Goal: Task Accomplishment & Management: Complete application form

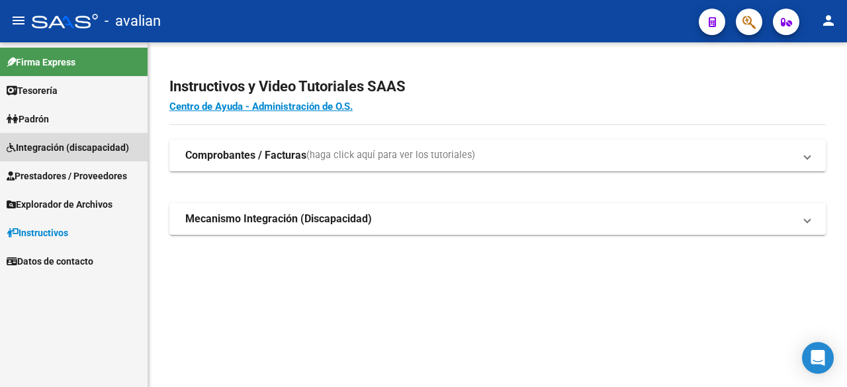
click at [66, 150] on span "Integración (discapacidad)" at bounding box center [68, 147] width 122 height 15
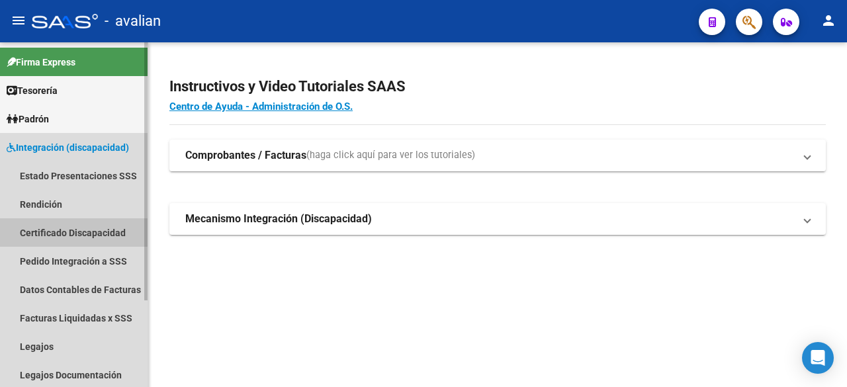
click at [71, 235] on link "Certificado Discapacidad" at bounding box center [74, 232] width 148 height 28
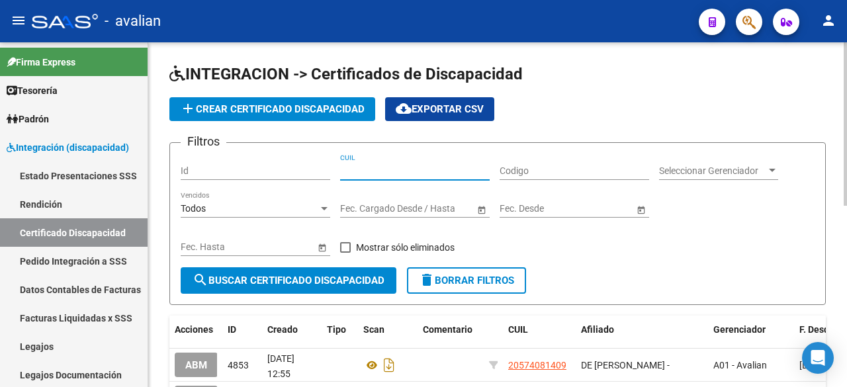
click at [371, 171] on input "CUIL" at bounding box center [415, 170] width 150 height 11
paste input "27-51102259-8"
click at [399, 165] on input "27-51102259-8" at bounding box center [415, 170] width 150 height 11
click at [399, 167] on input "27-51102259-8" at bounding box center [415, 170] width 150 height 11
type input "27-51102259-8"
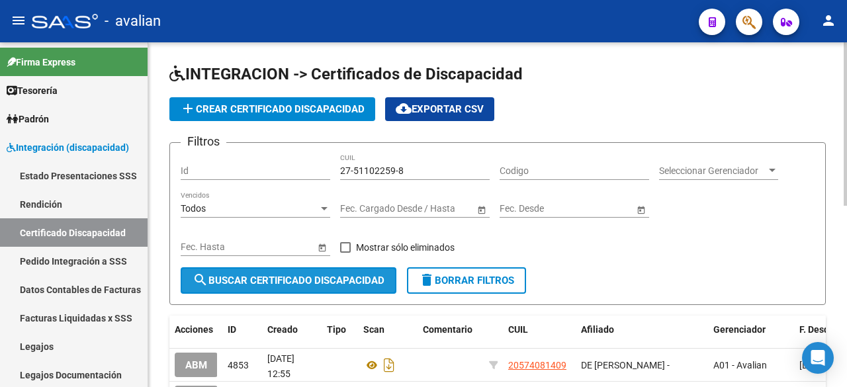
click at [291, 275] on span "search Buscar Certificado Discapacidad" at bounding box center [289, 281] width 192 height 12
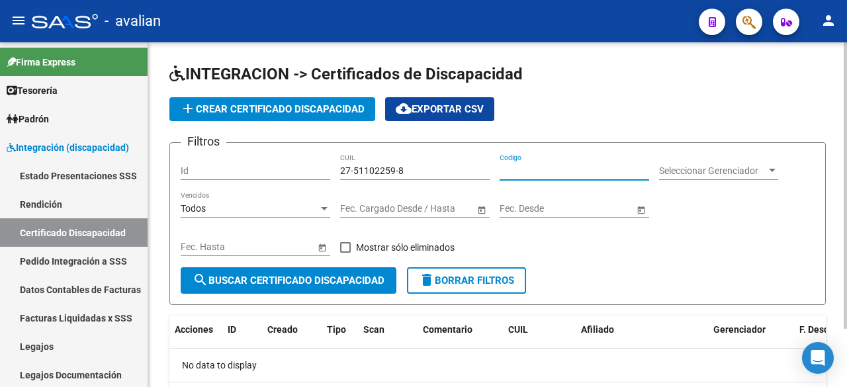
click at [530, 167] on input "Codigo" at bounding box center [575, 170] width 150 height 11
paste input "ARG-01-00051102259-20250711-20300711-SFE-169"
click at [635, 167] on input "ARG-01-00051102259-20250711-20300711-SFE-169" at bounding box center [575, 170] width 150 height 11
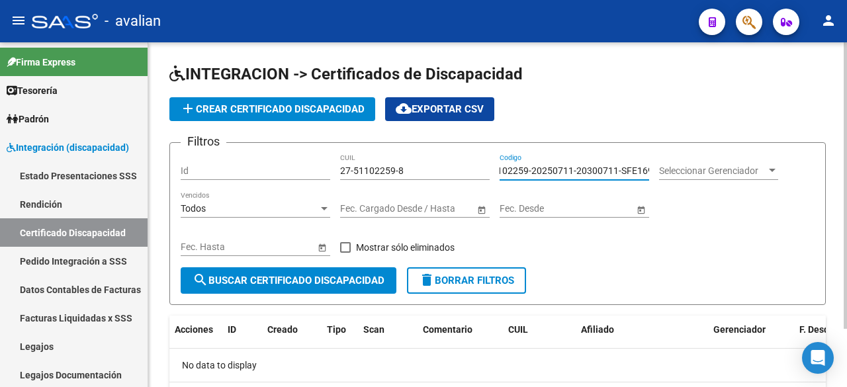
click at [618, 167] on input "ARG-01-00051102259-20250711-20300711-SFE169" at bounding box center [575, 170] width 150 height 11
click at [576, 169] on input "ARG-01-00051102259-20250711-20300711SFE169" at bounding box center [575, 170] width 150 height 11
click at [533, 167] on input "ARG-01-00051102259-2025071120300711SFE169" at bounding box center [575, 170] width 150 height 11
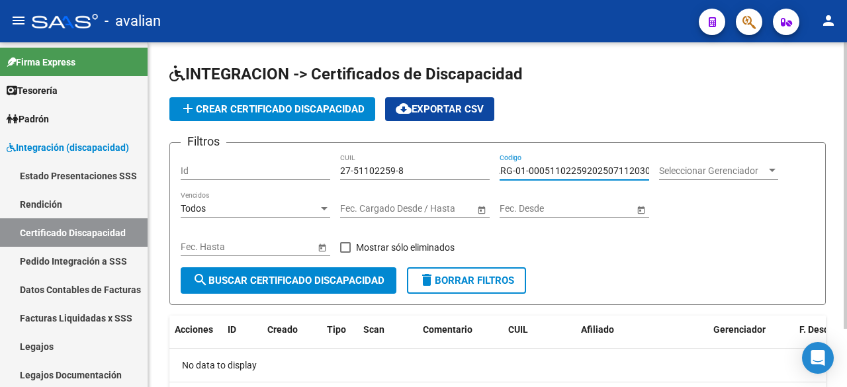
scroll to position [0, 0]
click at [533, 169] on input "ARG-01-000511022592025071120300711SFE169" at bounding box center [575, 170] width 150 height 11
click at [524, 171] on input "ARG-01000511022592025071120300711SFE169" at bounding box center [575, 170] width 150 height 11
click at [519, 172] on input "ARG-01000511022592025071120300711SFE169" at bounding box center [575, 170] width 150 height 11
type input "ARG01000511022592025071120300711SFE169"
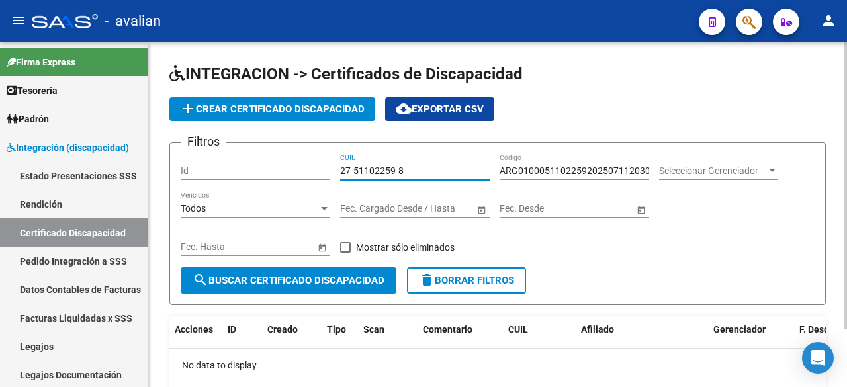
drag, startPoint x: 400, startPoint y: 171, endPoint x: 324, endPoint y: 167, distance: 76.3
click at [324, 167] on div "Filtros Id 27-51102259-8 CUIL ARG01000511022592025071120300711SFE169 Codigo Sel…" at bounding box center [498, 211] width 634 height 114
click at [349, 245] on span at bounding box center [345, 247] width 11 height 11
click at [346, 253] on input "Mostrar sólo eliminados" at bounding box center [345, 253] width 1 height 1
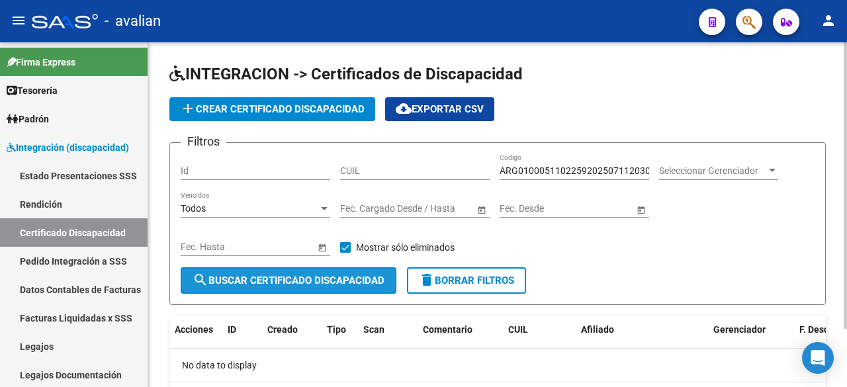
click at [332, 284] on span "search Buscar Certificado Discapacidad" at bounding box center [289, 281] width 192 height 12
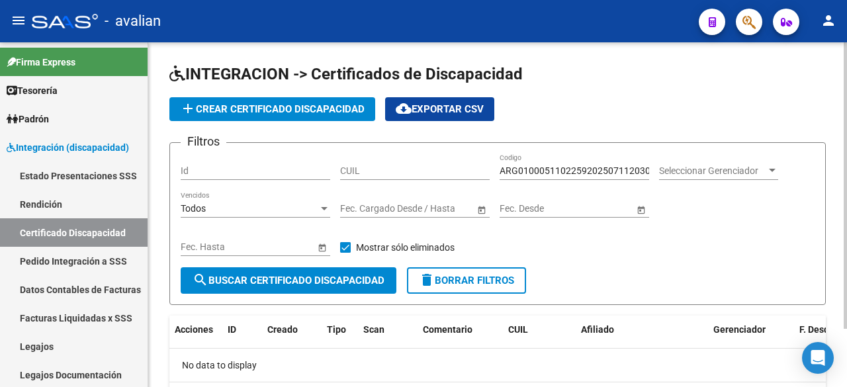
click at [347, 244] on span at bounding box center [345, 247] width 11 height 11
click at [346, 253] on input "Mostrar sólo eliminados" at bounding box center [345, 253] width 1 height 1
checkbox input "false"
click at [346, 277] on span "search Buscar Certificado Discapacidad" at bounding box center [289, 281] width 192 height 12
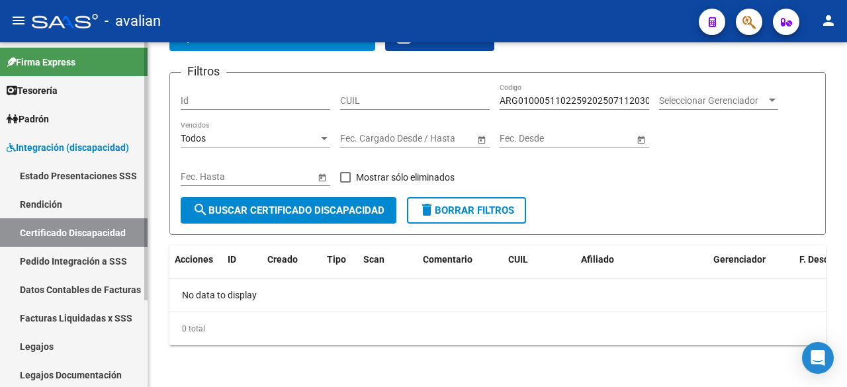
click at [48, 344] on link "Legajos" at bounding box center [74, 346] width 148 height 28
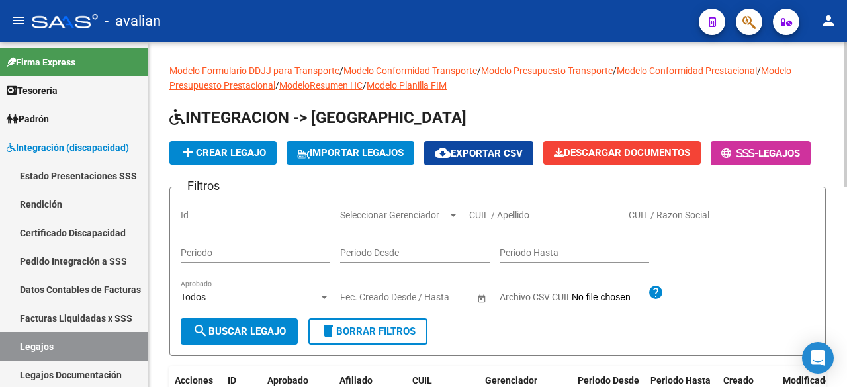
click at [523, 221] on input "CUIL / Apellido" at bounding box center [544, 215] width 150 height 11
paste input "27511022598"
type input "27511022598"
click at [210, 345] on button "search Buscar Legajo" at bounding box center [239, 331] width 117 height 26
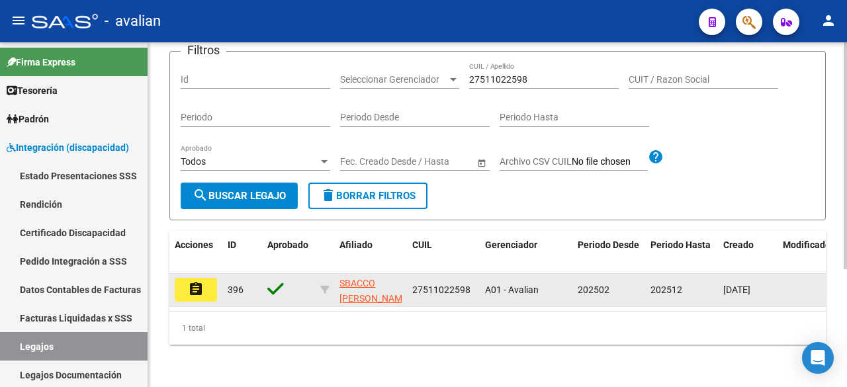
click at [203, 281] on mat-icon "assignment" at bounding box center [196, 289] width 16 height 16
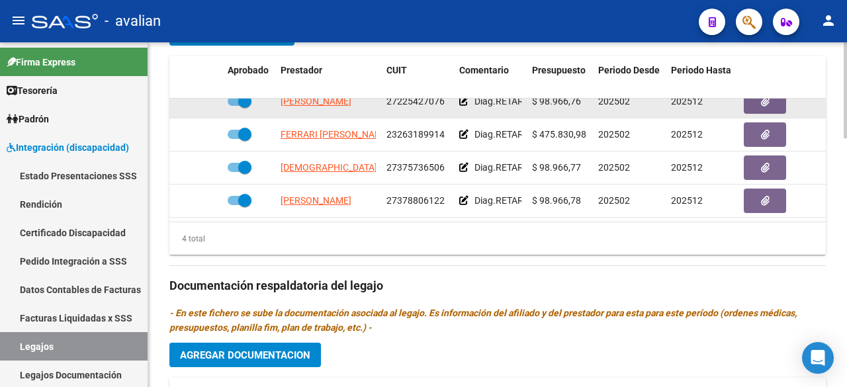
scroll to position [397, 0]
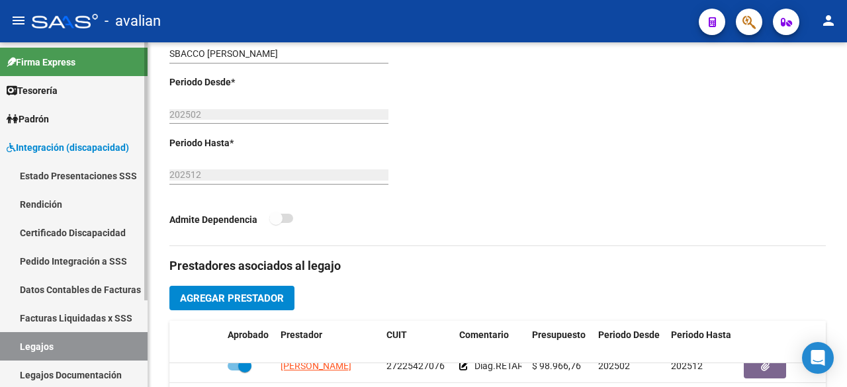
click at [43, 236] on link "Certificado Discapacidad" at bounding box center [74, 232] width 148 height 28
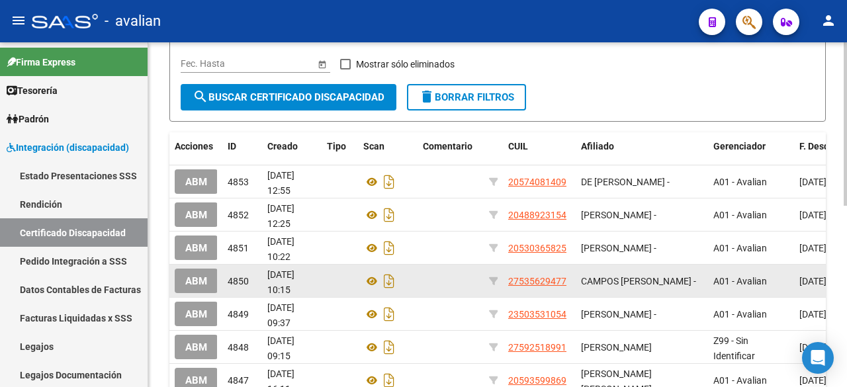
scroll to position [51, 0]
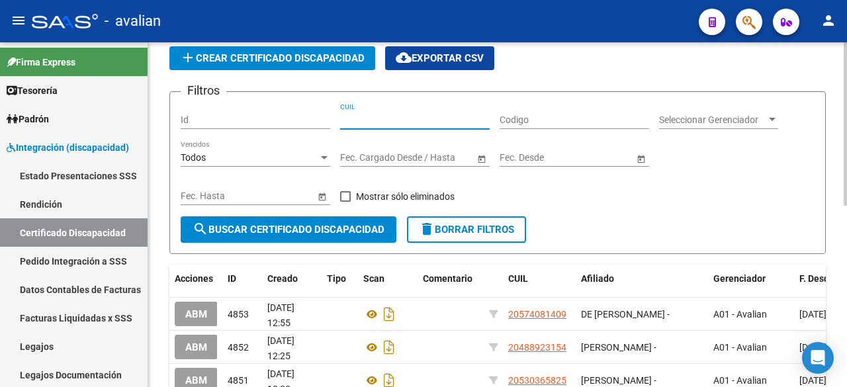
click at [374, 117] on input "CUIL" at bounding box center [415, 120] width 150 height 11
paste input "27-51102259-8"
type input "27-51102259-8"
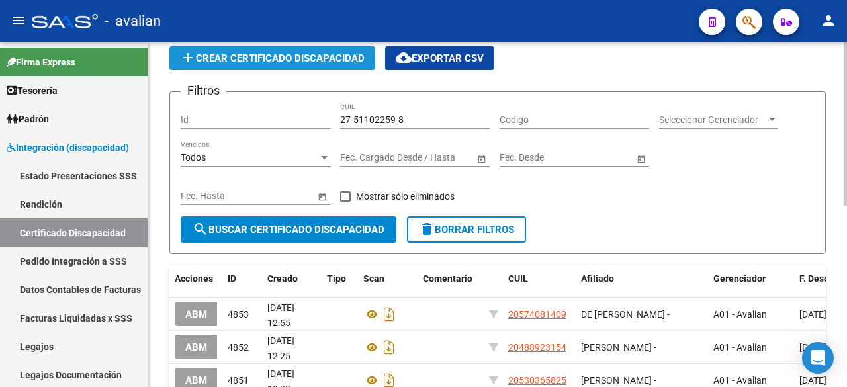
click at [311, 69] on button "add Crear Certificado Discapacidad" at bounding box center [272, 58] width 206 height 24
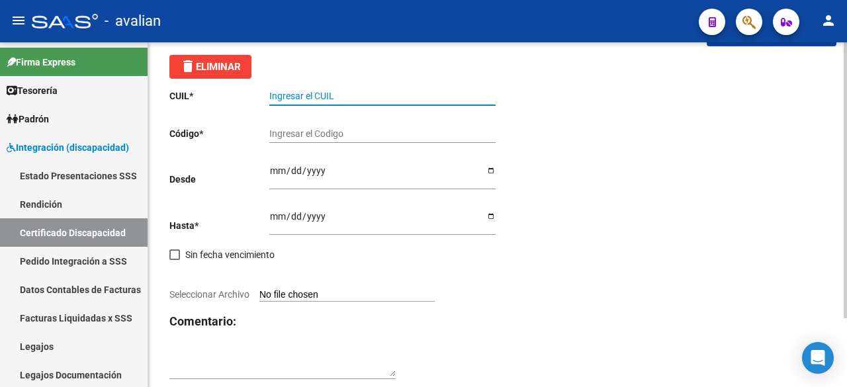
click at [320, 98] on input "Ingresar el CUIL" at bounding box center [382, 96] width 226 height 11
paste input "27-51102259-8"
type input "27-51102259-8"
click at [314, 124] on div "Ingresar el Codigo" at bounding box center [382, 129] width 226 height 26
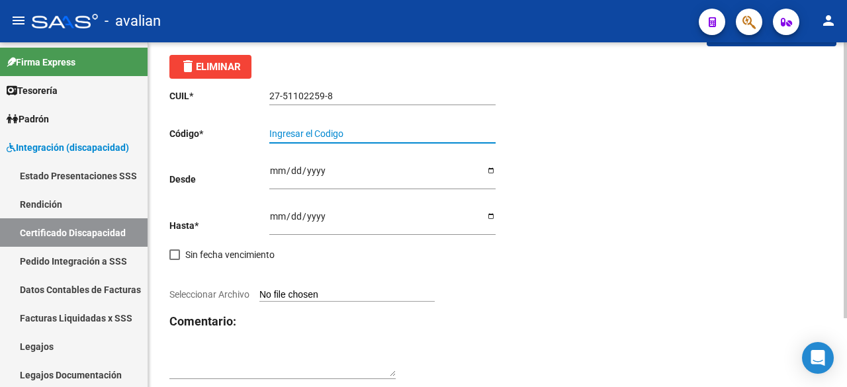
click at [315, 136] on input "Ingresar el Codigo" at bounding box center [382, 133] width 226 height 11
paste input "ARG-01-00051102259-20250711-20300711-SFE-169"
click at [470, 138] on input "ARG-01-00051102259-20250711-20300711-SFE-169" at bounding box center [382, 133] width 226 height 11
click at [451, 134] on input "ARG-01-00051102259-20250711-20300711-SFE169" at bounding box center [382, 133] width 226 height 11
click at [406, 130] on input "ARG-01-00051102259-20250711-20300711SFE169" at bounding box center [382, 133] width 226 height 11
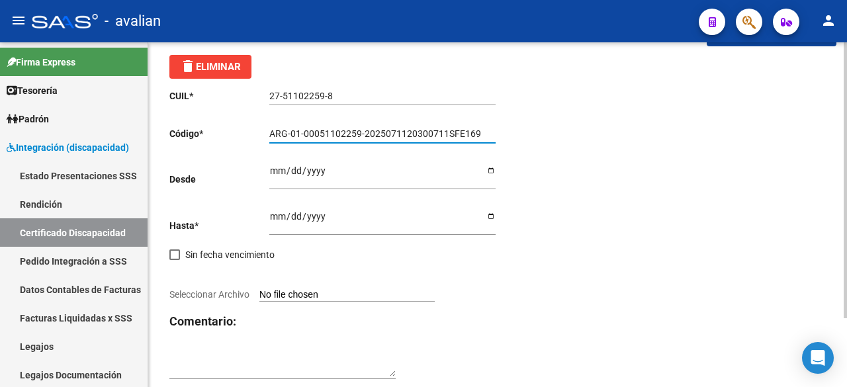
click at [363, 133] on input "ARG-01-00051102259-2025071120300711SFE169" at bounding box center [382, 133] width 226 height 11
click at [302, 132] on input "ARG-01-000511022592025071120300711SFE169" at bounding box center [382, 133] width 226 height 11
click at [294, 131] on input "ARG-01000511022592025071120300711SFE169" at bounding box center [382, 133] width 226 height 11
click at [290, 136] on input "ARG-01000511022592025071120300711SFE169" at bounding box center [382, 133] width 226 height 11
type input "ARG01000511022592025071120300711SFE169"
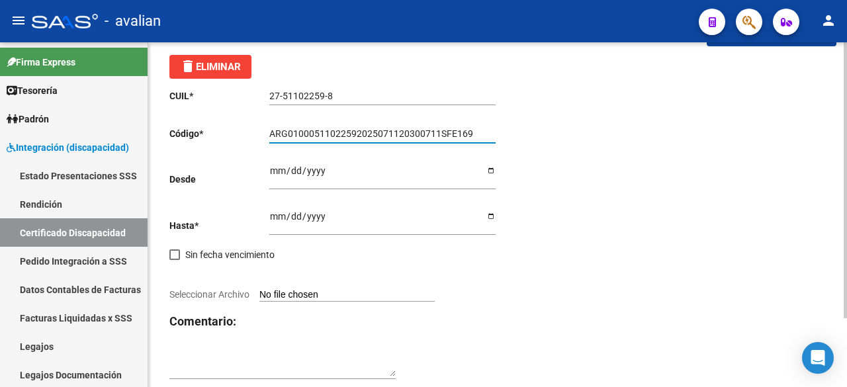
click at [273, 173] on input "Ingresar fec. Desde" at bounding box center [382, 175] width 226 height 20
type input "[DATE]"
click at [277, 219] on input "Ingresar fec. Hasta" at bounding box center [382, 221] width 226 height 20
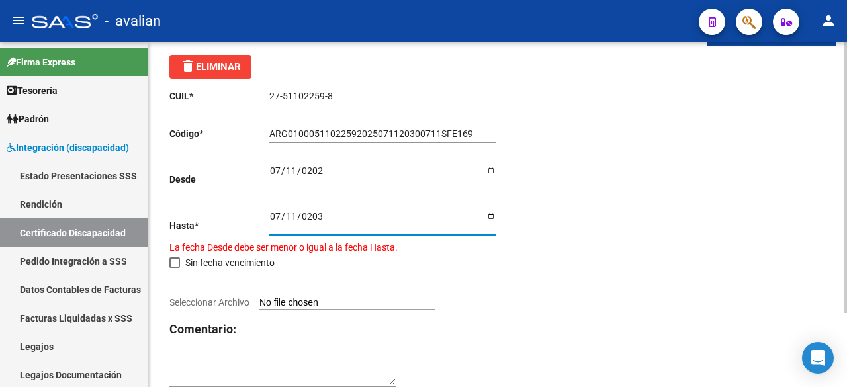
type input "[DATE]"
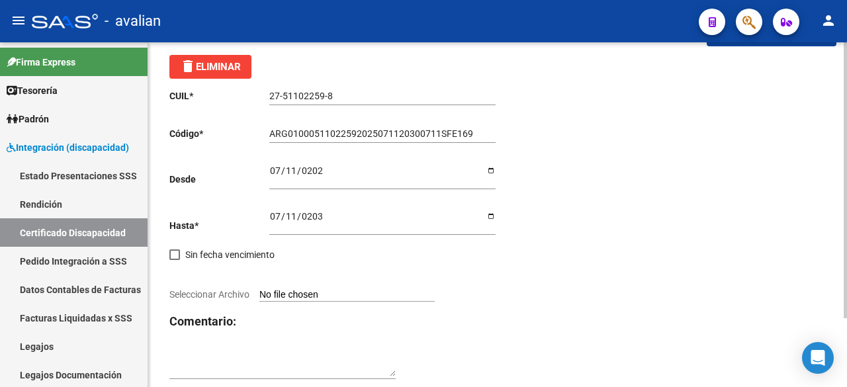
click at [357, 293] on input "Seleccionar Archivo" at bounding box center [346, 295] width 175 height 13
type input "C:\fakepath\C.U.D. - [DEMOGRAPHIC_DATA] 2025.pdf"
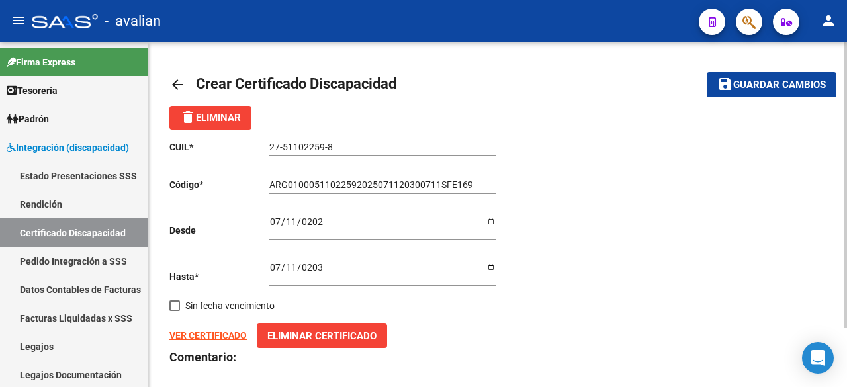
click at [710, 93] on button "save Guardar cambios" at bounding box center [772, 84] width 130 height 24
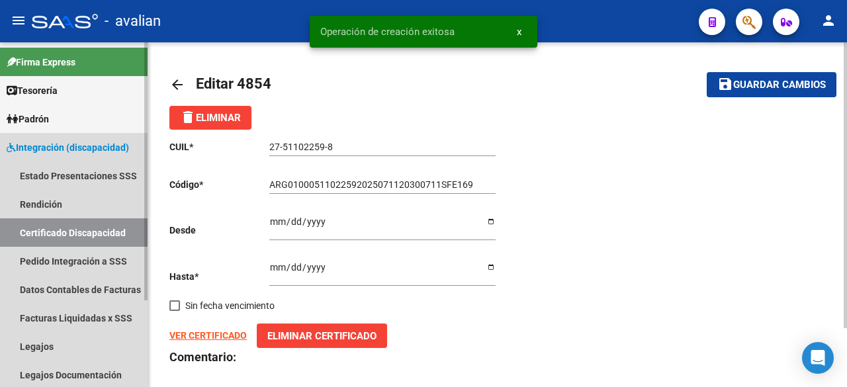
click at [42, 234] on link "Certificado Discapacidad" at bounding box center [74, 232] width 148 height 28
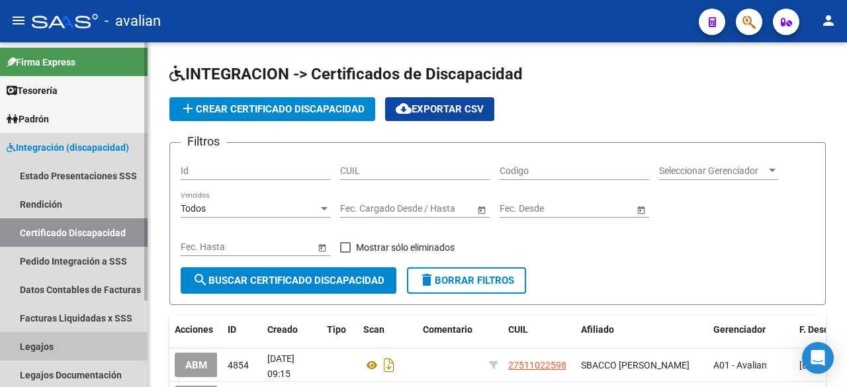
click at [45, 343] on link "Legajos" at bounding box center [74, 346] width 148 height 28
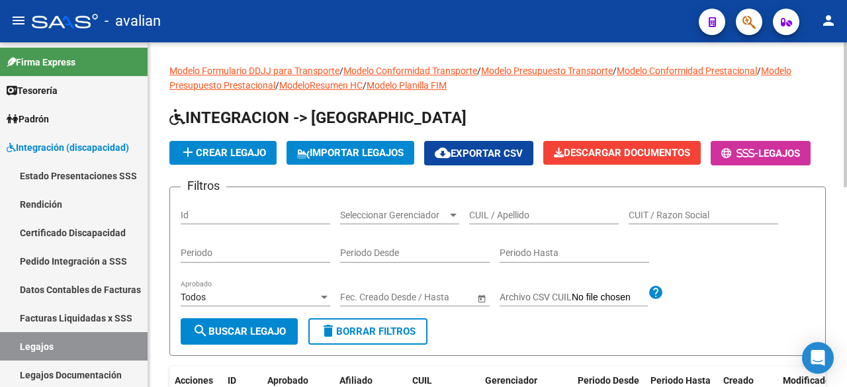
click at [503, 221] on input "CUIL / Apellido" at bounding box center [544, 215] width 150 height 11
paste input "27511022598"
type input "27511022598"
click at [255, 338] on span "search Buscar Legajo" at bounding box center [239, 332] width 93 height 12
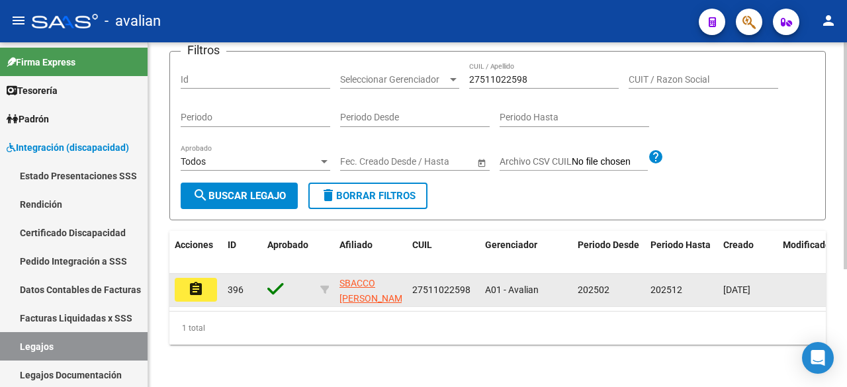
click at [189, 285] on mat-icon "assignment" at bounding box center [196, 289] width 16 height 16
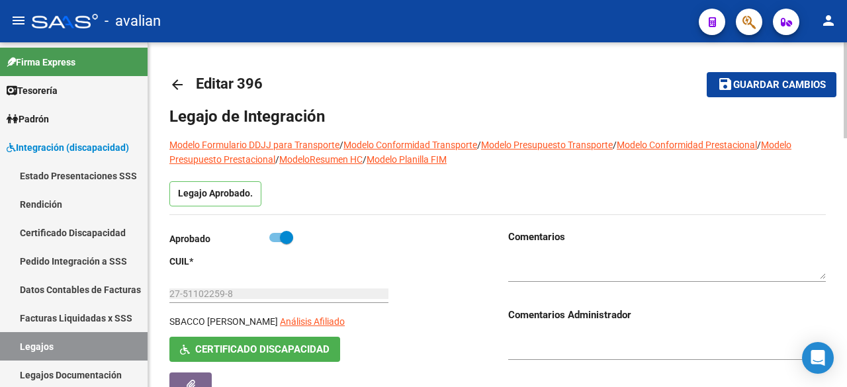
scroll to position [132, 0]
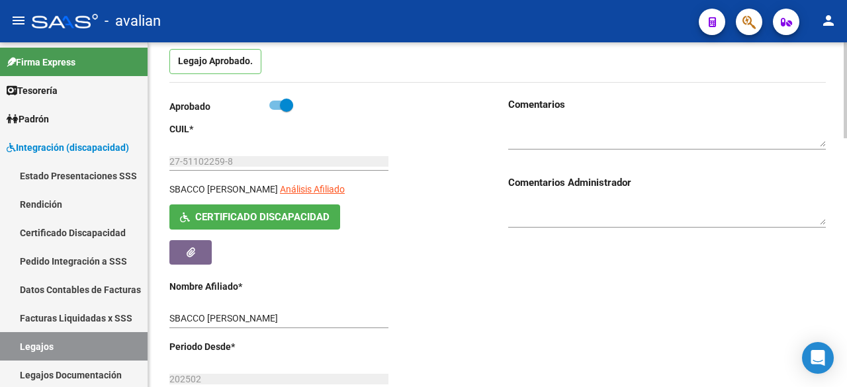
click at [261, 212] on span "Certificado Discapacidad" at bounding box center [262, 218] width 134 height 12
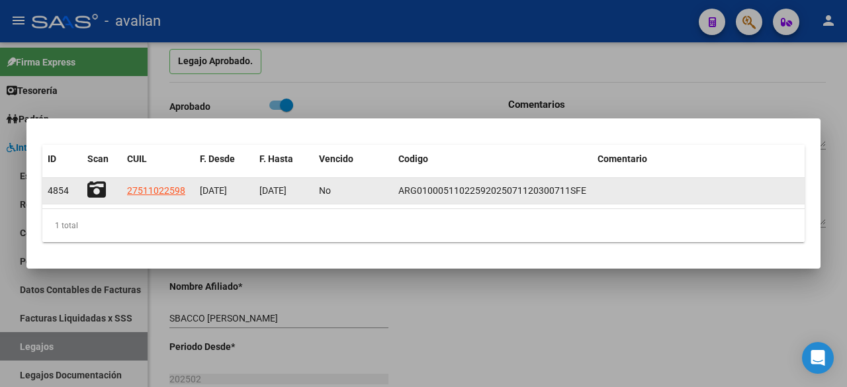
click at [101, 187] on icon at bounding box center [96, 190] width 19 height 19
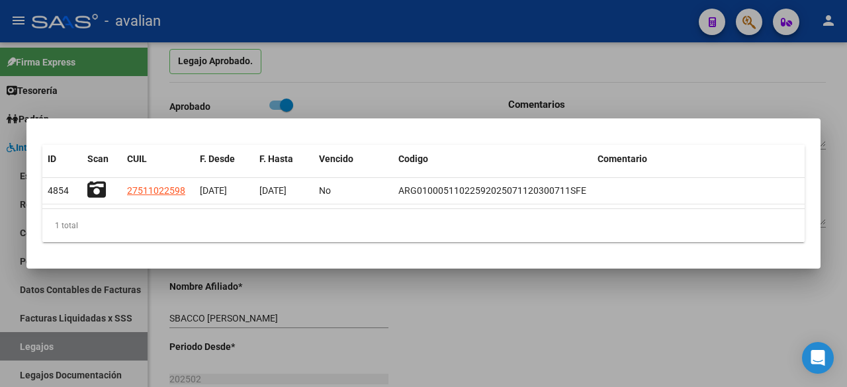
click at [422, 16] on div at bounding box center [423, 193] width 847 height 387
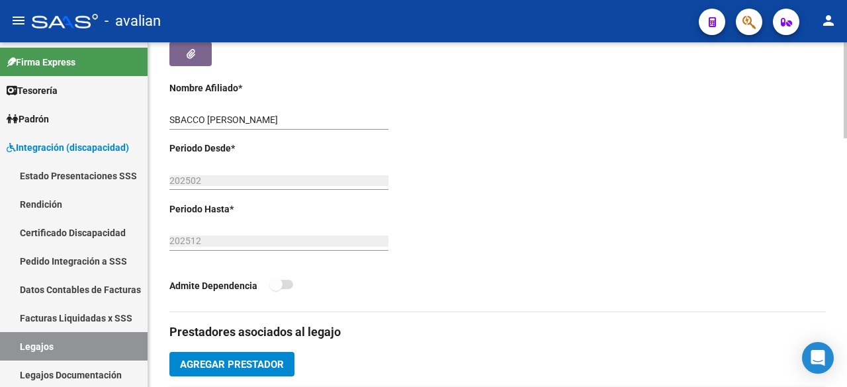
scroll to position [530, 0]
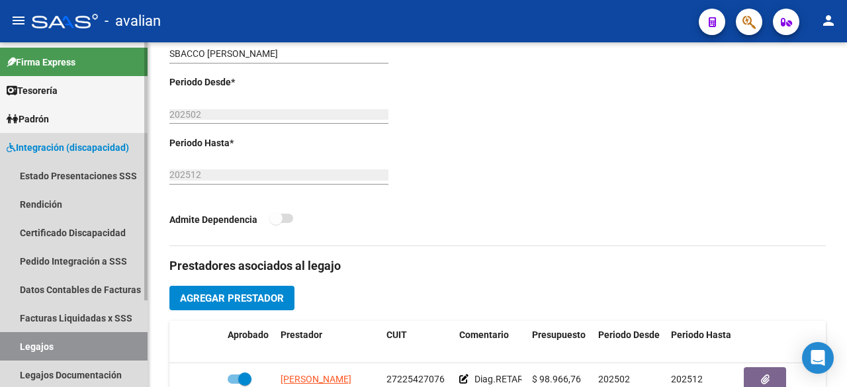
drag, startPoint x: 38, startPoint y: 346, endPoint x: 107, endPoint y: 266, distance: 105.6
click at [38, 346] on link "Legajos" at bounding box center [74, 346] width 148 height 28
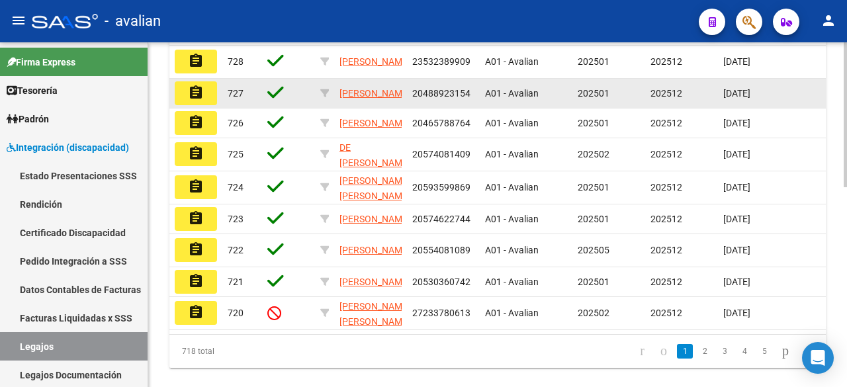
click at [497, 108] on datatable-body-cell "A01 - Avalian" at bounding box center [526, 93] width 93 height 29
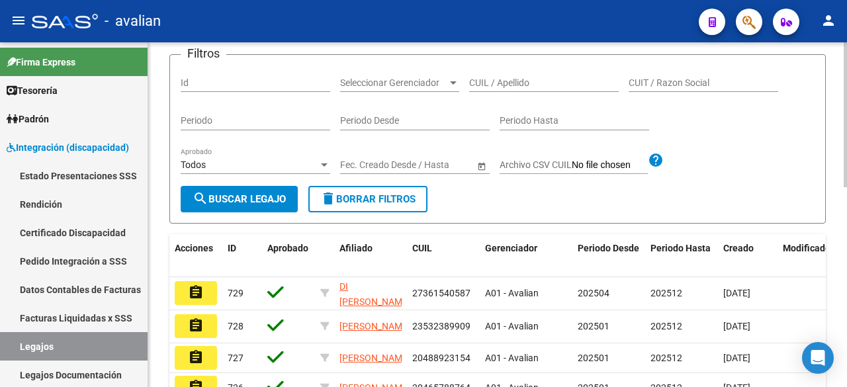
scroll to position [66, 0]
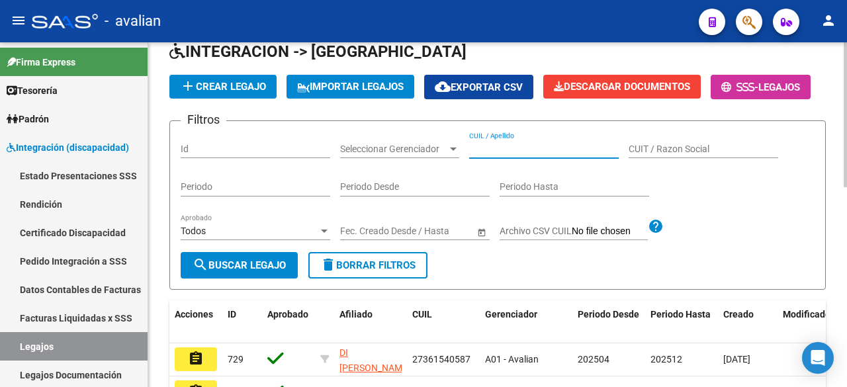
click at [503, 155] on input "CUIL / Apellido" at bounding box center [544, 149] width 150 height 11
paste input "20572031625"
type input "20572031625"
click at [198, 273] on mat-icon "search" at bounding box center [201, 265] width 16 height 16
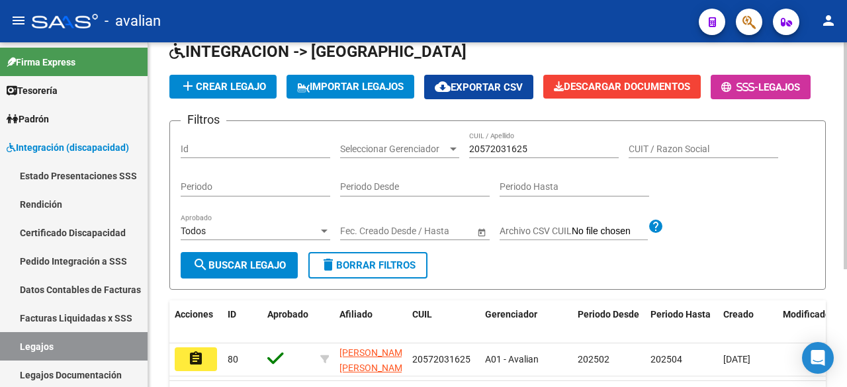
scroll to position [179, 0]
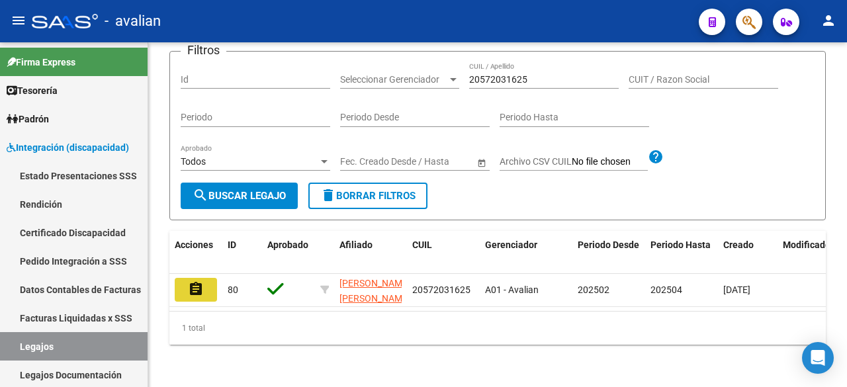
click at [207, 281] on button "assignment" at bounding box center [196, 290] width 42 height 24
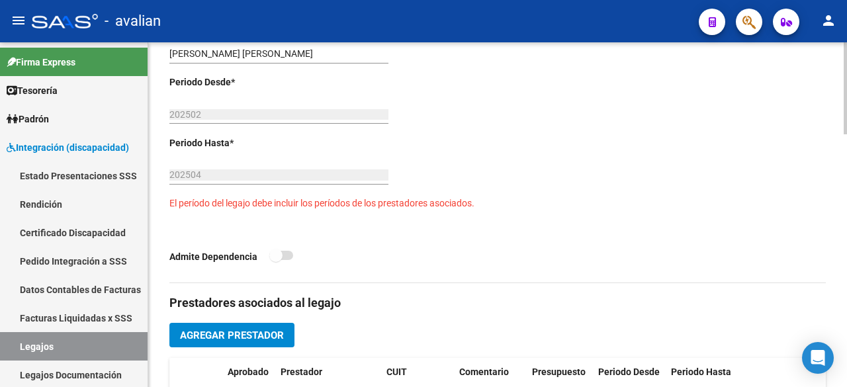
scroll to position [132, 0]
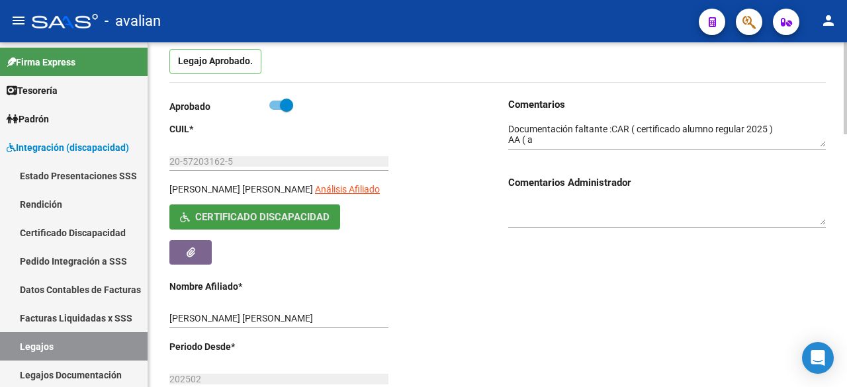
click at [244, 220] on button "Certificado Discapacidad" at bounding box center [254, 217] width 171 height 24
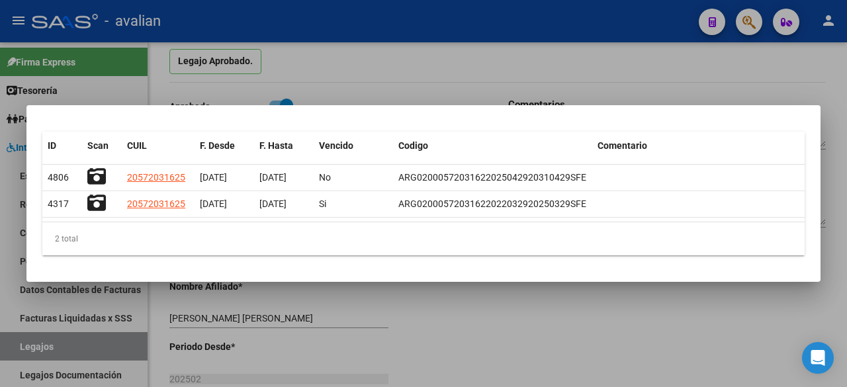
click at [450, 43] on div at bounding box center [423, 193] width 847 height 387
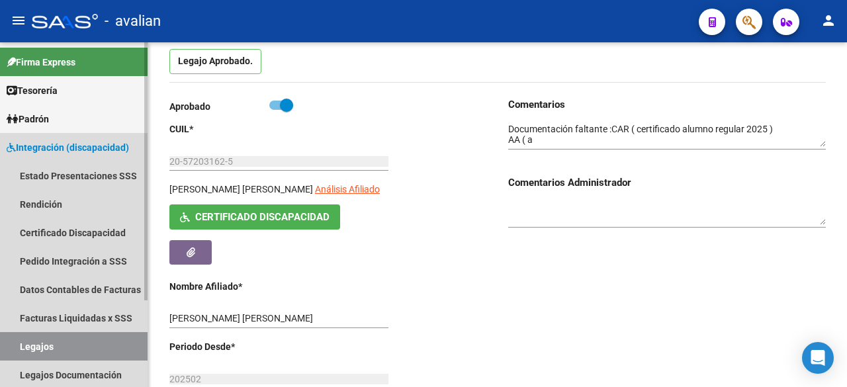
click at [49, 342] on link "Legajos" at bounding box center [74, 346] width 148 height 28
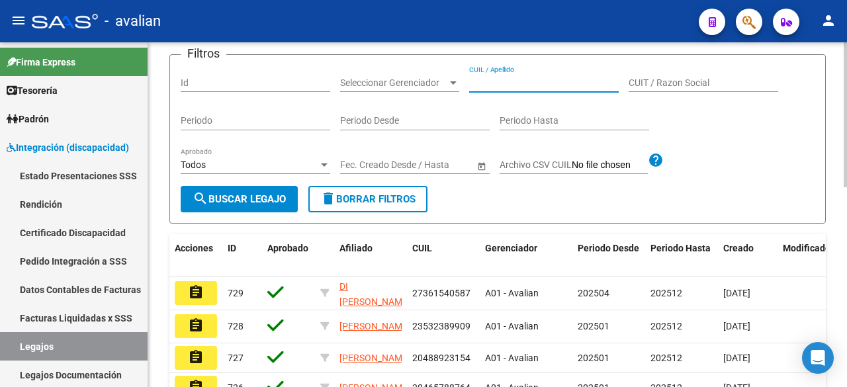
click at [488, 89] on input "CUIL / Apellido" at bounding box center [544, 82] width 150 height 11
paste input "23575950949"
type input "23575950949"
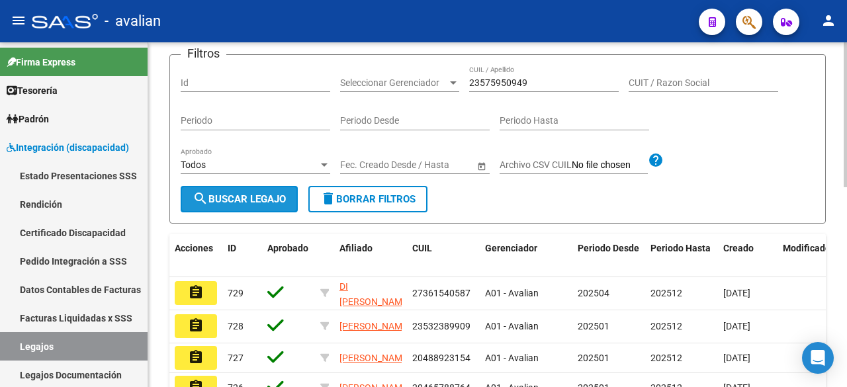
click at [265, 205] on span "search Buscar Legajo" at bounding box center [239, 199] width 93 height 12
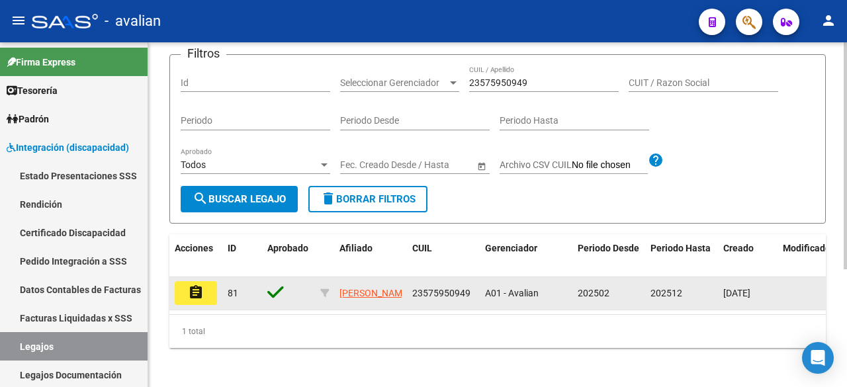
click at [196, 305] on button "assignment" at bounding box center [196, 293] width 42 height 24
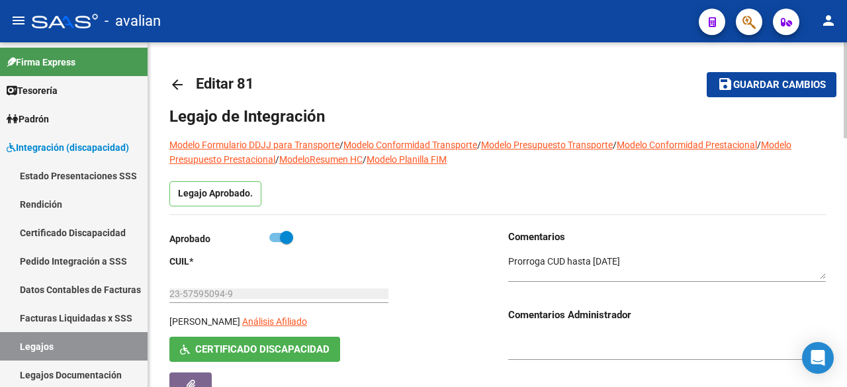
scroll to position [132, 0]
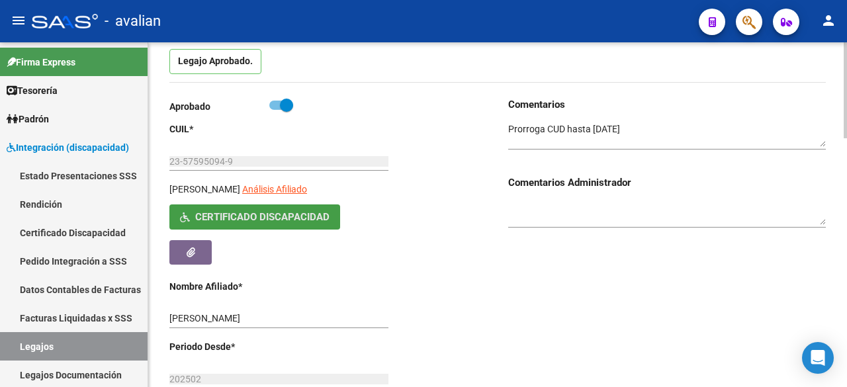
click at [304, 212] on span "Certificado Discapacidad" at bounding box center [262, 218] width 134 height 12
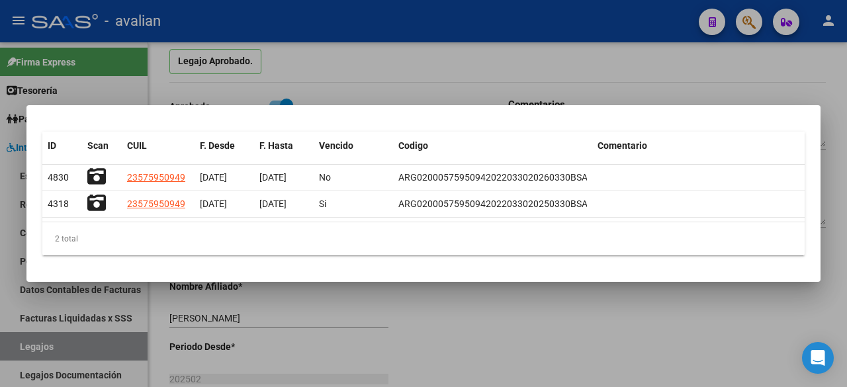
click at [494, 34] on div at bounding box center [423, 193] width 847 height 387
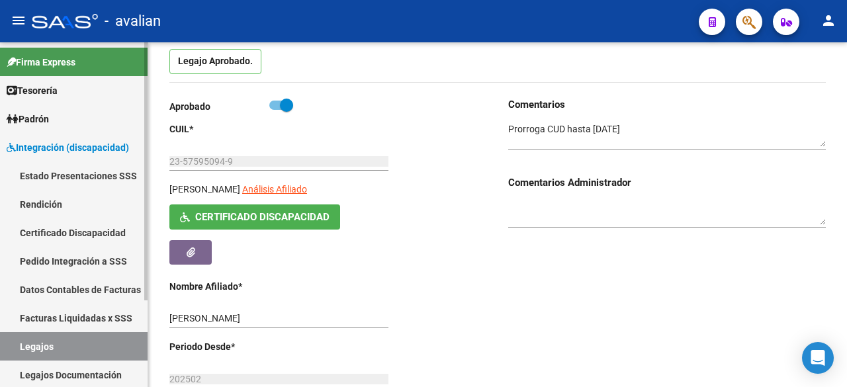
drag, startPoint x: 36, startPoint y: 342, endPoint x: 42, endPoint y: 329, distance: 14.2
click at [36, 342] on link "Legajos" at bounding box center [74, 346] width 148 height 28
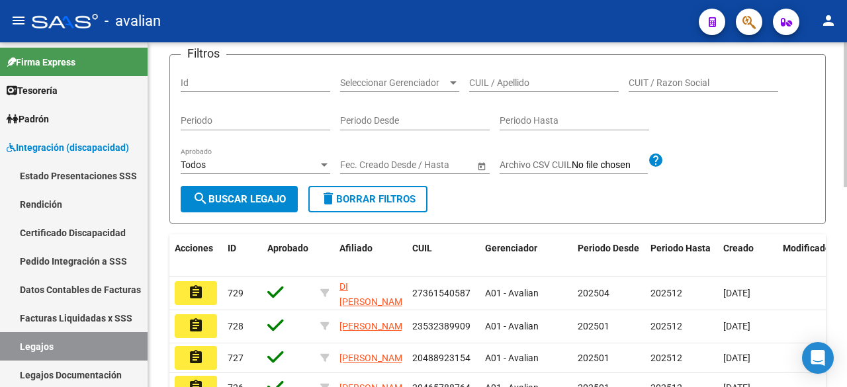
click at [500, 89] on input "CUIL / Apellido" at bounding box center [544, 82] width 150 height 11
paste input "23565221124"
type input "23565221124"
click at [209, 205] on span "search Buscar Legajo" at bounding box center [239, 199] width 93 height 12
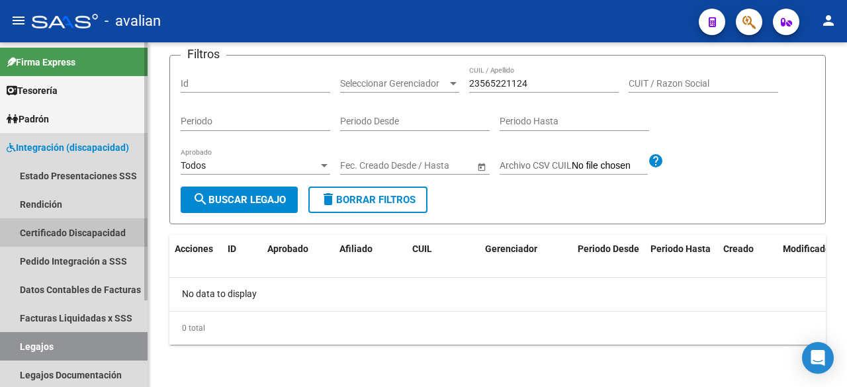
click at [69, 236] on link "Certificado Discapacidad" at bounding box center [74, 232] width 148 height 28
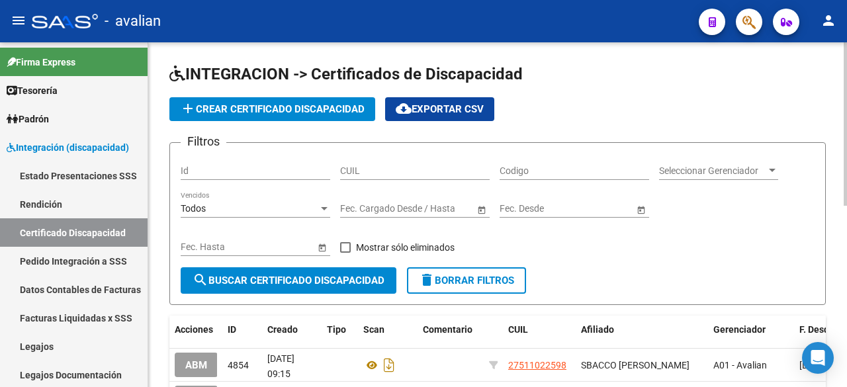
click at [387, 169] on input "CUIL" at bounding box center [415, 170] width 150 height 11
paste input "23-56522112-4"
type input "23-56522112-4"
click at [326, 276] on span "search Buscar Certificado Discapacidad" at bounding box center [289, 281] width 192 height 12
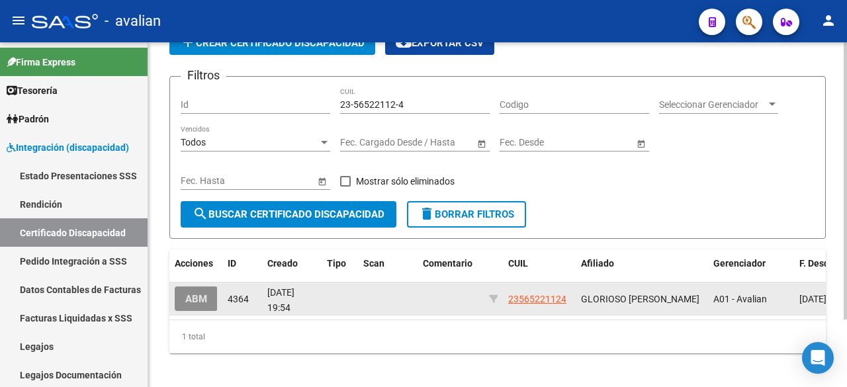
click at [215, 293] on button "ABM" at bounding box center [196, 299] width 43 height 24
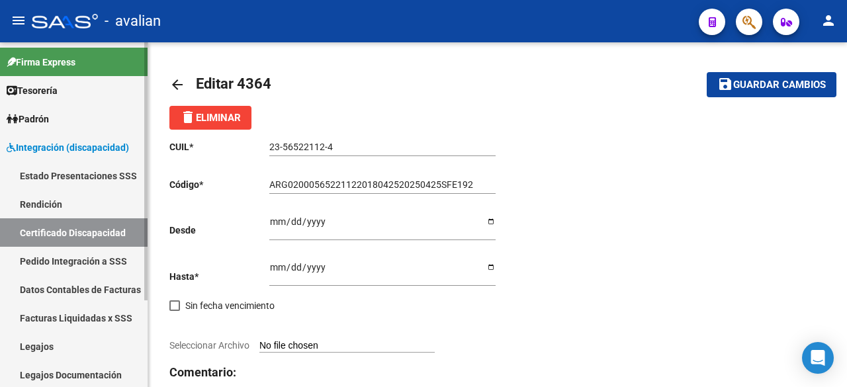
click at [110, 233] on link "Certificado Discapacidad" at bounding box center [74, 232] width 148 height 28
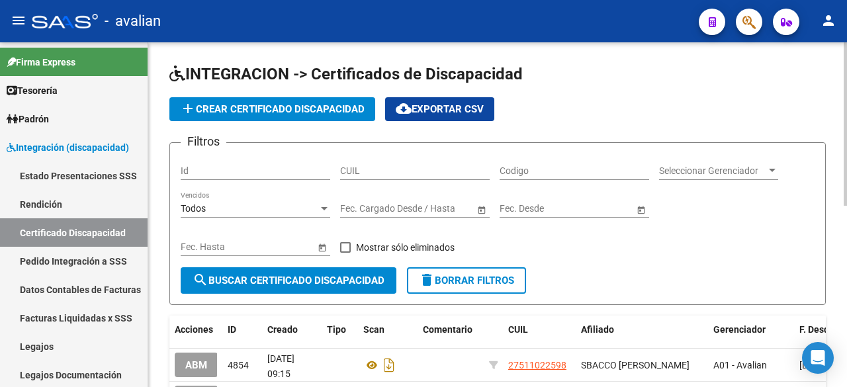
scroll to position [66, 0]
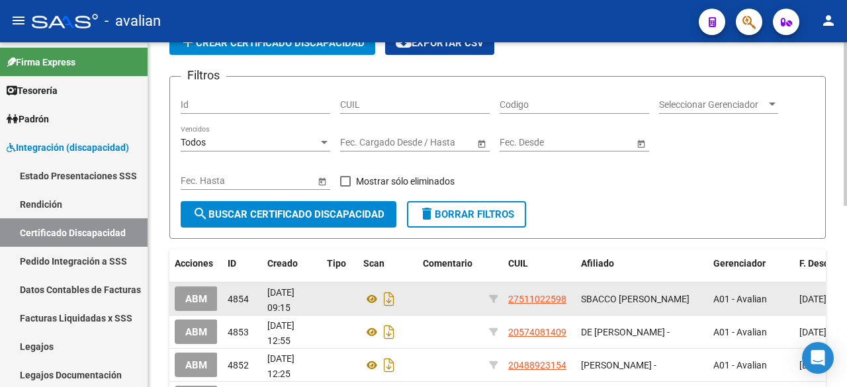
drag, startPoint x: 549, startPoint y: 293, endPoint x: 502, endPoint y: 295, distance: 47.0
click at [502, 295] on div "ABM 4854 [DATE] 09:15 27511022598 SBACCO [PERSON_NAME] A01 - Avalian [DATE] [DA…" at bounding box center [623, 299] width 909 height 33
copy div "27511022598"
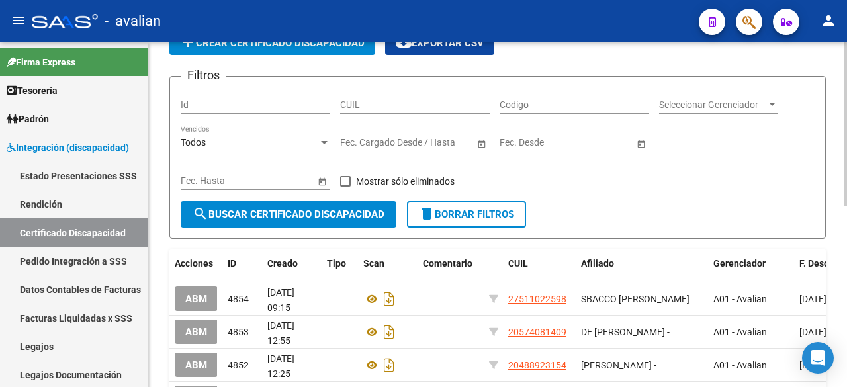
scroll to position [0, 0]
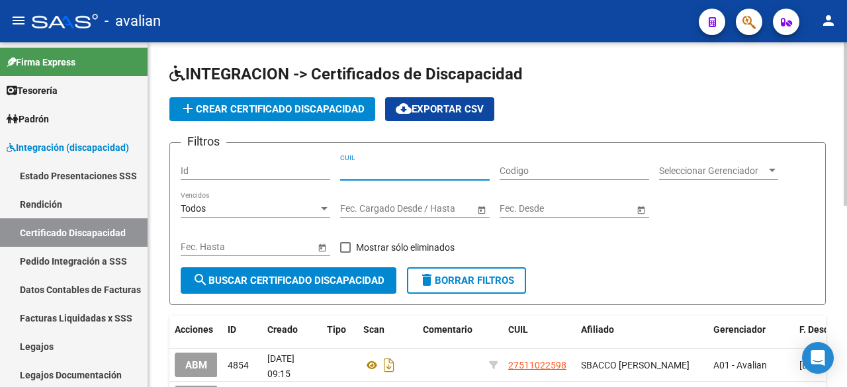
click at [369, 169] on input "CUIL" at bounding box center [415, 170] width 150 height 11
paste input "20-22030"
type input "20-22030"
drag, startPoint x: 385, startPoint y: 170, endPoint x: 299, endPoint y: 178, distance: 86.4
click at [299, 178] on div "Filtros Id 20-22030 CUIL Codigo Seleccionar Gerenciador Seleccionar Gerenciador…" at bounding box center [498, 211] width 634 height 114
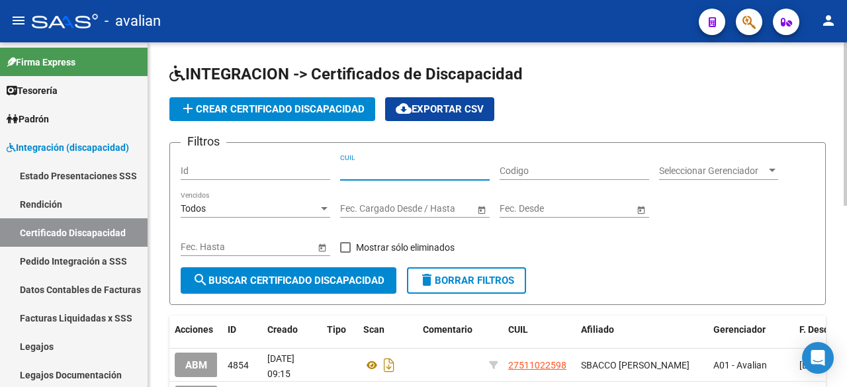
paste input "23-56522112-4"
type input "23-56522112-4"
click at [338, 271] on button "search Buscar Certificado Discapacidad" at bounding box center [289, 280] width 216 height 26
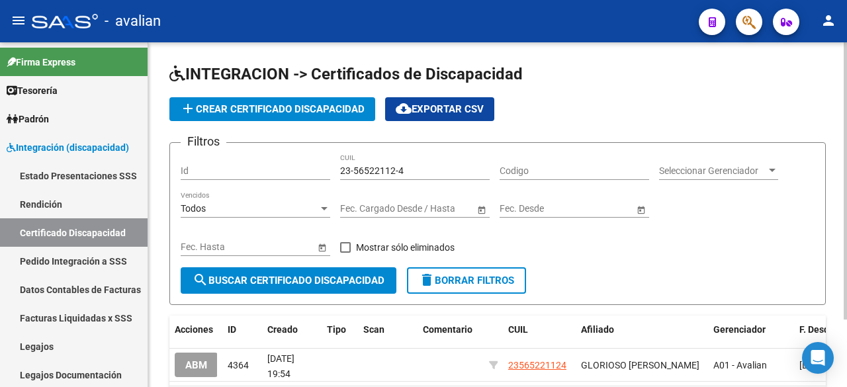
click at [523, 169] on input "Codigo" at bounding box center [575, 170] width 150 height 11
paste input "ARG-02-00056522112-20250220-20300220-SFE-192"
click at [635, 170] on input "ARG-02-00056522112-20250220-20300220-SFE-192" at bounding box center [575, 170] width 150 height 11
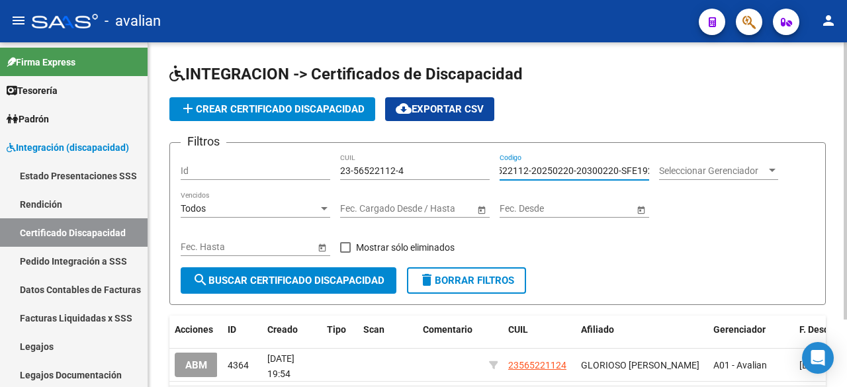
click at [620, 169] on input "ARG-02-00056522112-20250220-20300220-SFE192" at bounding box center [575, 170] width 150 height 11
click at [577, 172] on input "ARG-02-00056522112-20250220-20300220SFE192" at bounding box center [575, 170] width 150 height 11
click at [533, 169] on input "ARG-02-00056522112-2025022020300220SFE192" at bounding box center [575, 170] width 150 height 11
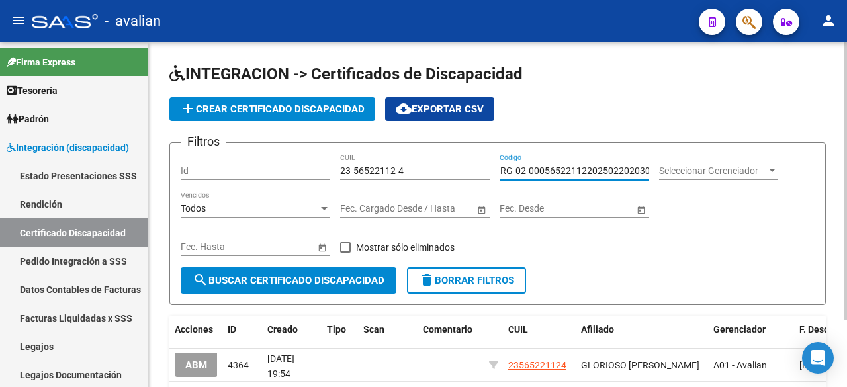
scroll to position [0, 0]
click at [534, 167] on input "ARG-02-000565221122025022020300220SFE192" at bounding box center [575, 170] width 150 height 11
click at [524, 169] on input "ARG-02000565221122025022020300220SFE192" at bounding box center [575, 170] width 150 height 11
click at [522, 168] on input "ARG-02000565221122025022020300220SFE192" at bounding box center [575, 170] width 150 height 11
type input "ARG02000565221122025022020300220SFE192"
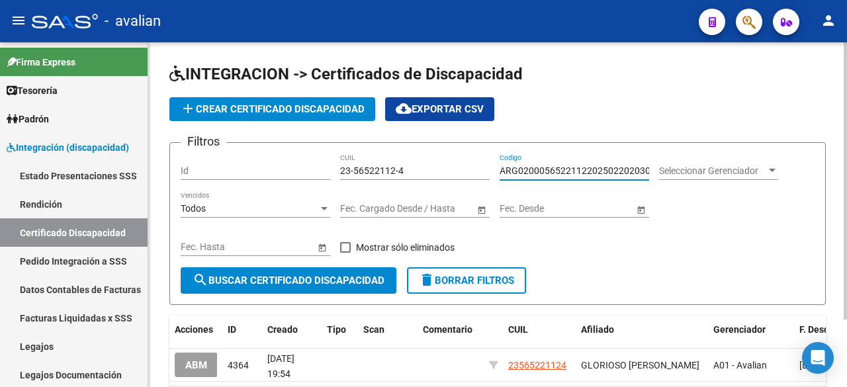
click at [547, 230] on div "Filtros Id 23-56522112-4 CUIL ARG02000565221122025022020300220SFE192 Codigo Sel…" at bounding box center [498, 211] width 634 height 114
click at [710, 169] on span "Seleccionar Gerenciador" at bounding box center [712, 170] width 107 height 11
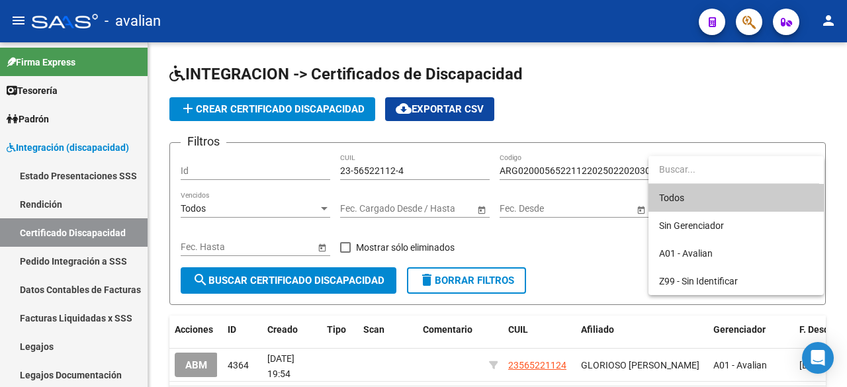
click at [578, 197] on div at bounding box center [423, 193] width 847 height 387
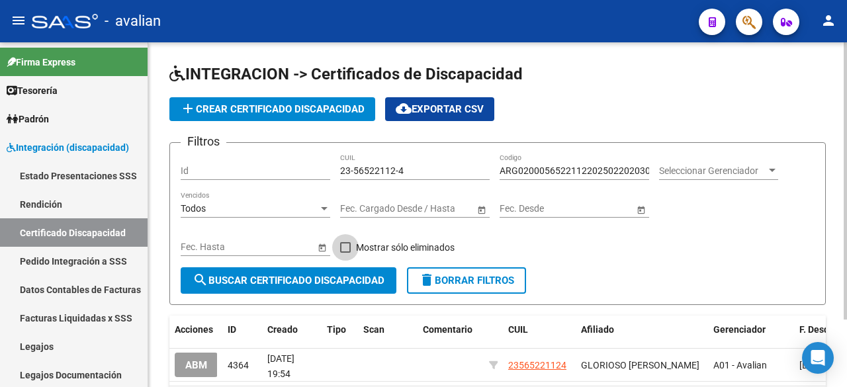
click at [349, 242] on span at bounding box center [345, 247] width 11 height 11
click at [346, 253] on input "Mostrar sólo eliminados" at bounding box center [345, 253] width 1 height 1
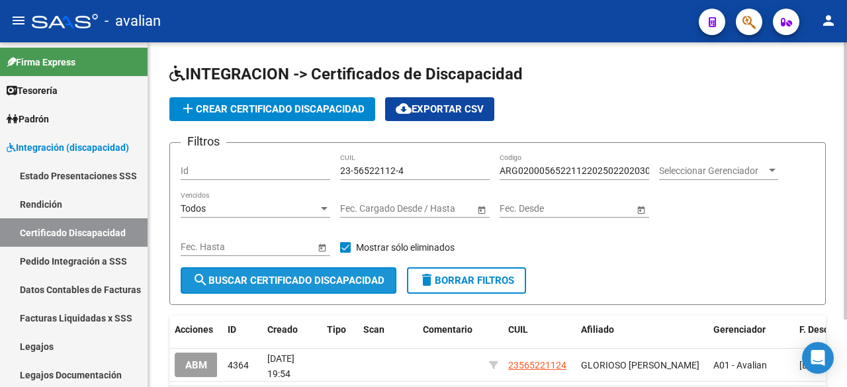
click at [348, 273] on button "search Buscar Certificado Discapacidad" at bounding box center [289, 280] width 216 height 26
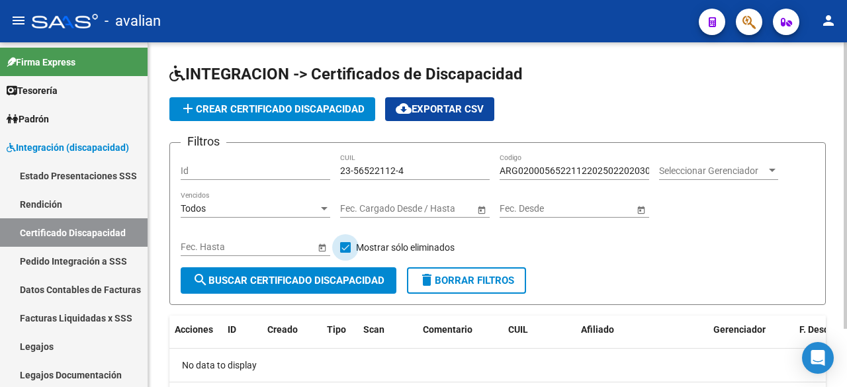
click at [347, 251] on span at bounding box center [345, 247] width 11 height 11
click at [346, 253] on input "Mostrar sólo eliminados" at bounding box center [345, 253] width 1 height 1
checkbox input "false"
click at [354, 271] on button "search Buscar Certificado Discapacidad" at bounding box center [289, 280] width 216 height 26
drag, startPoint x: 415, startPoint y: 174, endPoint x: 298, endPoint y: 185, distance: 117.7
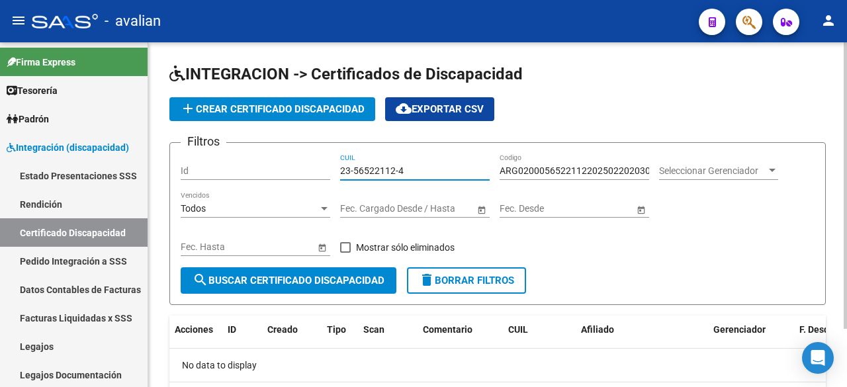
click at [298, 185] on div "Filtros Id 23-56522112-4 CUIL ARG02000565221122025022020300220SFE192 Codigo Sel…" at bounding box center [498, 211] width 634 height 114
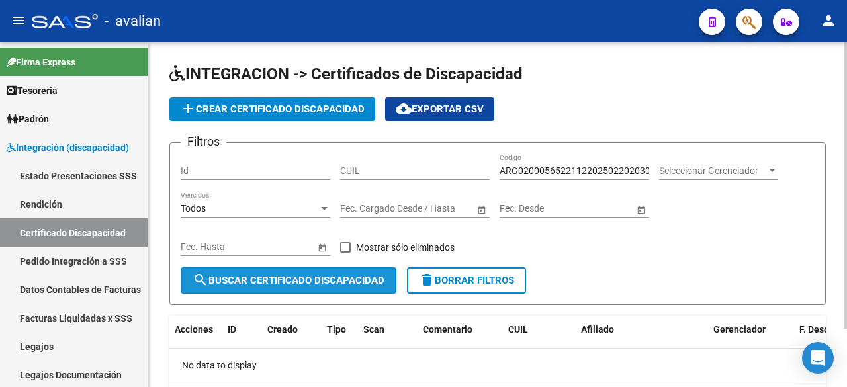
click at [356, 283] on span "search Buscar Certificado Discapacidad" at bounding box center [289, 281] width 192 height 12
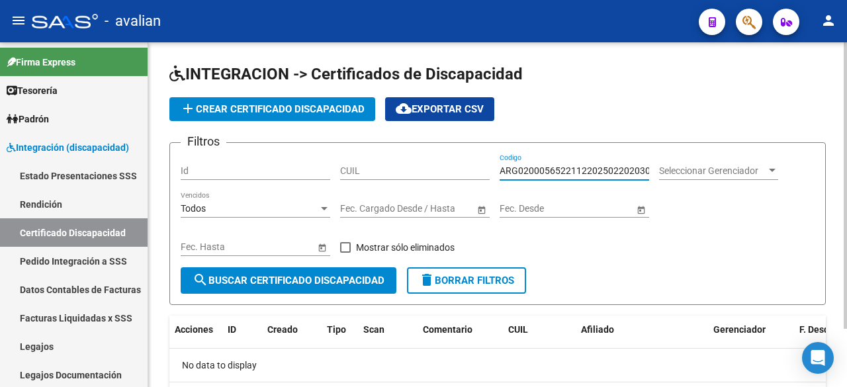
scroll to position [0, 51]
drag, startPoint x: 502, startPoint y: 171, endPoint x: 671, endPoint y: 166, distance: 169.5
click at [671, 166] on div "Filtros Id CUIL ARG02000565221122025022020300220SFE192 Codigo Seleccionar Geren…" at bounding box center [498, 211] width 634 height 114
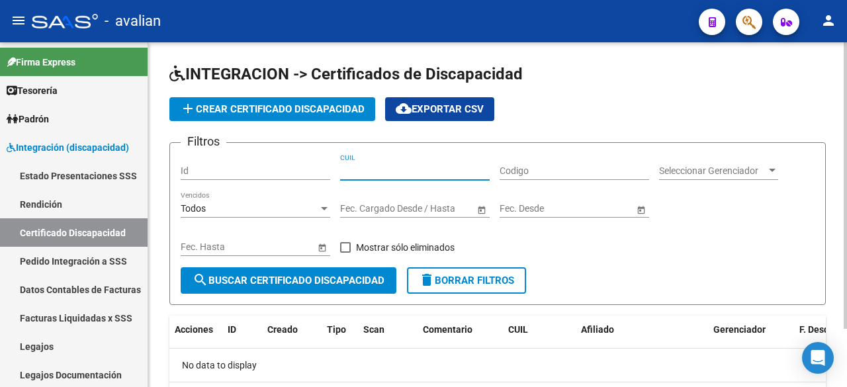
click at [406, 173] on input "CUIL" at bounding box center [415, 170] width 150 height 11
paste input "23-56522112-4"
type input "23-56522112-4"
click at [334, 288] on button "search Buscar Certificado Discapacidad" at bounding box center [289, 280] width 216 height 26
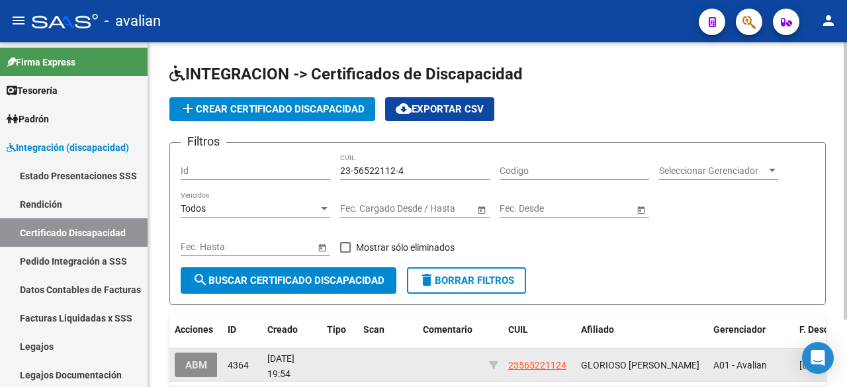
click at [212, 365] on button "ABM" at bounding box center [196, 365] width 43 height 24
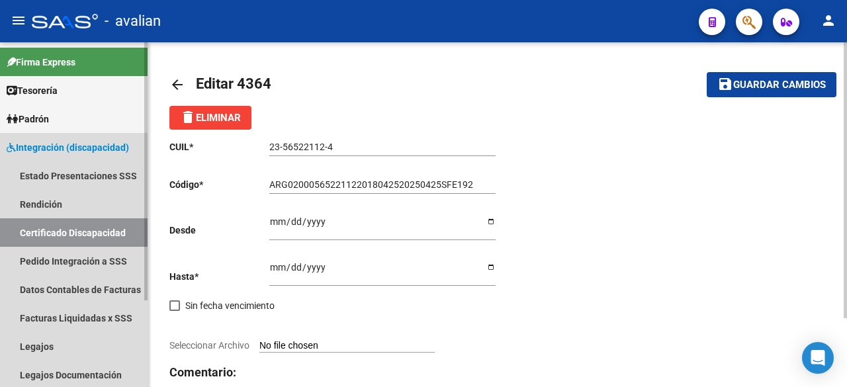
click at [89, 236] on link "Certificado Discapacidad" at bounding box center [74, 232] width 148 height 28
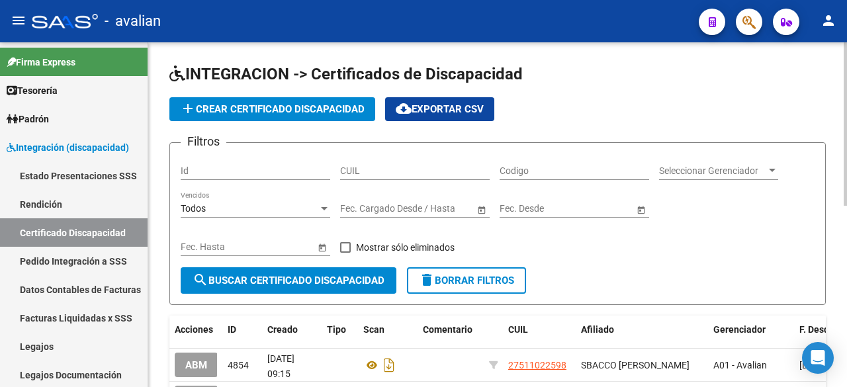
click at [329, 116] on button "add Crear Certificado Discapacidad" at bounding box center [272, 109] width 206 height 24
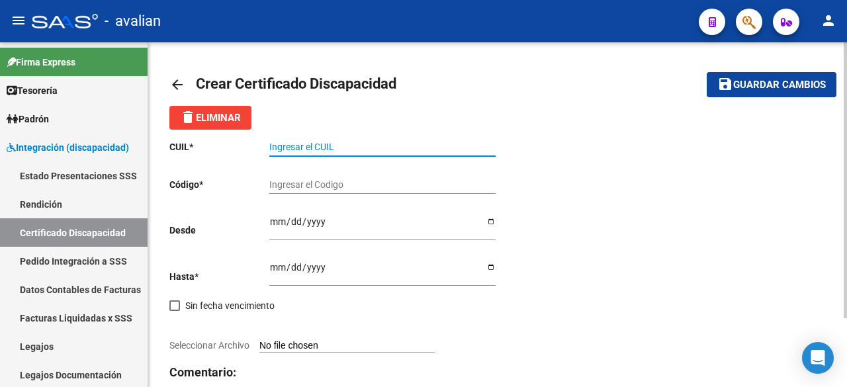
click at [329, 142] on input "Ingresar el CUIL" at bounding box center [382, 147] width 226 height 11
paste input "23-56522112-4"
type input "23-56522112-4"
click at [301, 189] on input "Ingresar el Codigo" at bounding box center [382, 184] width 226 height 11
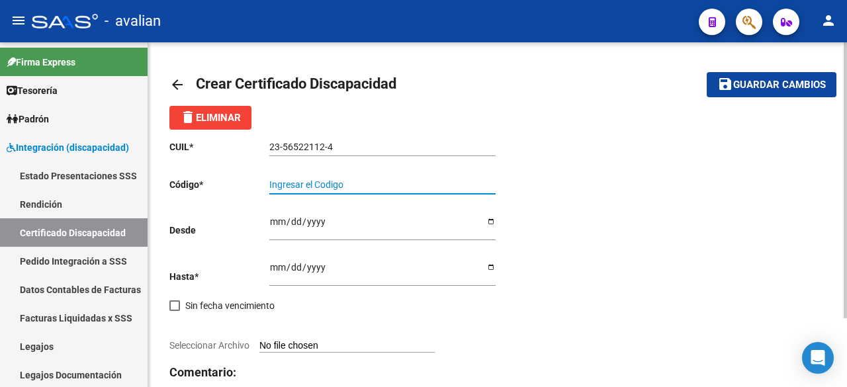
paste input "ARG-02-00056522112-20250220-20300220-SFE-192"
click at [471, 184] on input "ARG-02-00056522112-20250220-20300220-SFE-192" at bounding box center [382, 184] width 226 height 11
click at [451, 182] on input "ARG-02-00056522112-20250220-20300220-SFE192" at bounding box center [382, 184] width 226 height 11
click at [409, 181] on input "ARG-02-00056522112-20250220-20300220SFE192" at bounding box center [382, 184] width 226 height 11
click at [363, 185] on input "ARG-02-00056522112-2025022020300220SFE192" at bounding box center [382, 184] width 226 height 11
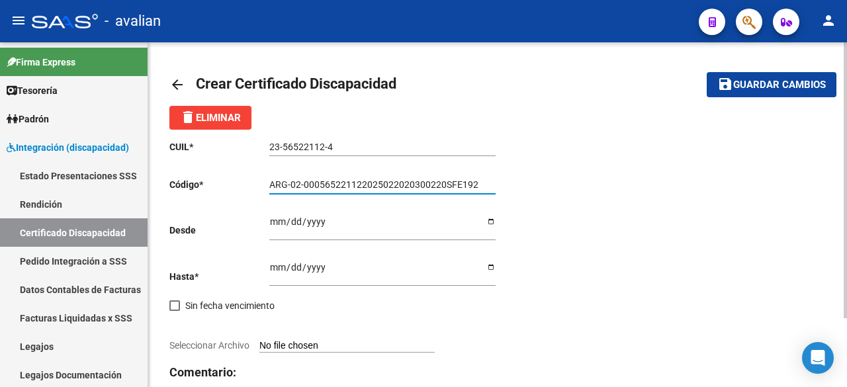
click at [303, 187] on input "ARG-02-000565221122025022020300220SFE192" at bounding box center [382, 184] width 226 height 11
click at [295, 183] on input "ARG-02000565221122025022020300220SFE192" at bounding box center [382, 184] width 226 height 11
click at [290, 183] on input "ARG-02000565221122025022020300220SFE192" at bounding box center [382, 184] width 226 height 11
type input "ARG02000565221122025022020300220SFE192"
click at [267, 224] on p "Desde" at bounding box center [219, 230] width 100 height 15
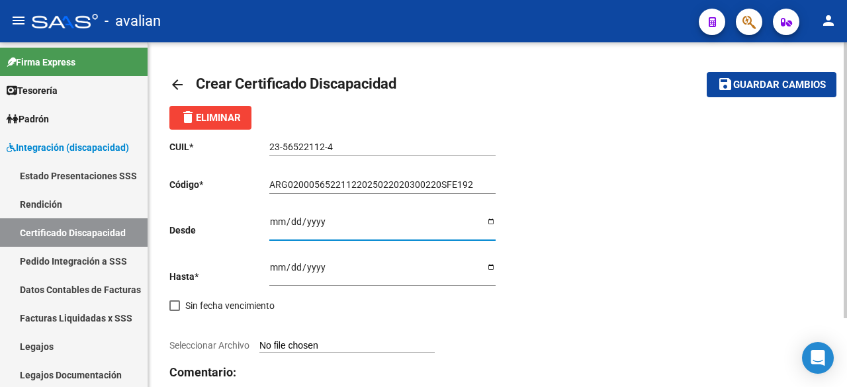
click at [271, 226] on input "Ingresar fec. Desde" at bounding box center [382, 226] width 226 height 20
type input "[DATE]"
click at [270, 267] on input "Ingresar fec. Hasta" at bounding box center [382, 272] width 226 height 20
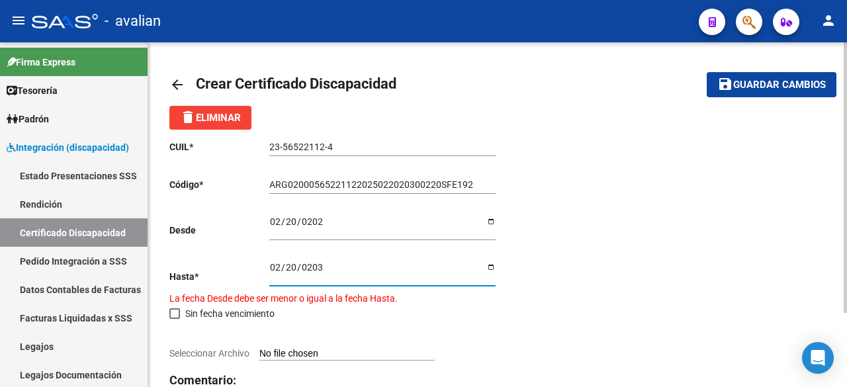
type input "[DATE]"
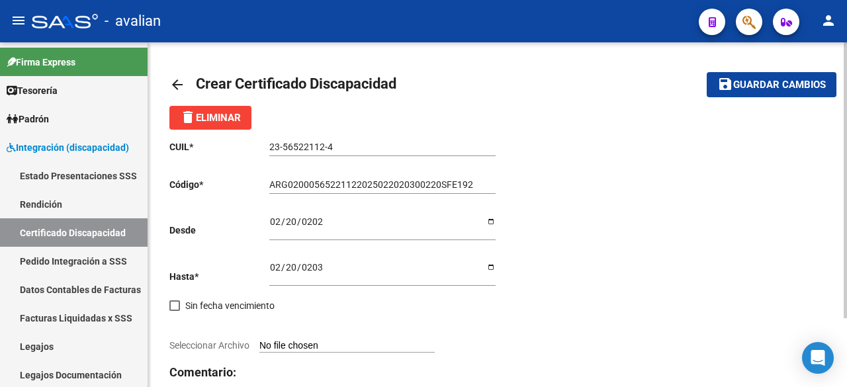
click at [357, 344] on input "Seleccionar Archivo" at bounding box center [346, 346] width 175 height 13
type input "C:\fakepath\CUD ACTUAL GLORIOSO [PERSON_NAME].jpg"
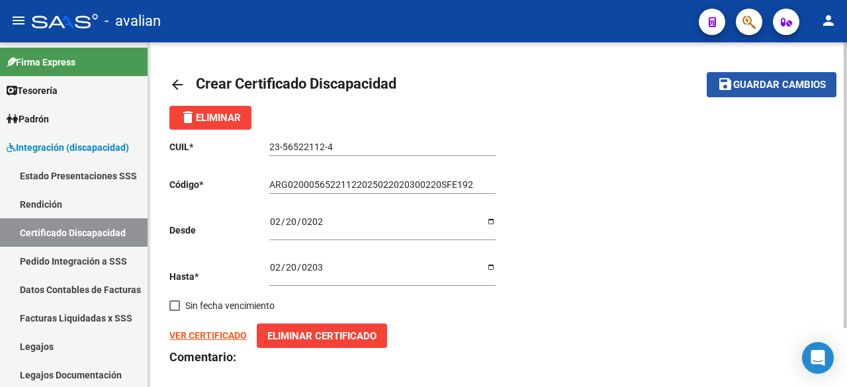
click at [753, 80] on span "Guardar cambios" at bounding box center [779, 85] width 93 height 12
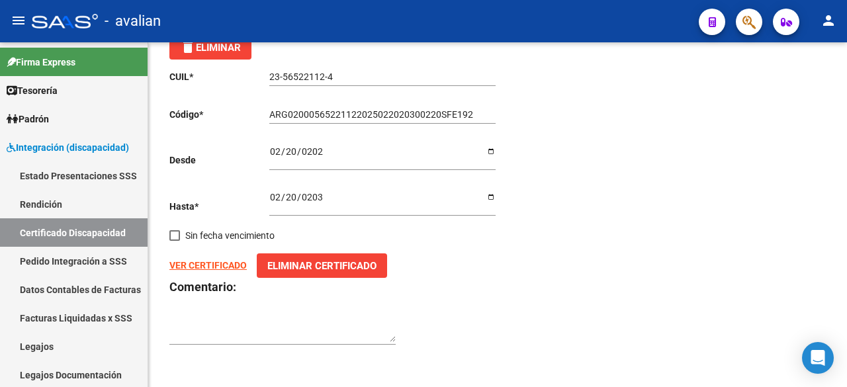
scroll to position [4, 0]
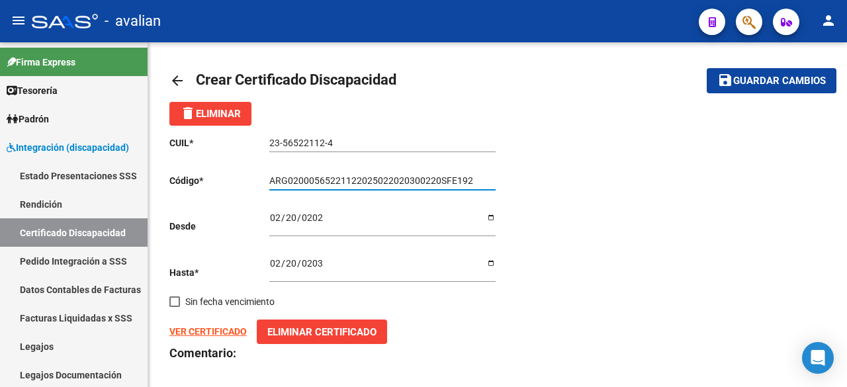
drag, startPoint x: 469, startPoint y: 182, endPoint x: 263, endPoint y: 178, distance: 206.5
click at [263, 178] on app-form-text-field "Código * ARG02000565221122025022020300220SFE192 Ingresar el Codigo" at bounding box center [332, 180] width 326 height 11
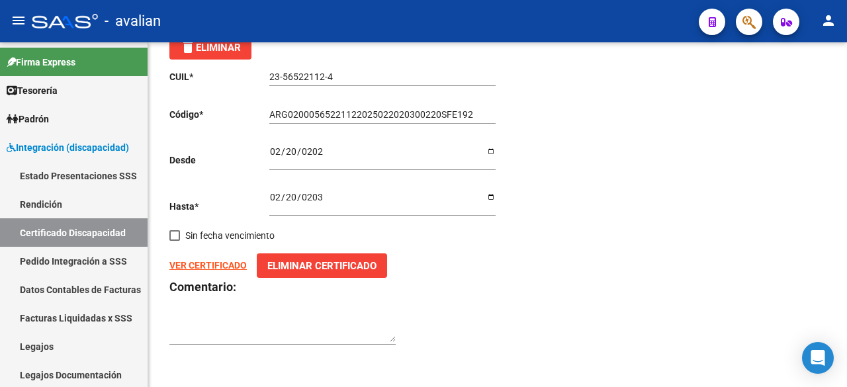
click at [213, 265] on strong "VER CERTIFICADO" at bounding box center [207, 265] width 77 height 11
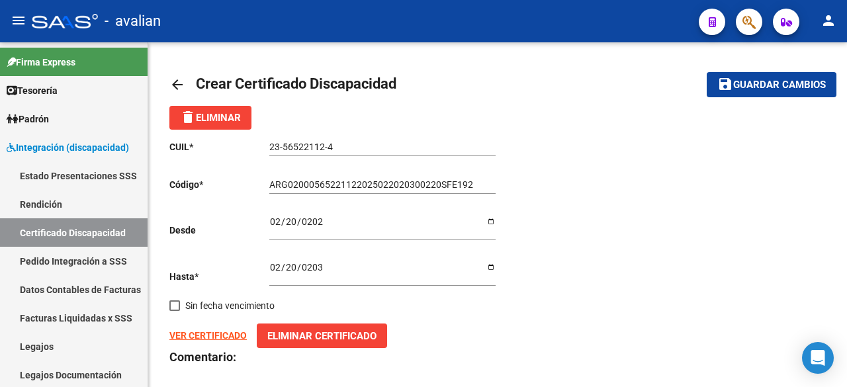
click at [735, 87] on span "Guardar cambios" at bounding box center [779, 85] width 93 height 12
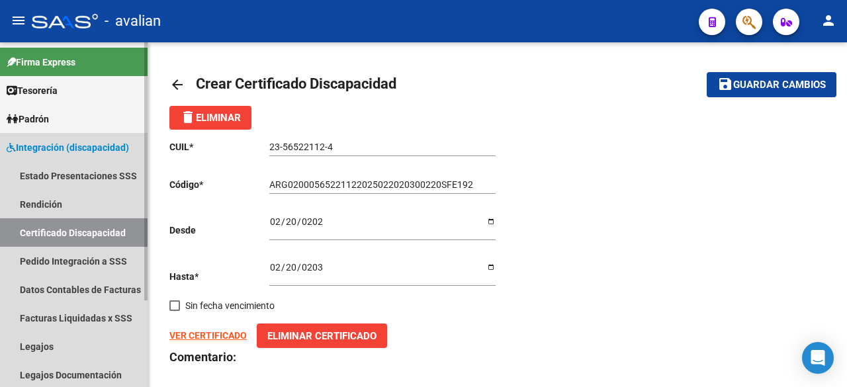
click at [110, 230] on link "Certificado Discapacidad" at bounding box center [74, 232] width 148 height 28
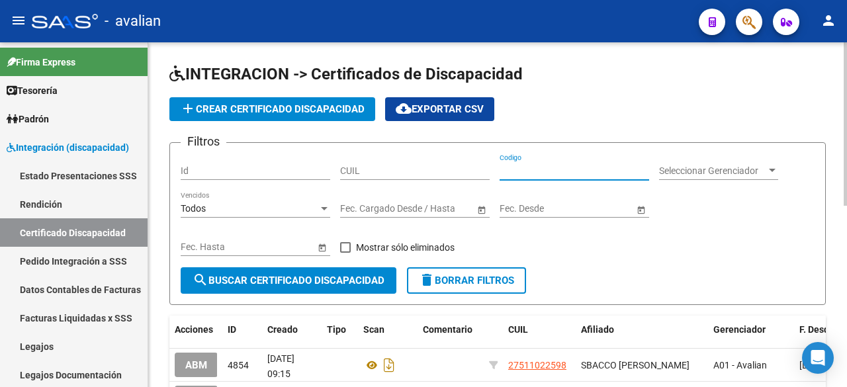
paste input "ARG02000565221122025022020300220SFE192"
type input "ARG02000565221122025022020300220SFE192"
click at [341, 250] on span at bounding box center [345, 247] width 11 height 11
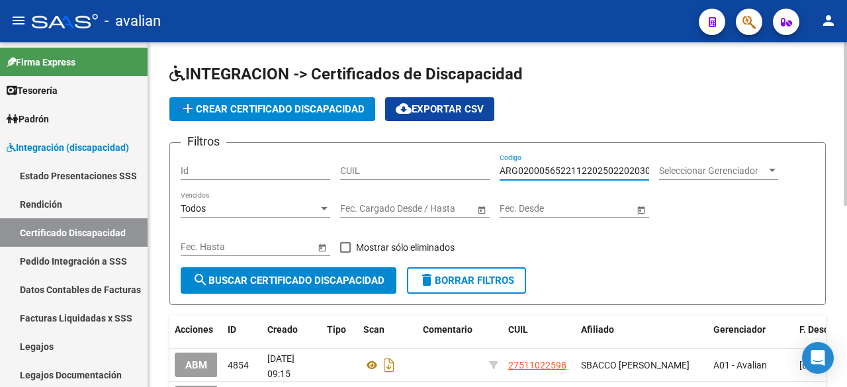
click at [345, 253] on input "Mostrar sólo eliminados" at bounding box center [345, 253] width 1 height 1
click at [346, 277] on span "search Buscar Certificado Discapacidad" at bounding box center [289, 281] width 192 height 12
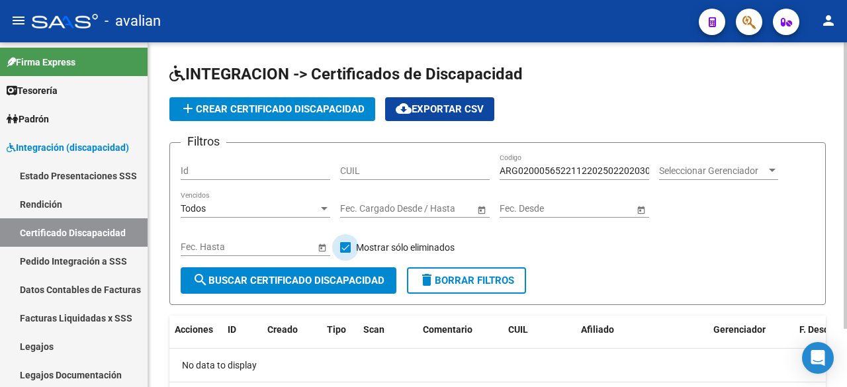
click at [346, 247] on span at bounding box center [345, 247] width 11 height 11
click at [346, 253] on input "Mostrar sólo eliminados" at bounding box center [345, 253] width 1 height 1
checkbox input "false"
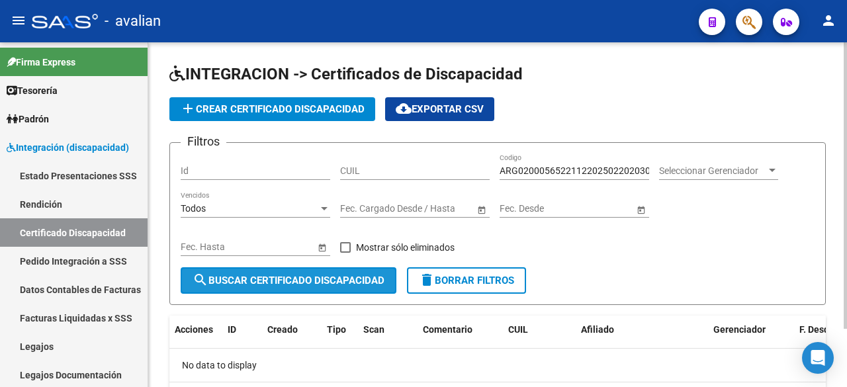
click at [326, 275] on span "search Buscar Certificado Discapacidad" at bounding box center [289, 281] width 192 height 12
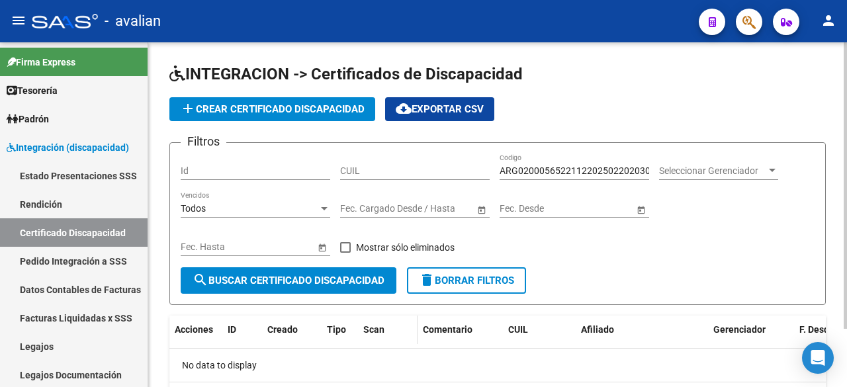
scroll to position [70, 0]
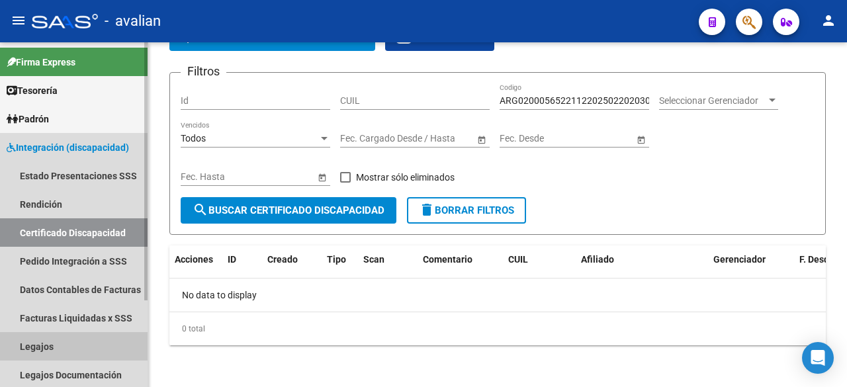
click at [40, 348] on link "Legajos" at bounding box center [74, 346] width 148 height 28
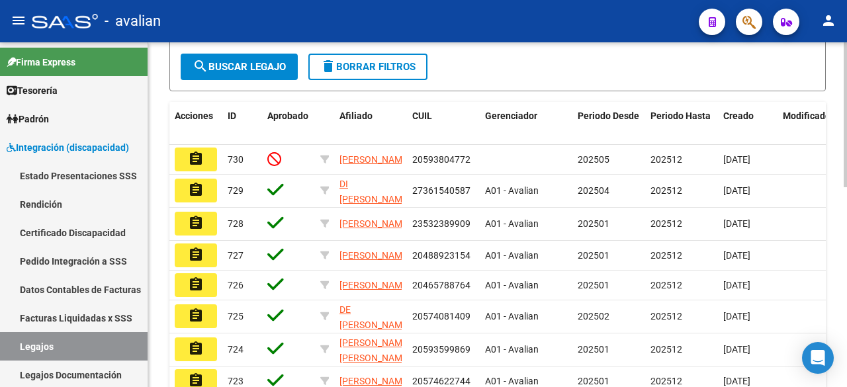
scroll to position [132, 0]
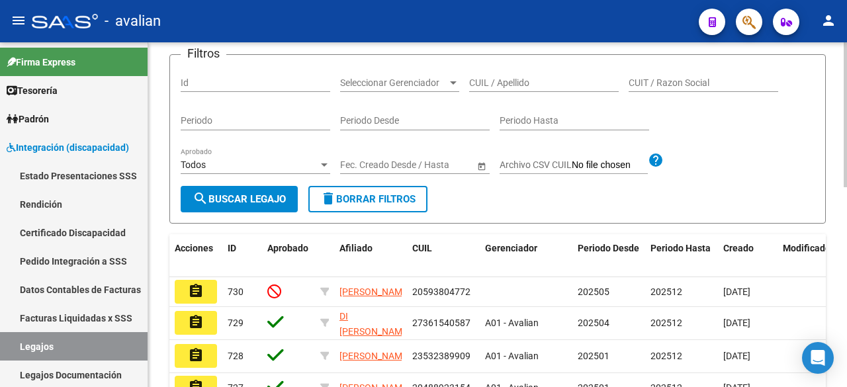
click at [500, 89] on input "CUIL / Apellido" at bounding box center [544, 82] width 150 height 11
paste input "23565221124"
type input "23565221124"
click at [269, 205] on span "search Buscar Legajo" at bounding box center [239, 199] width 93 height 12
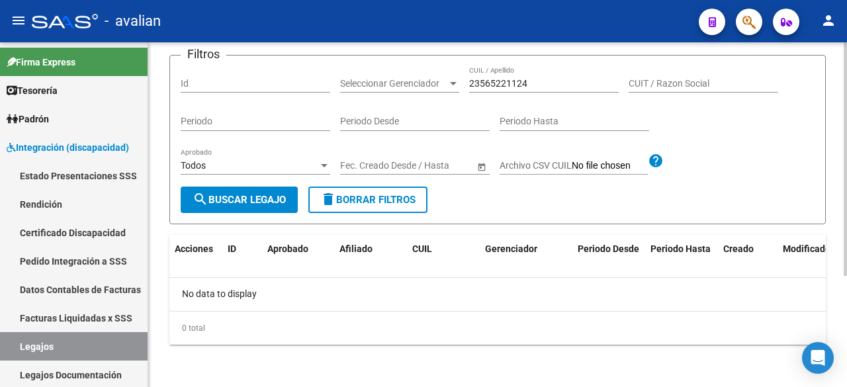
scroll to position [66, 0]
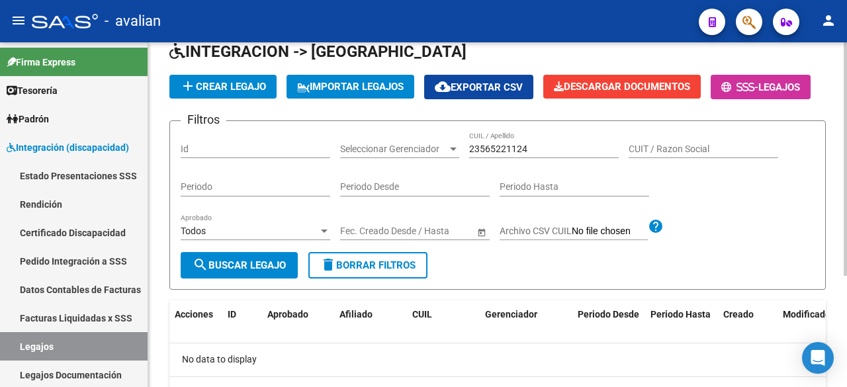
click at [250, 88] on span "add Crear Legajo" at bounding box center [223, 87] width 86 height 12
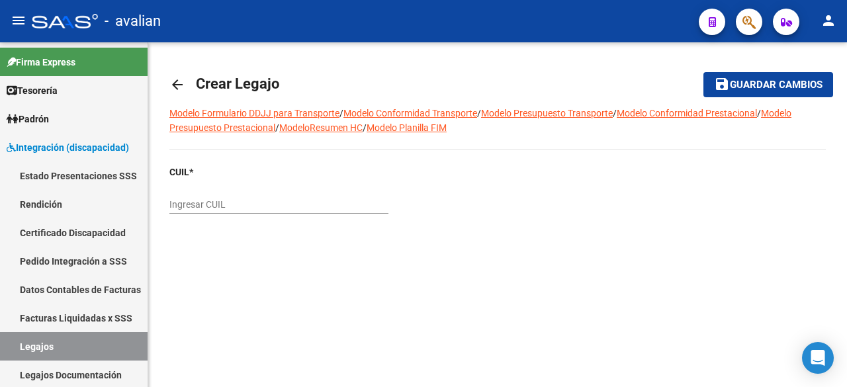
click at [233, 204] on input "Ingresar CUIL" at bounding box center [278, 204] width 219 height 11
paste input "23-56522112-4"
type input "23-56522112-4"
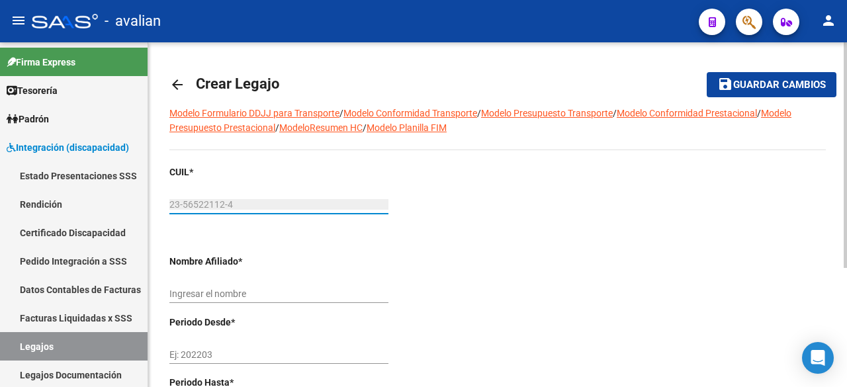
type input "GLORIOSO BAUTISTA"
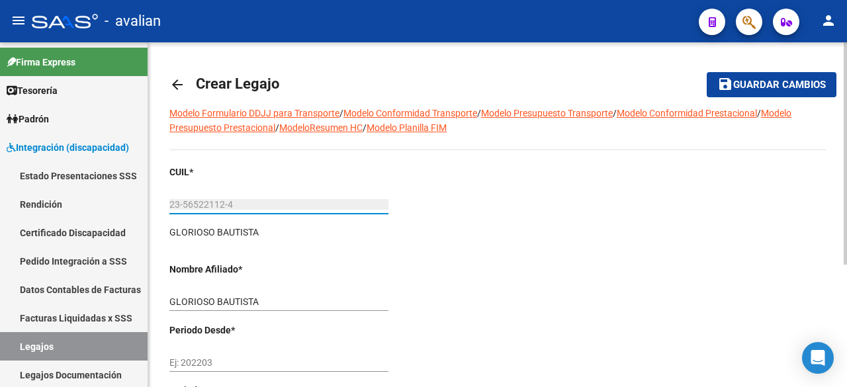
scroll to position [132, 0]
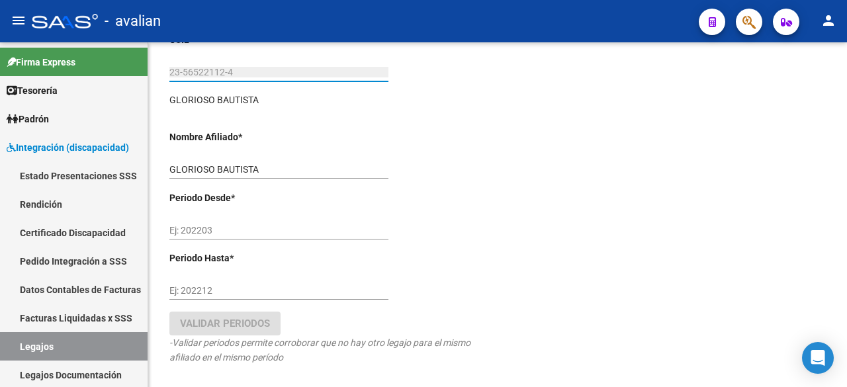
type input "23-56522112-4"
click at [240, 228] on input "Ej: 202203" at bounding box center [278, 230] width 219 height 11
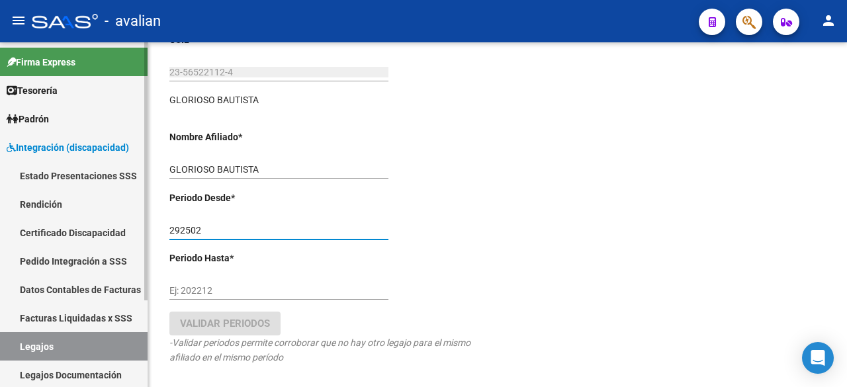
drag, startPoint x: 215, startPoint y: 232, endPoint x: 97, endPoint y: 232, distance: 117.8
click at [98, 232] on mat-sidenav-container "Firma Express Tesorería Extractos Procesados (csv) Extractos Originales (pdf) O…" at bounding box center [423, 214] width 847 height 345
type input "202502"
click at [186, 291] on input "Ej: 202212" at bounding box center [278, 290] width 219 height 11
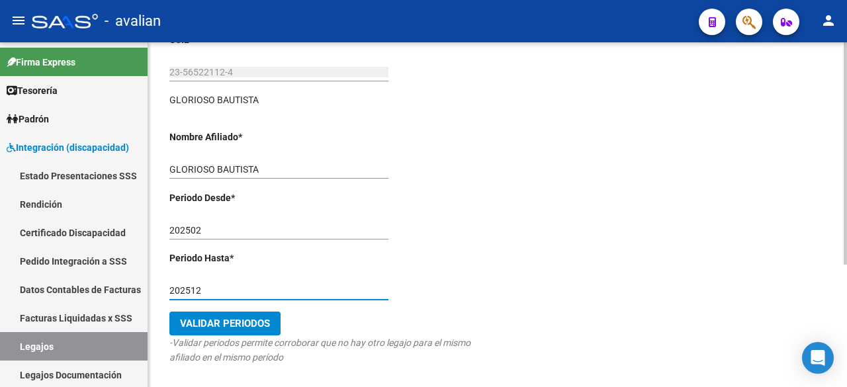
type input "202512"
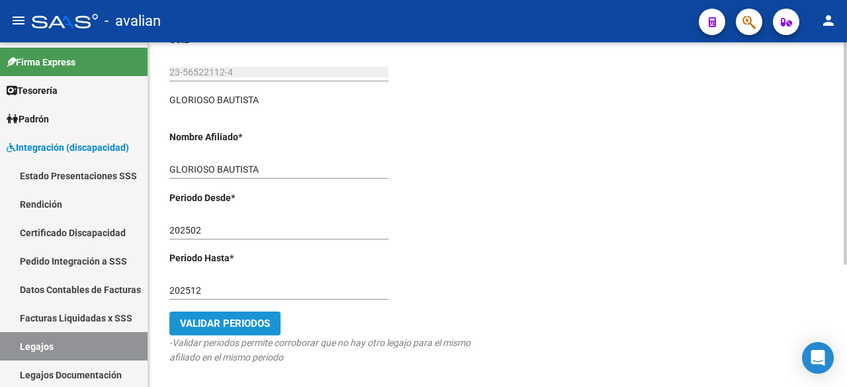
click at [274, 326] on button "Validar Periodos" at bounding box center [224, 324] width 111 height 24
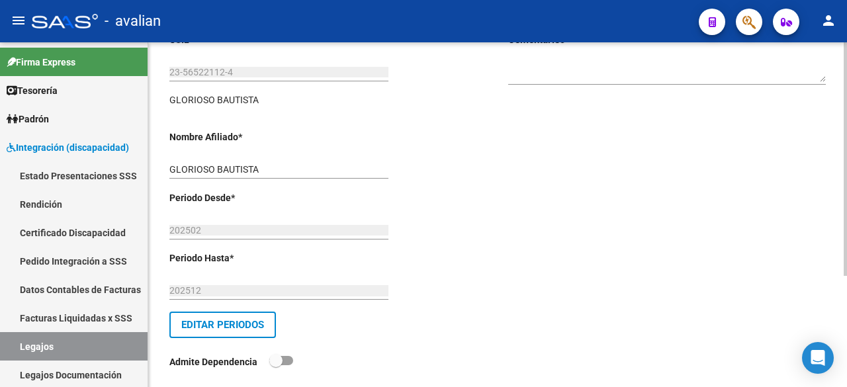
scroll to position [0, 0]
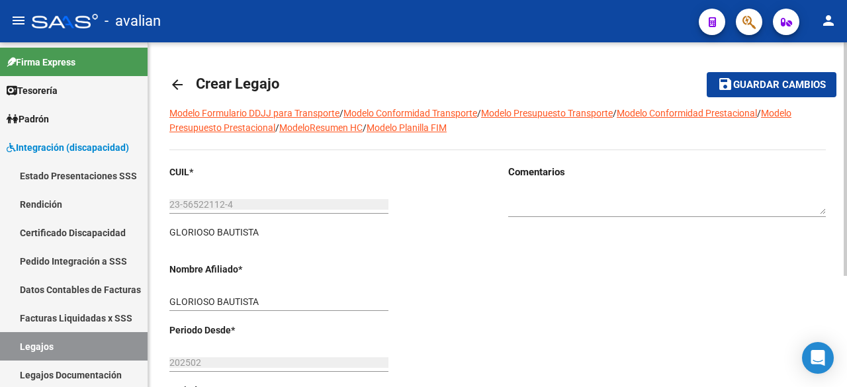
click at [721, 81] on mat-icon "save" at bounding box center [725, 84] width 16 height 16
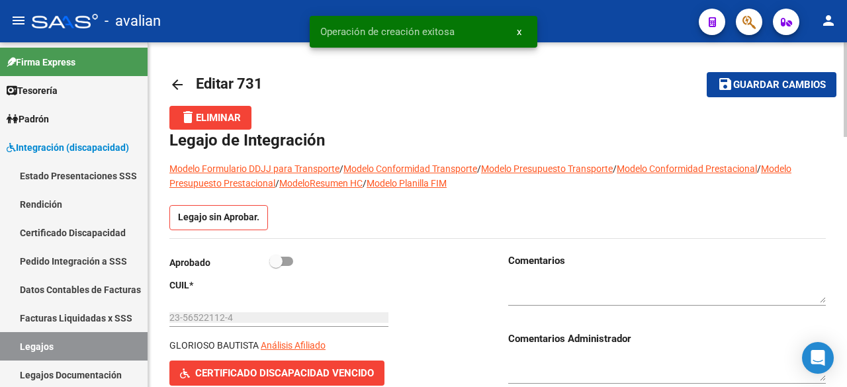
scroll to position [66, 0]
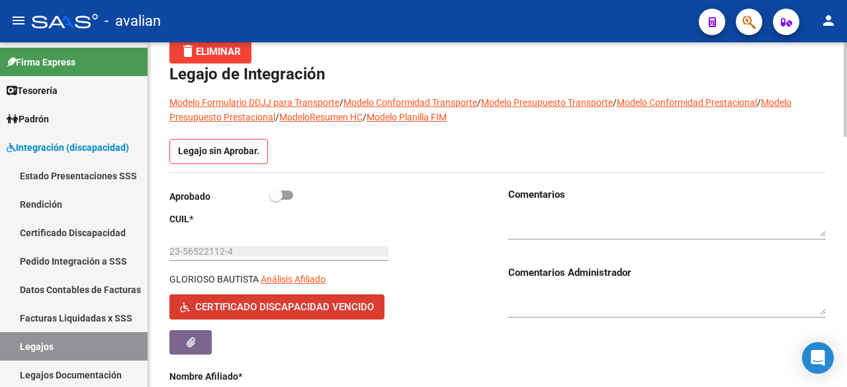
click at [226, 304] on span "Certificado Discapacidad Vencido" at bounding box center [284, 308] width 179 height 12
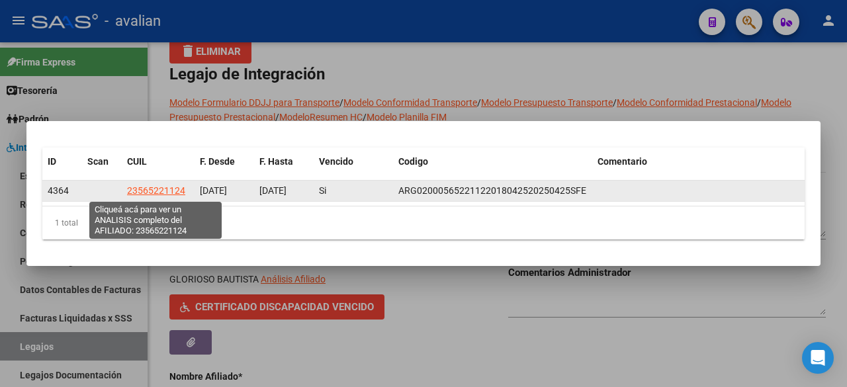
click at [167, 187] on span "23565221124" at bounding box center [156, 190] width 58 height 11
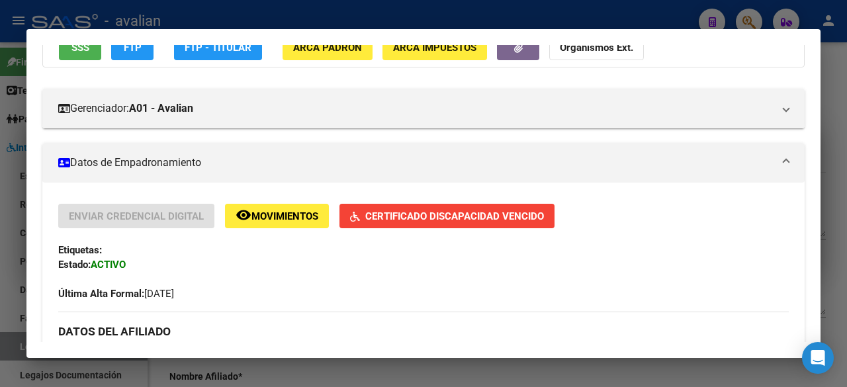
scroll to position [0, 0]
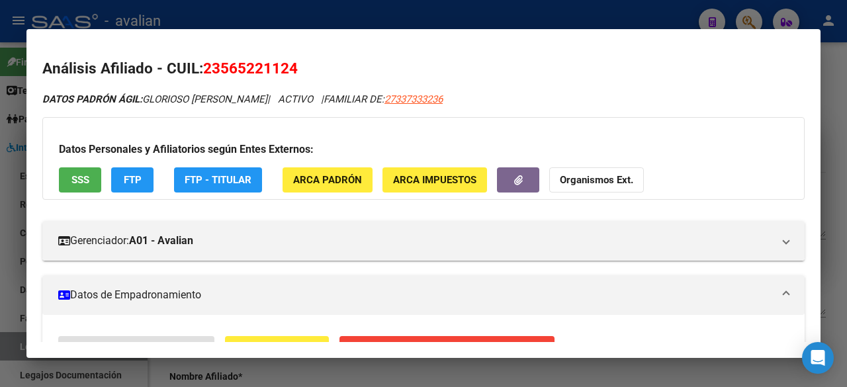
click at [539, 9] on div at bounding box center [423, 193] width 847 height 387
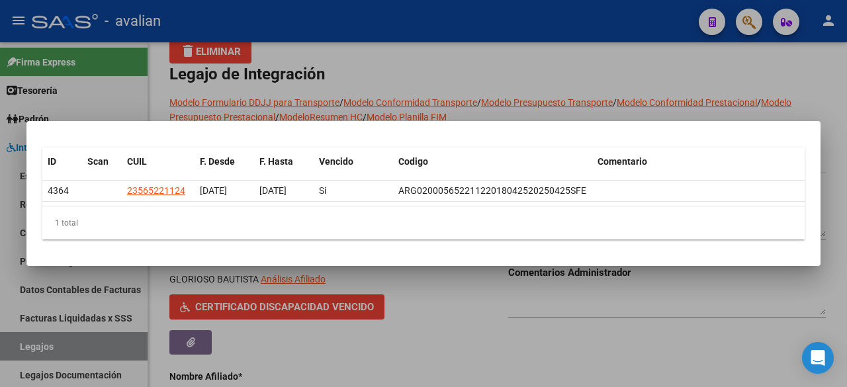
click at [496, 80] on div at bounding box center [423, 193] width 847 height 387
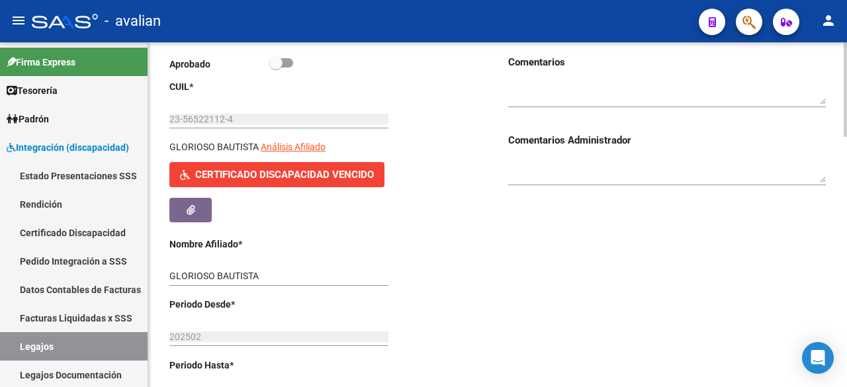
scroll to position [132, 0]
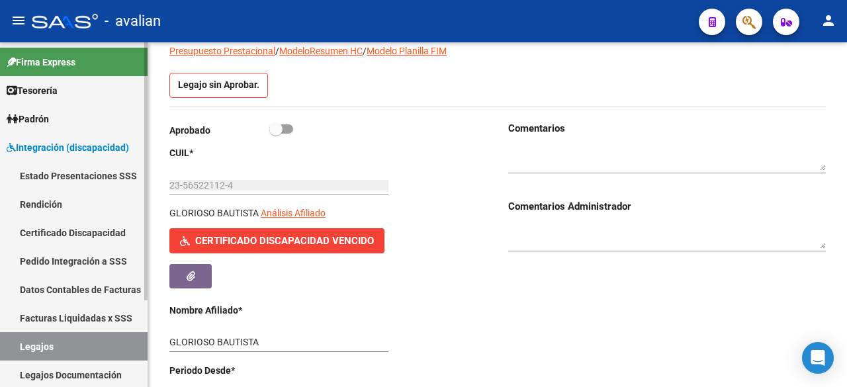
click at [65, 231] on link "Certificado Discapacidad" at bounding box center [74, 232] width 148 height 28
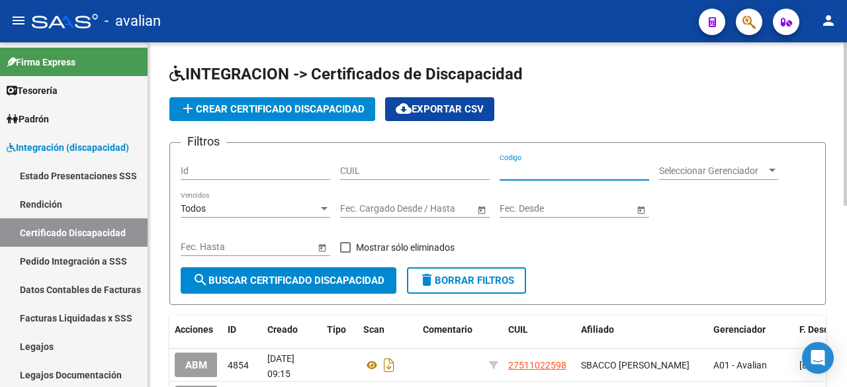
paste input "ARG-02-00056522112-20250220-20300220-SFE-192"
type input "ARG-02-00056522112-20250220-20300220-SFE-192"
click at [349, 248] on span at bounding box center [345, 247] width 11 height 11
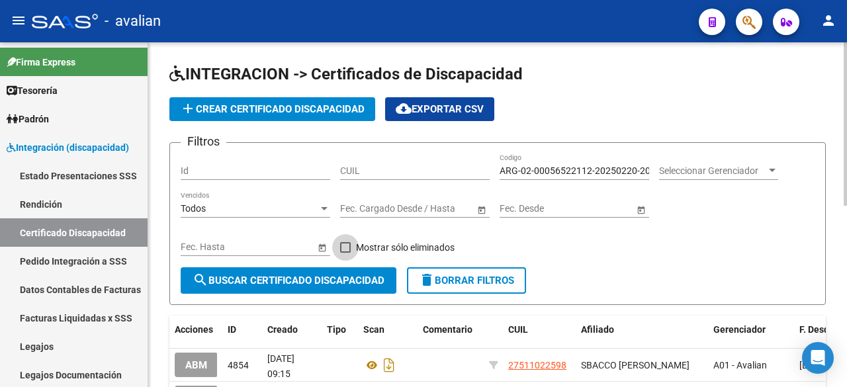
click at [346, 253] on input "Mostrar sólo eliminados" at bounding box center [345, 253] width 1 height 1
checkbox input "true"
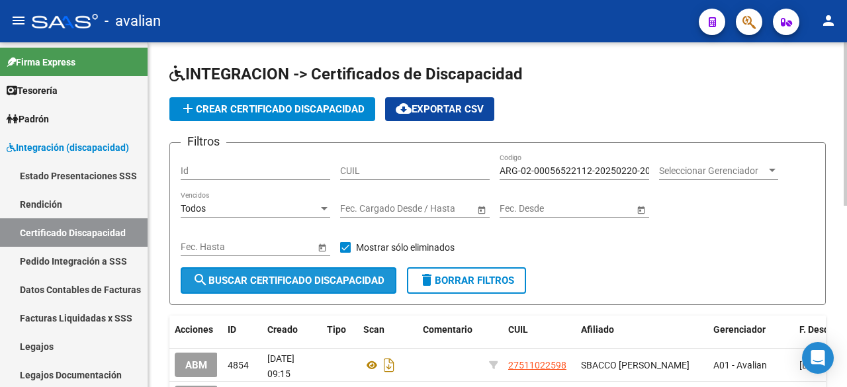
click at [344, 283] on span "search Buscar Certificado Discapacidad" at bounding box center [289, 281] width 192 height 12
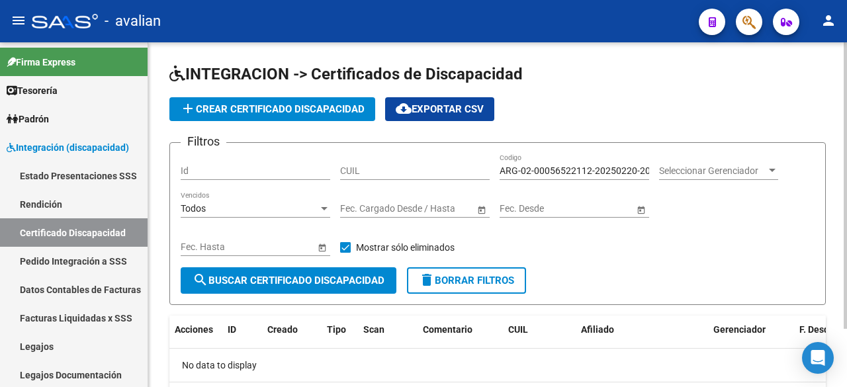
click at [715, 168] on span "Seleccionar Gerenciador" at bounding box center [712, 170] width 107 height 11
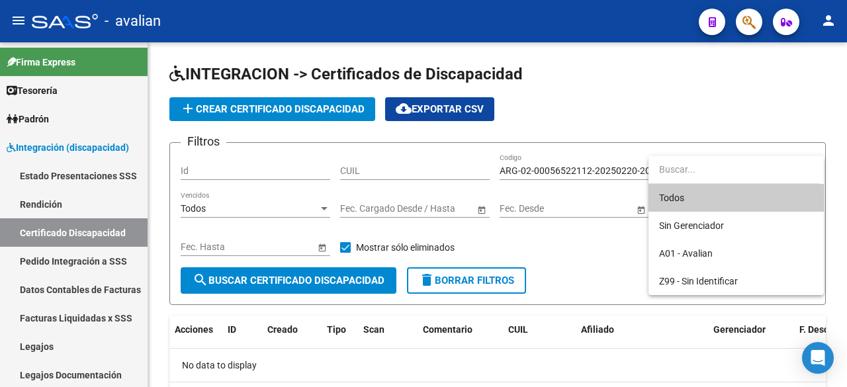
click at [707, 190] on span "Todos" at bounding box center [736, 198] width 154 height 28
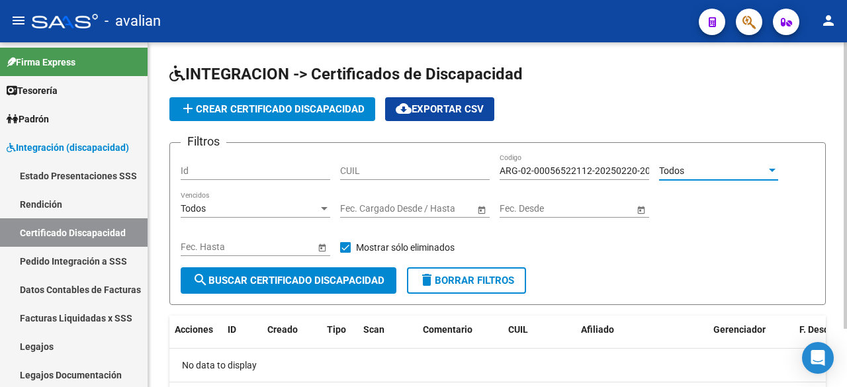
click at [322, 287] on button "search Buscar Certificado Discapacidad" at bounding box center [289, 280] width 216 height 26
click at [683, 169] on span "Todos" at bounding box center [671, 170] width 25 height 11
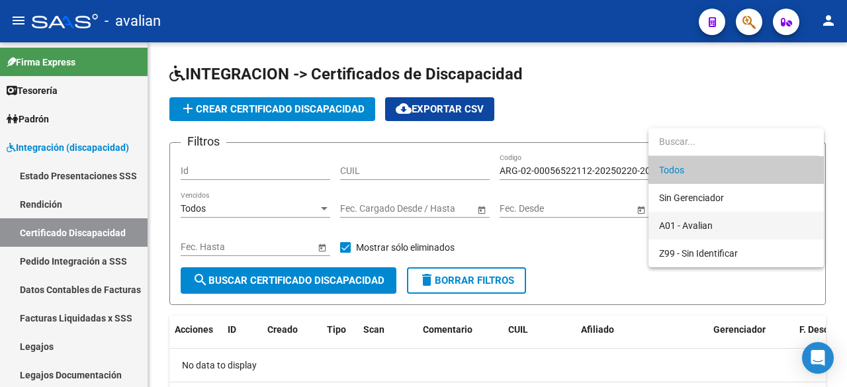
click at [712, 232] on span "A01 - Avalian" at bounding box center [736, 226] width 154 height 28
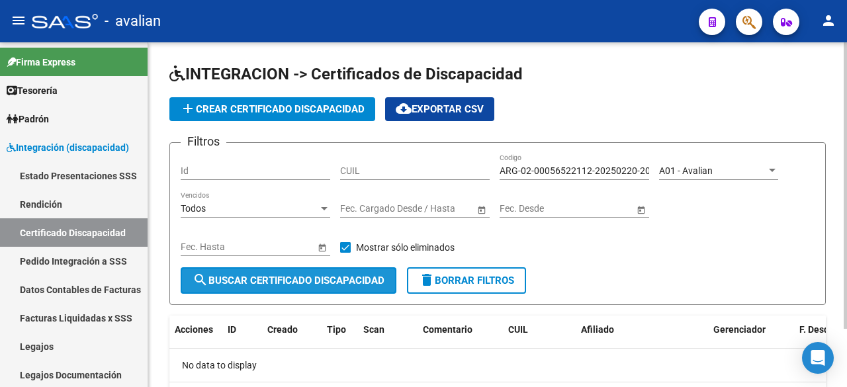
click at [379, 276] on span "search Buscar Certificado Discapacidad" at bounding box center [289, 281] width 192 height 12
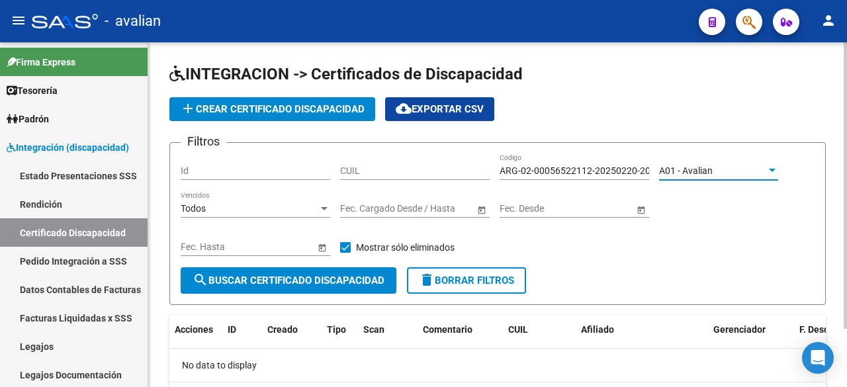
click at [741, 170] on div "A01 - Avalian" at bounding box center [712, 170] width 107 height 11
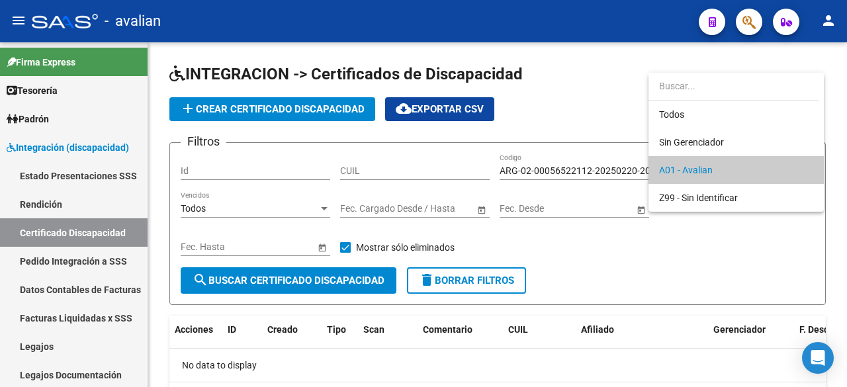
click at [712, 87] on input "dropdown search" at bounding box center [734, 86] width 171 height 28
click at [669, 258] on div at bounding box center [423, 193] width 847 height 387
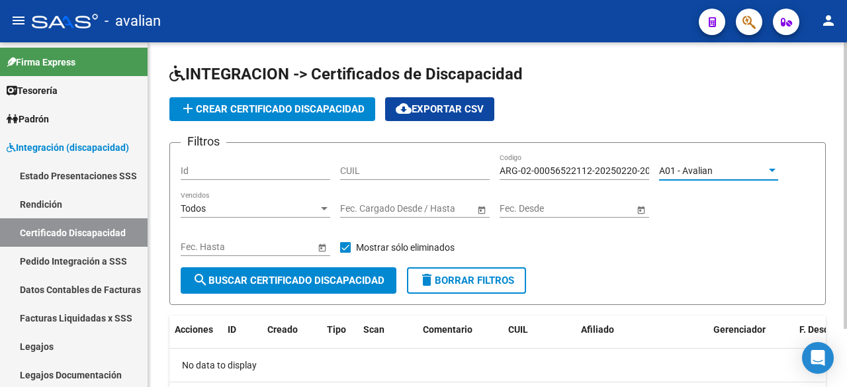
click at [711, 165] on span "A01 - Avalian" at bounding box center [686, 170] width 54 height 11
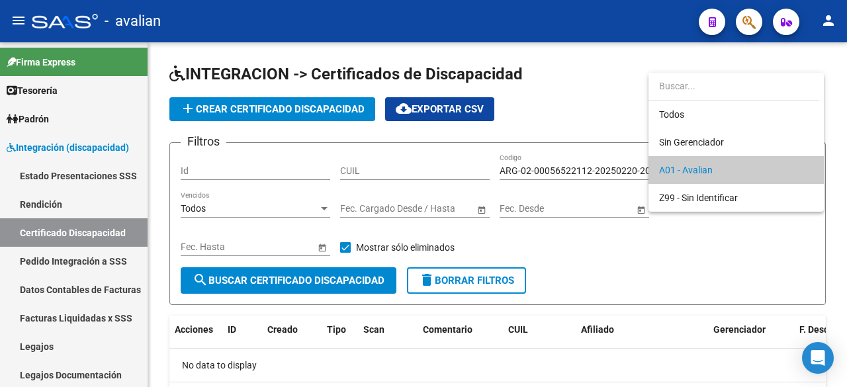
click at [77, 230] on div at bounding box center [423, 193] width 847 height 387
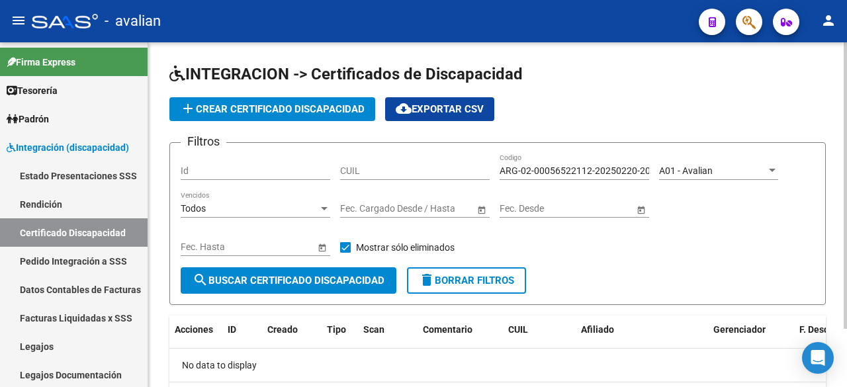
scroll to position [70, 0]
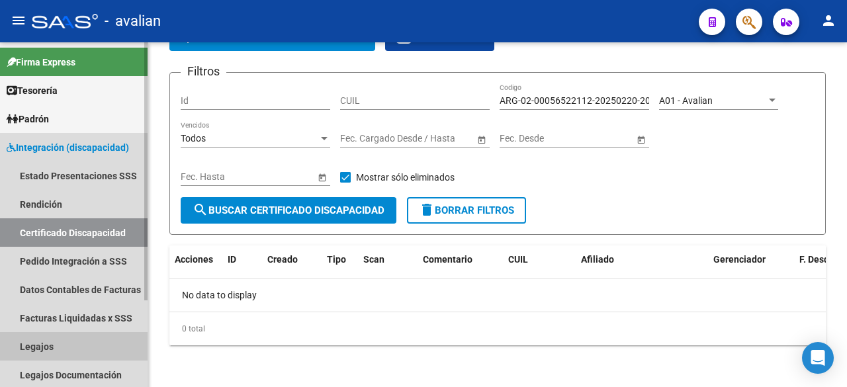
click at [40, 347] on link "Legajos" at bounding box center [74, 346] width 148 height 28
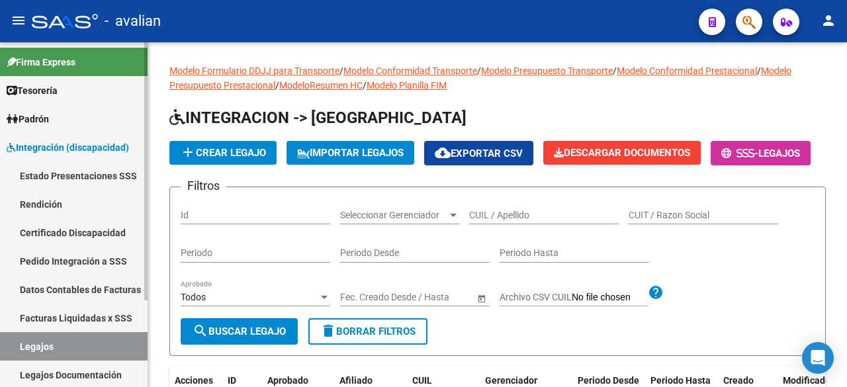
click at [77, 225] on link "Certificado Discapacidad" at bounding box center [74, 232] width 148 height 28
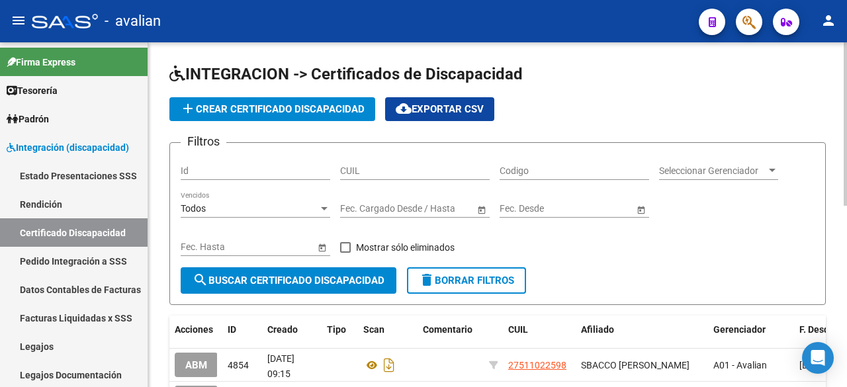
click at [410, 171] on input "CUIL" at bounding box center [415, 170] width 150 height 11
paste input "23-56522112-4"
type input "23-56522112-4"
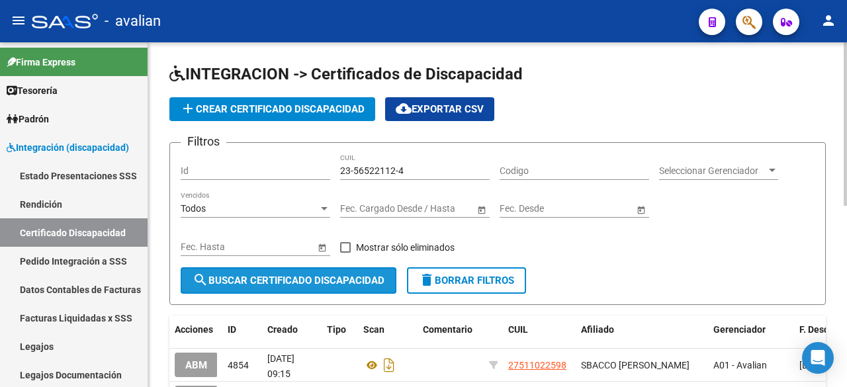
click at [336, 282] on span "search Buscar Certificado Discapacidad" at bounding box center [289, 281] width 192 height 12
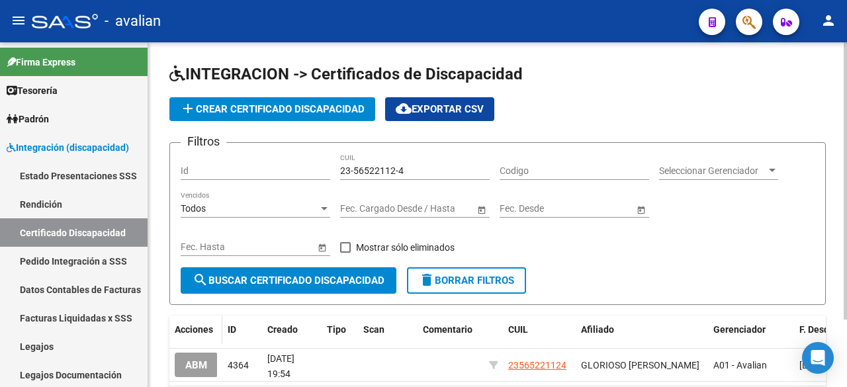
scroll to position [84, 0]
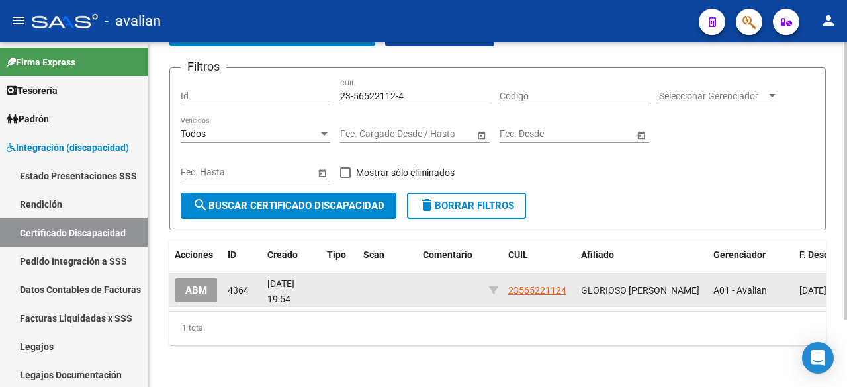
click at [194, 285] on span "ABM" at bounding box center [196, 291] width 22 height 12
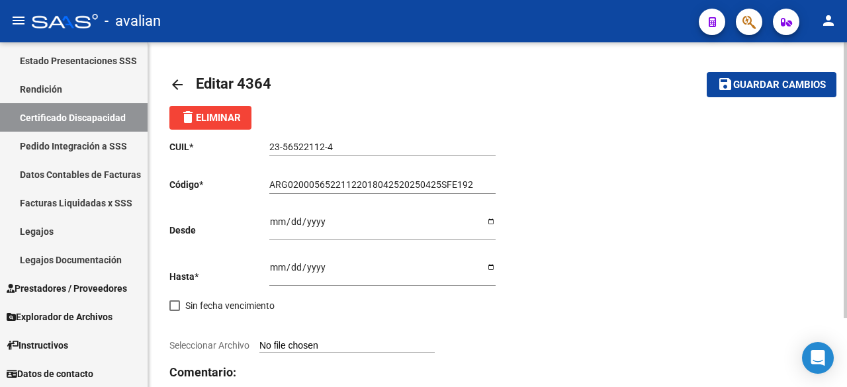
scroll to position [86, 0]
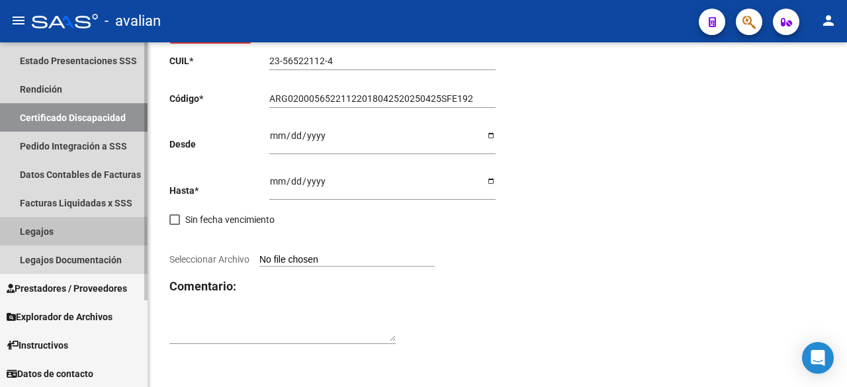
click at [48, 227] on link "Legajos" at bounding box center [74, 231] width 148 height 28
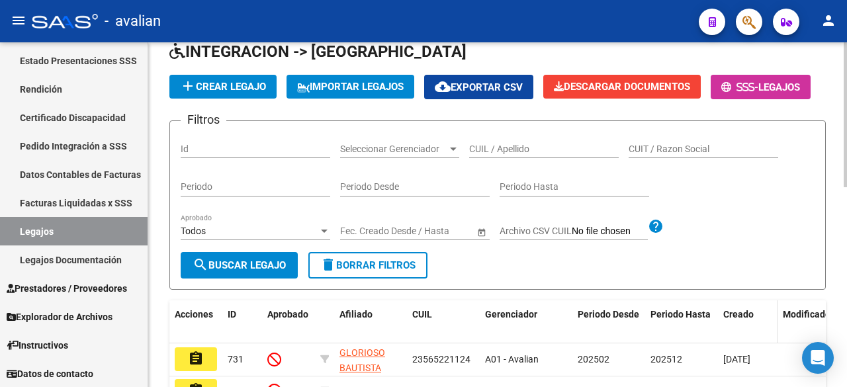
scroll to position [132, 0]
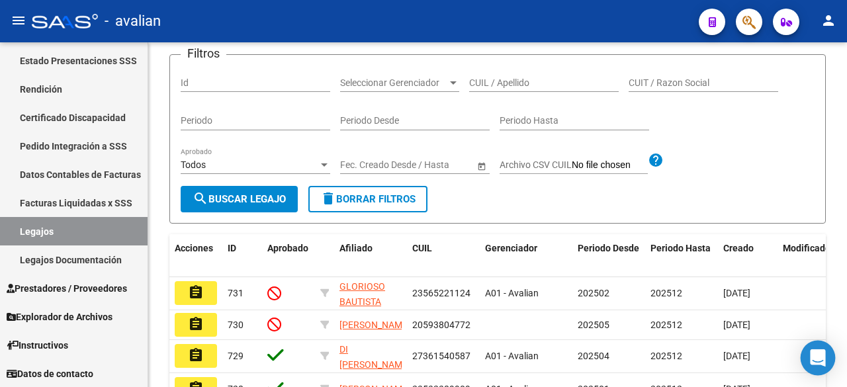
click at [822, 359] on icon "Open Intercom Messenger" at bounding box center [817, 357] width 15 height 17
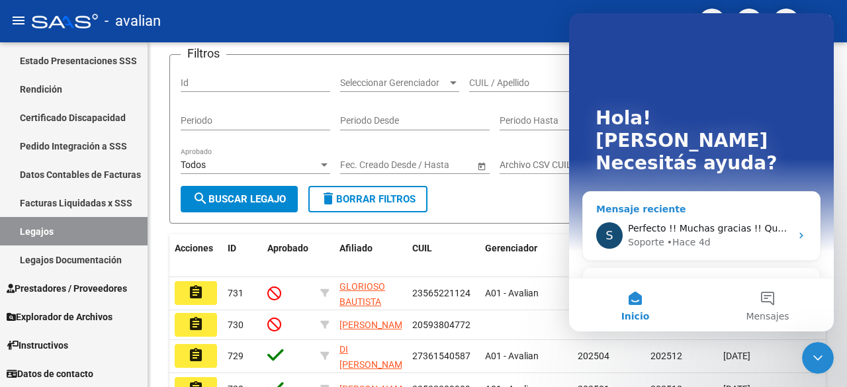
scroll to position [0, 0]
click at [784, 279] on div "Envíanos un mensaje" at bounding box center [693, 286] width 194 height 14
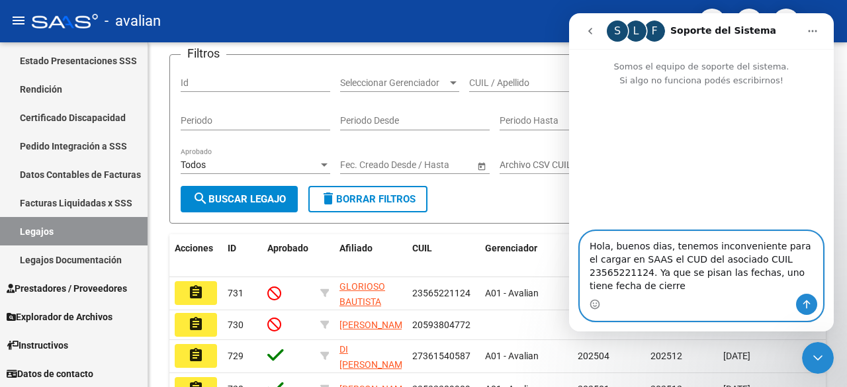
paste textarea "[DATE]"
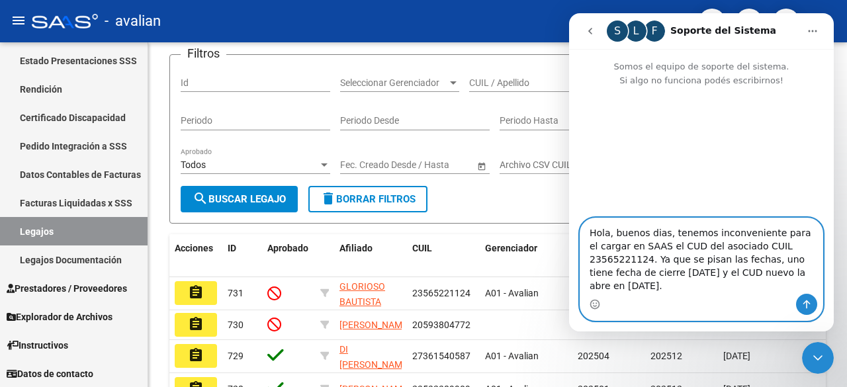
type textarea "Hola, buenos dias, tenemos inconveniente para el cargar en SAAS el CUD del asoc…"
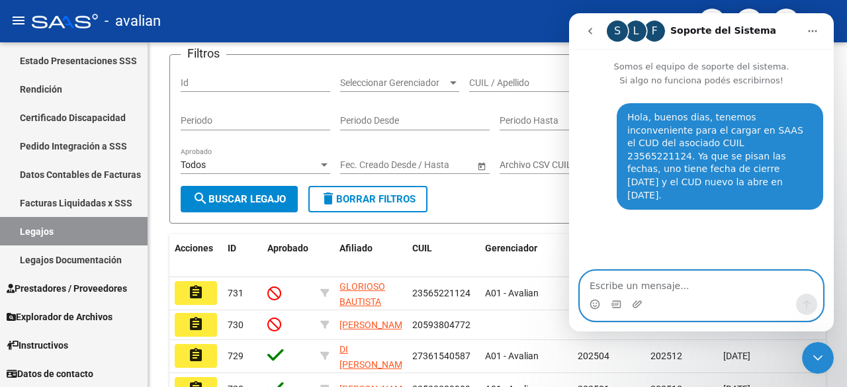
type textarea "c"
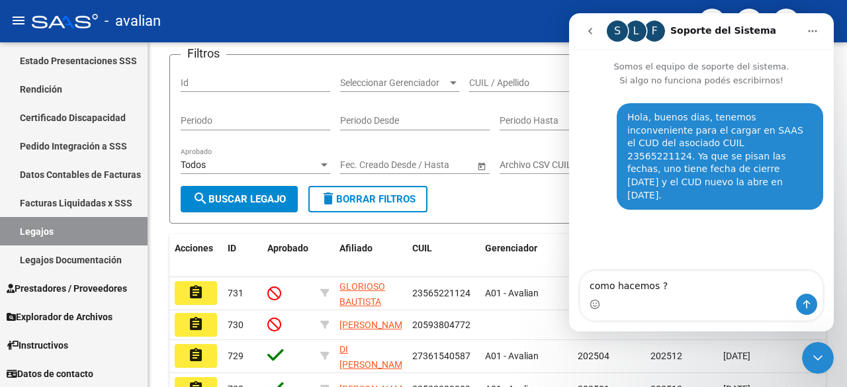
type textarea "como hacemos ?"
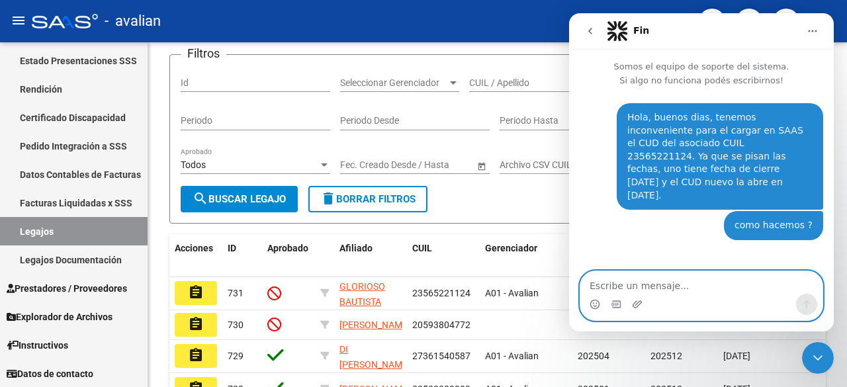
paste textarea "Certificado N.: ARG-02-00056522112-20250220-20300220-SFE-192"
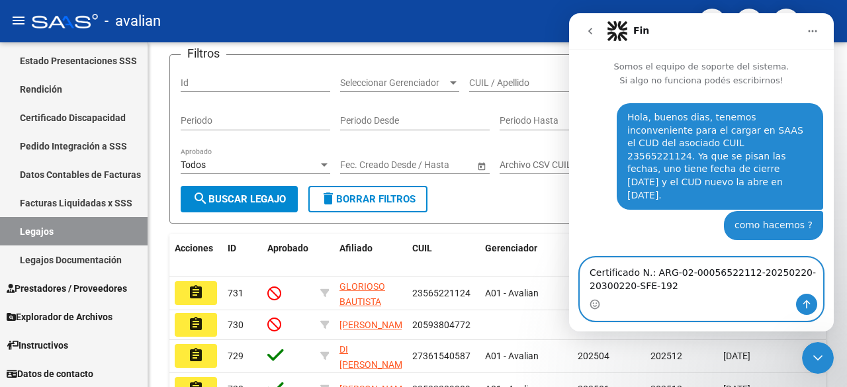
type textarea "Certificado N.: ARG-02-00056522112-20250220-20300220-SFE-192"
click at [802, 306] on icon "Enviar un mensaje…" at bounding box center [807, 304] width 11 height 11
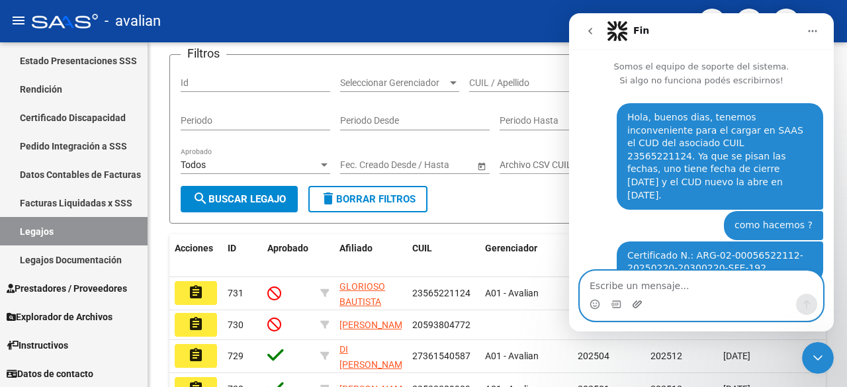
click at [634, 305] on icon "Adjuntar un archivo" at bounding box center [637, 304] width 11 height 11
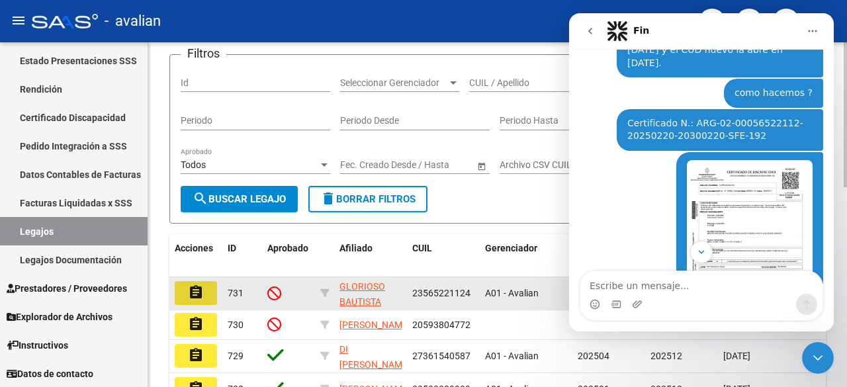
click at [199, 300] on mat-icon "assignment" at bounding box center [196, 293] width 16 height 16
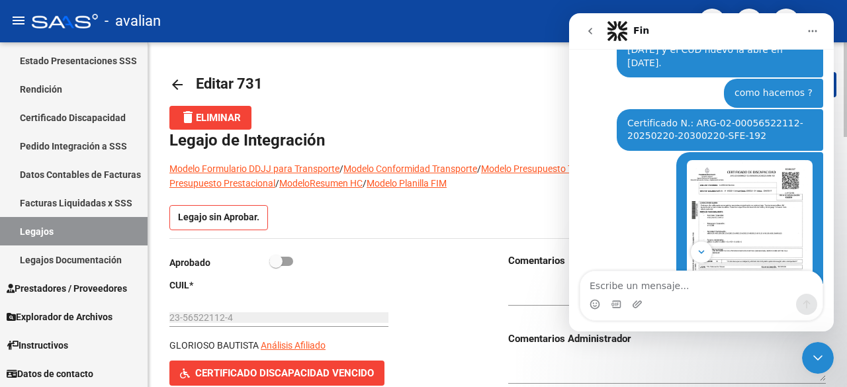
scroll to position [132, 0]
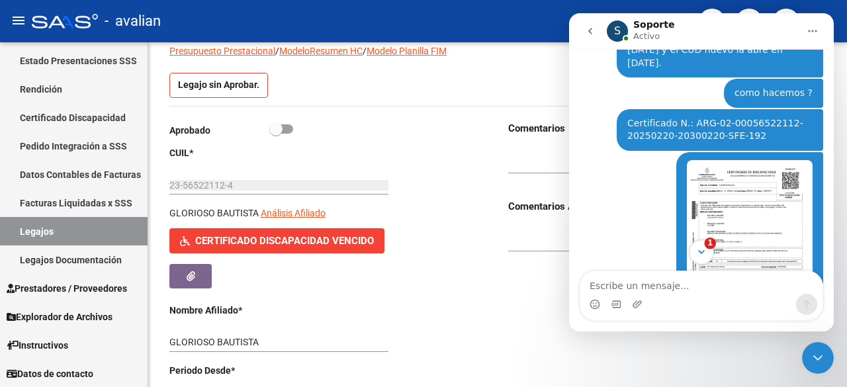
click at [709, 248] on span "1" at bounding box center [710, 244] width 12 height 12
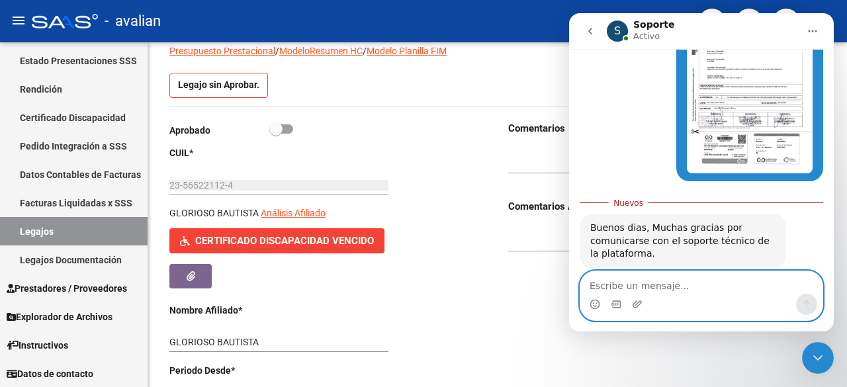
click at [698, 283] on textarea "Escribe un mensaje..." at bounding box center [701, 282] width 242 height 23
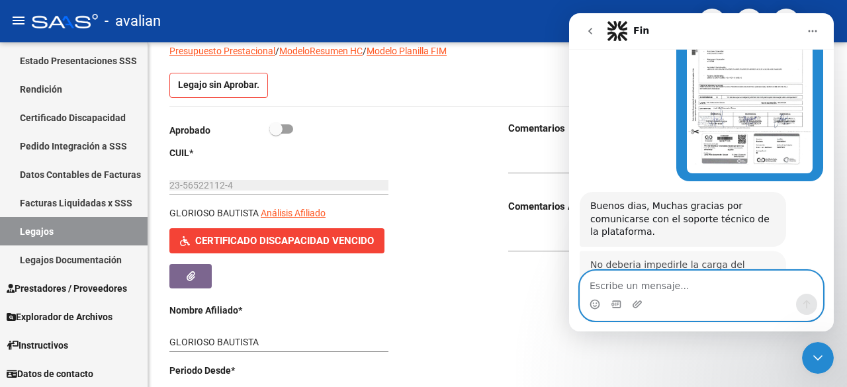
scroll to position [1, 0]
click at [735, 286] on textarea "Escribe un mensaje..." at bounding box center [701, 282] width 242 height 23
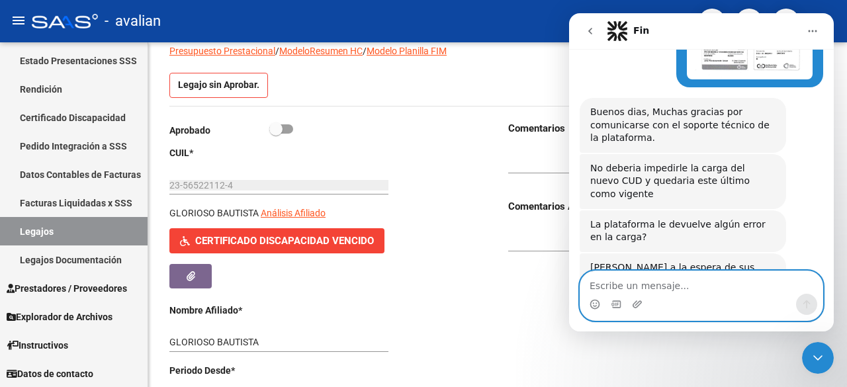
click at [684, 281] on textarea "Escribe un mensaje..." at bounding box center [701, 282] width 242 height 23
type textarea "si no me deja cargar el nuevo cud"
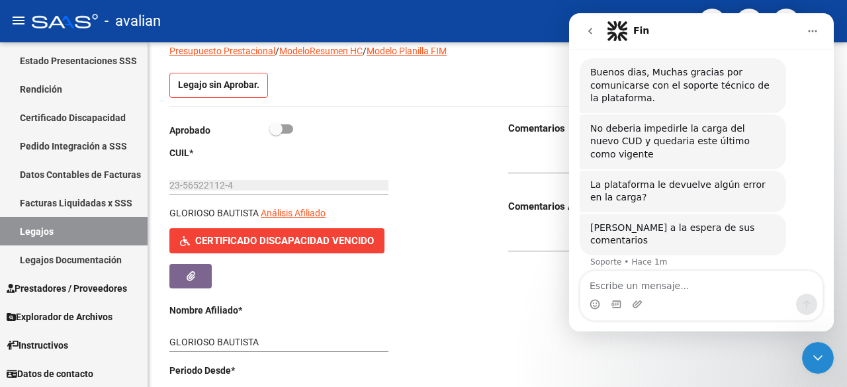
click at [827, 350] on div "Cerrar Intercom Messenger" at bounding box center [818, 358] width 32 height 32
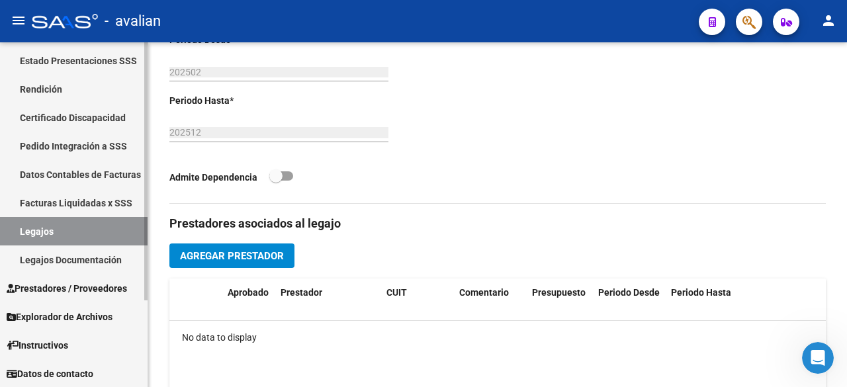
scroll to position [0, 0]
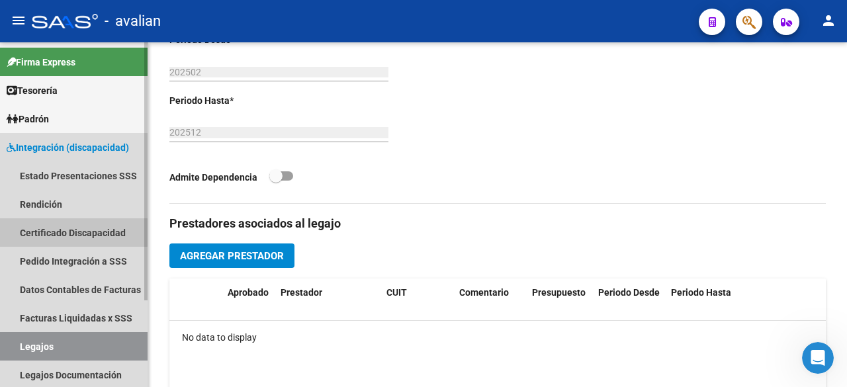
click at [64, 230] on link "Certificado Discapacidad" at bounding box center [74, 232] width 148 height 28
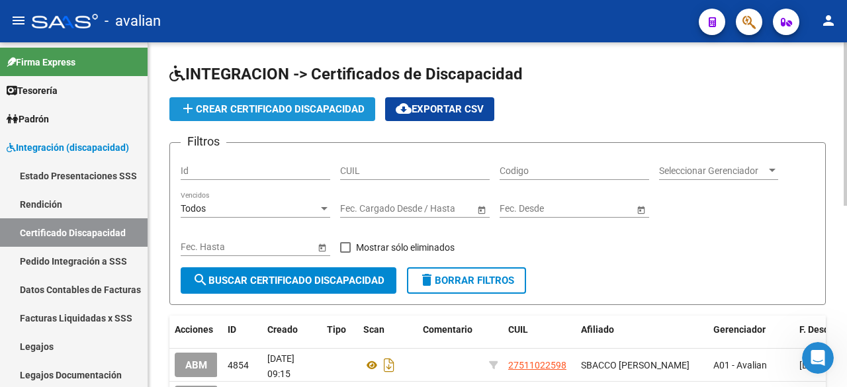
click at [283, 105] on span "add Crear Certificado Discapacidad" at bounding box center [272, 109] width 185 height 12
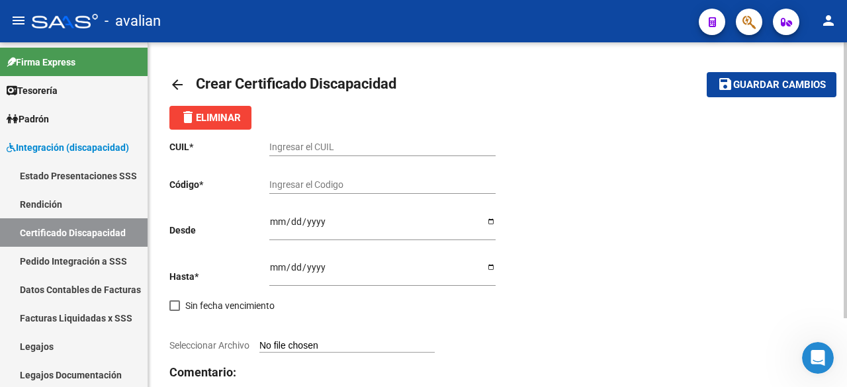
click at [300, 150] on input "Ingresar el CUIL" at bounding box center [382, 147] width 226 height 11
paste input "23-56522112-4"
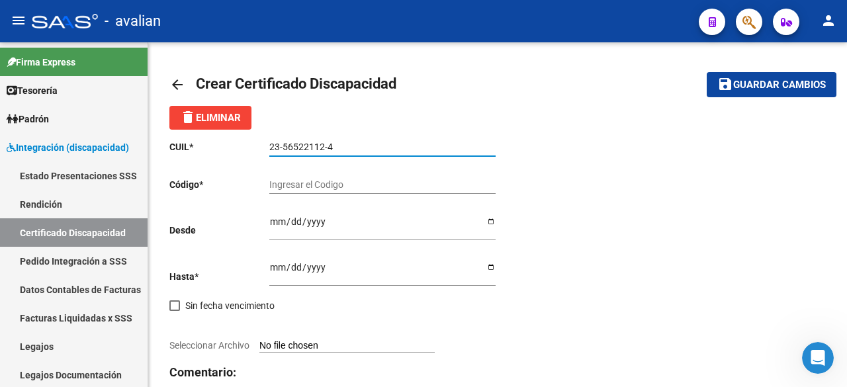
type input "23-56522112-4"
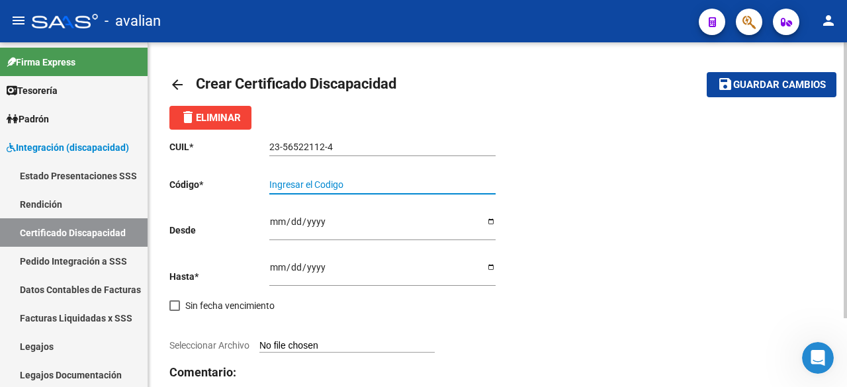
click at [296, 186] on input "Ingresar el Codigo" at bounding box center [382, 184] width 226 height 11
paste input "Certificado N.: ARG-02-00056522112-20250220-20300220-SFE-192"
click at [480, 186] on input "Certificado N.: ARG-02-00056522112-20250220-20300220-SFE-192" at bounding box center [382, 184] width 226 height 11
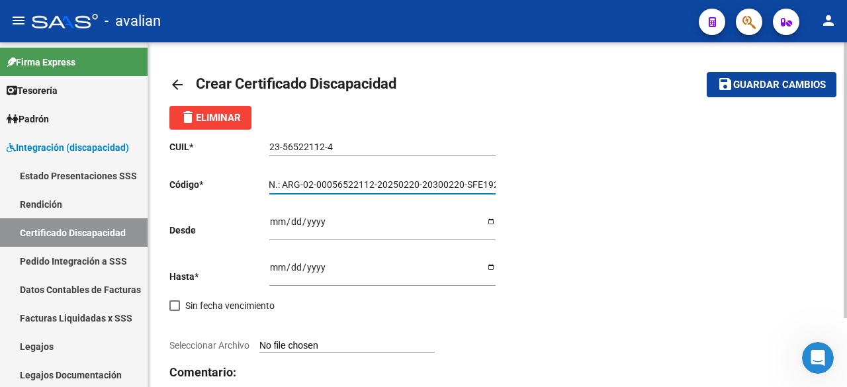
click at [465, 184] on input "Certificado N.: ARG-02-00056522112-20250220-20300220-SFE192" at bounding box center [382, 184] width 226 height 11
click at [423, 182] on input "Certificado N.: ARG-02-00056522112-20250220-20300220SFE192" at bounding box center [382, 184] width 226 height 11
click at [380, 183] on input "Certificado N.: ARG-02-00056522112-2025022020300220SFE192" at bounding box center [382, 184] width 226 height 11
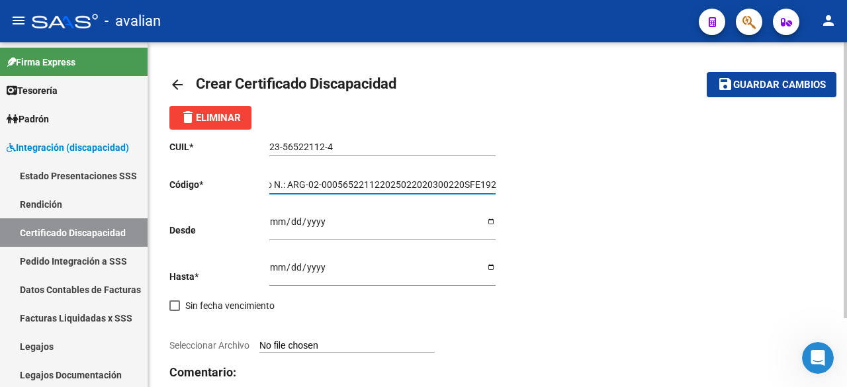
scroll to position [0, 40]
click at [323, 184] on input "Certificado N.: ARG-02-000565221122025022020300220SFE192" at bounding box center [382, 184] width 226 height 11
click at [317, 184] on input "Certificado N.: ARG-02000565221122025022020300220SFE192" at bounding box center [382, 184] width 226 height 11
click at [314, 183] on input "Certificado N.: ARG-02000565221122025022020300220SFE192" at bounding box center [382, 184] width 226 height 11
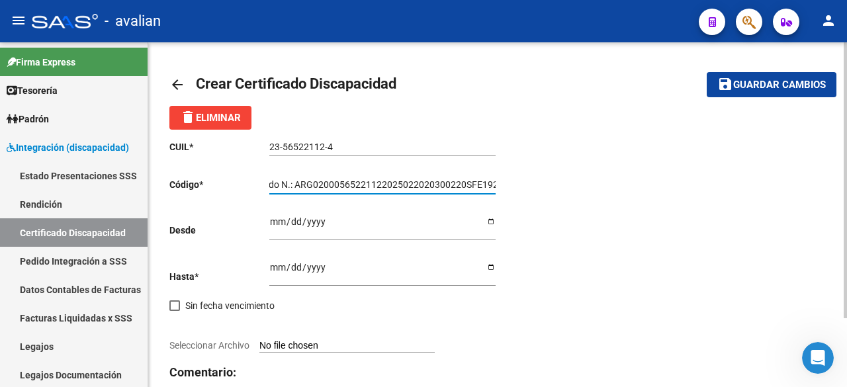
scroll to position [0, 0]
drag, startPoint x: 331, startPoint y: 184, endPoint x: 200, endPoint y: 181, distance: 131.1
click at [200, 181] on app-form-text-field "Código * Certificado N.: ARG02000565221122025022020300220SFE192 Ingresar el Cod…" at bounding box center [332, 184] width 326 height 11
type input "ARG02000565221122025022020300220SFE192"
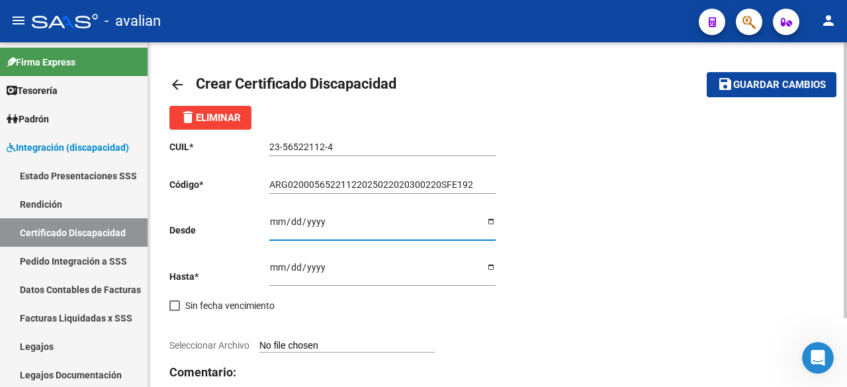
click at [270, 220] on input "Ingresar fec. Desde" at bounding box center [382, 226] width 226 height 20
type input "[DATE]"
click at [277, 269] on input "Ingresar fec. Hasta" at bounding box center [382, 272] width 226 height 20
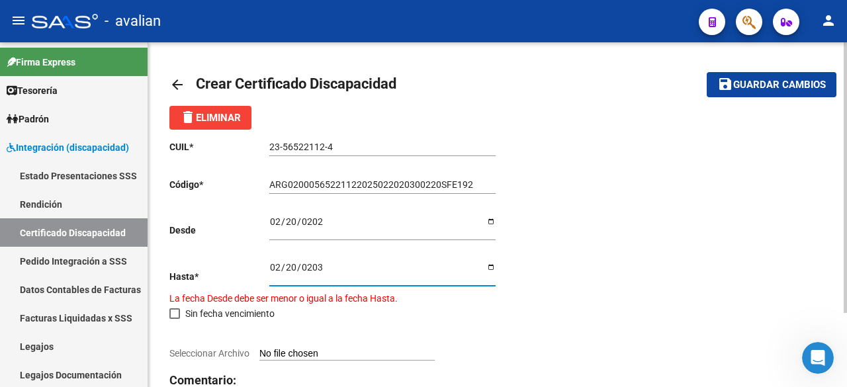
type input "[DATE]"
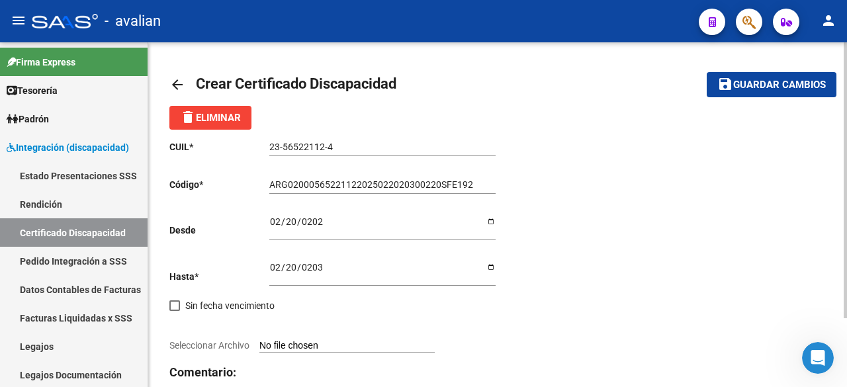
click at [364, 347] on input "Seleccionar Archivo" at bounding box center [346, 346] width 175 height 13
type input "C:\fakepath\CUD ACTUAL GLORIOSO [PERSON_NAME].jpg"
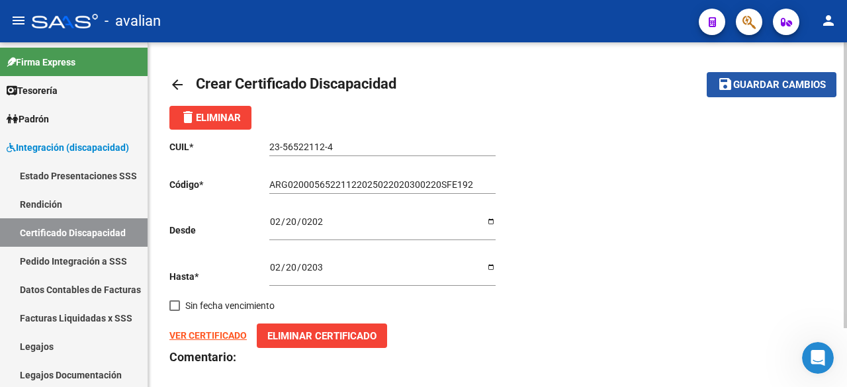
click at [759, 81] on span "Guardar cambios" at bounding box center [779, 85] width 93 height 12
click at [727, 91] on mat-icon "save" at bounding box center [725, 84] width 16 height 16
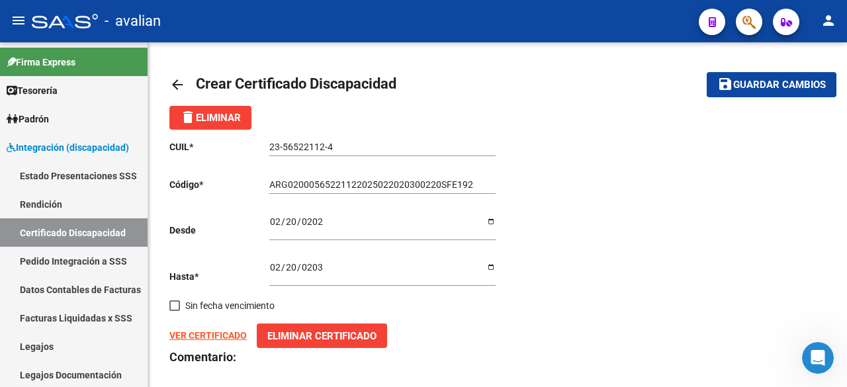
click at [823, 359] on icon "Abrir Intercom Messenger" at bounding box center [818, 358] width 22 height 22
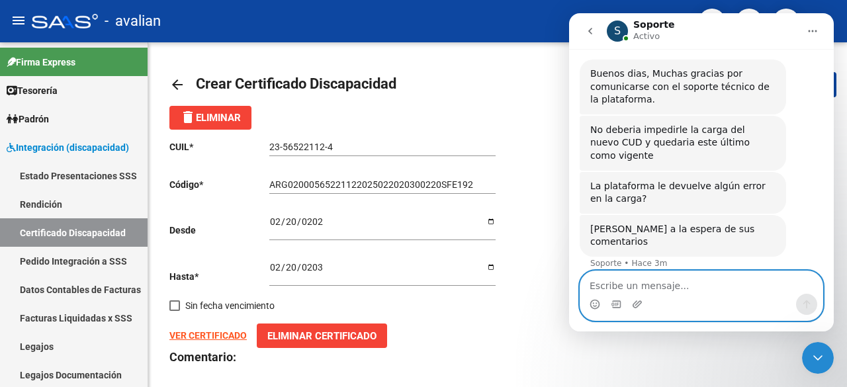
scroll to position [541, 0]
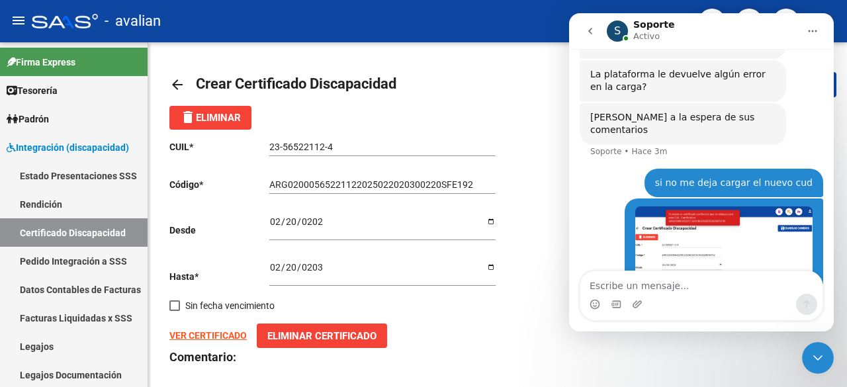
click at [787, 213] on img "user dice…" at bounding box center [723, 254] width 177 height 95
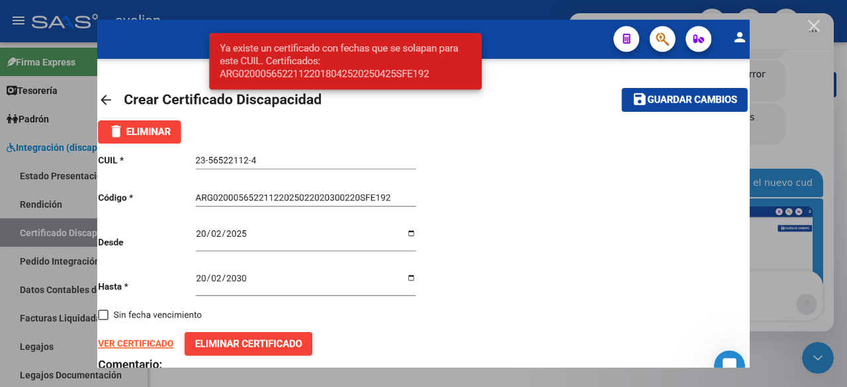
scroll to position [0, 0]
click at [816, 24] on div "Cerrar" at bounding box center [814, 26] width 13 height 13
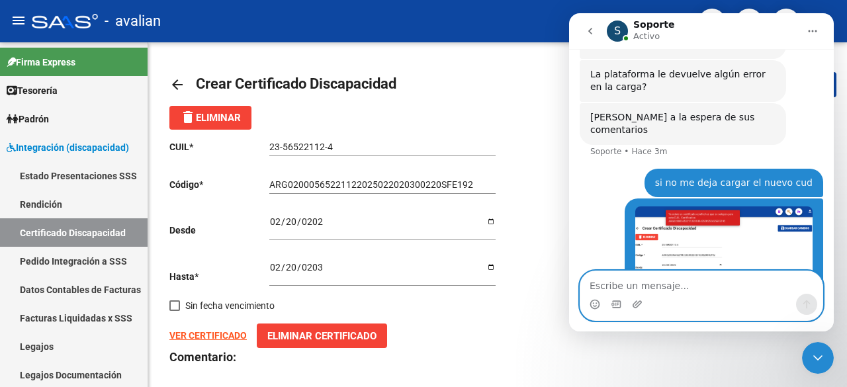
click at [672, 281] on textarea "Escribe un mensaje..." at bounding box center [701, 282] width 242 height 23
type textarea "s"
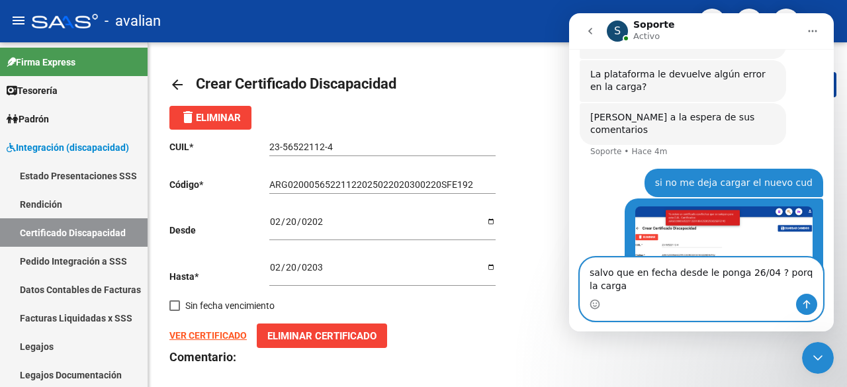
scroll to position [554, 0]
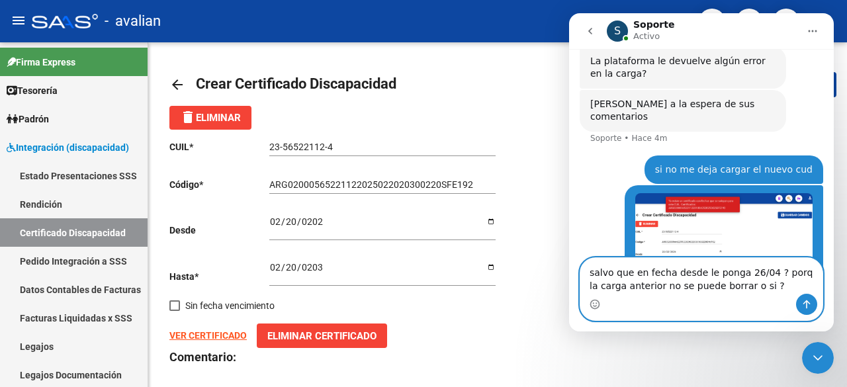
type textarea "salvo que en fecha desde le ponga 26/04 ? porq la carga anterior no se puede bo…"
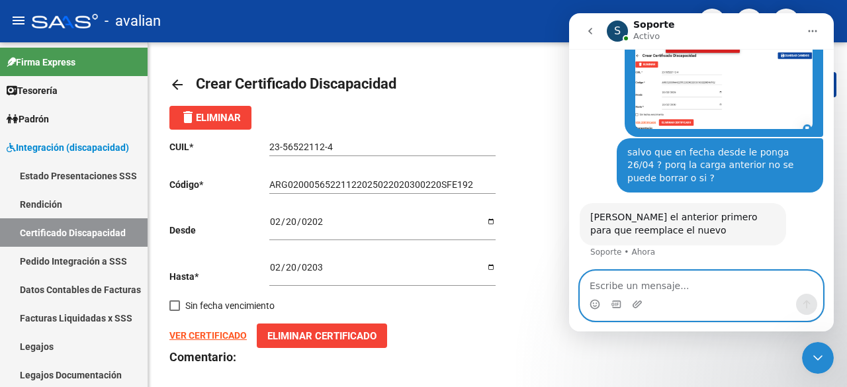
scroll to position [649, 0]
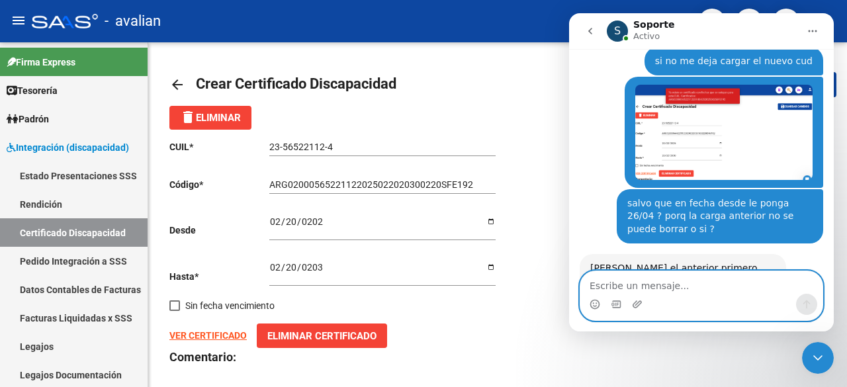
click at [692, 285] on textarea "Escribe un mensaje..." at bounding box center [701, 282] width 242 height 23
type textarea "ok"
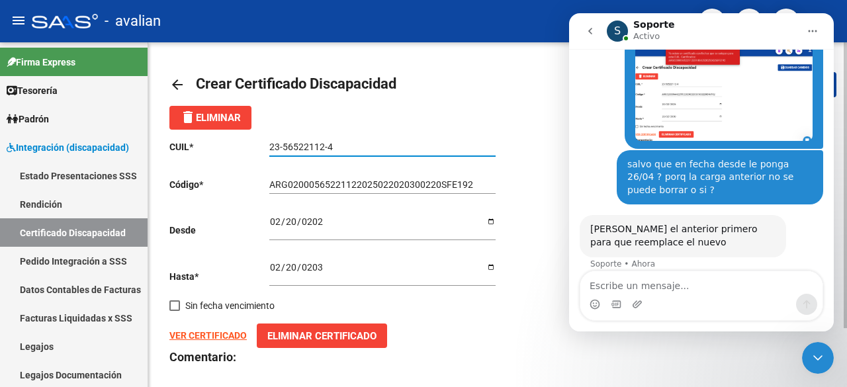
drag, startPoint x: 270, startPoint y: 143, endPoint x: 366, endPoint y: 146, distance: 96.0
click at [366, 146] on input "23-56522112-4" at bounding box center [382, 147] width 226 height 11
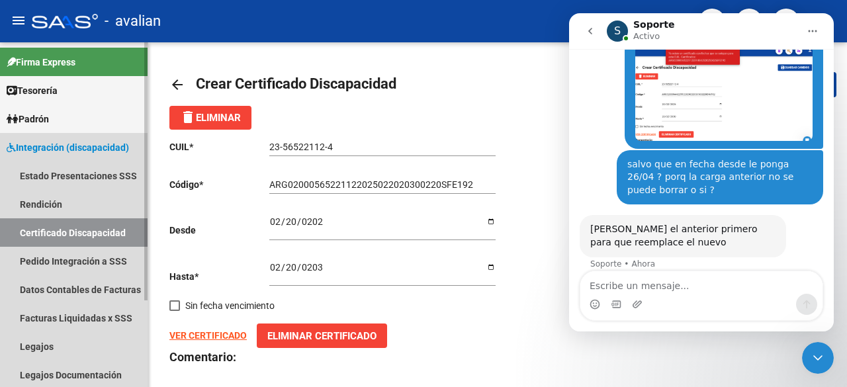
click at [89, 226] on link "Certificado Discapacidad" at bounding box center [74, 232] width 148 height 28
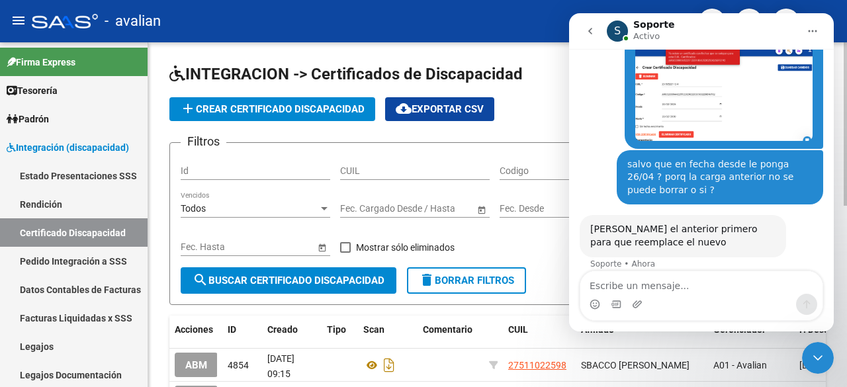
click at [434, 169] on input "CUIL" at bounding box center [415, 170] width 150 height 11
paste input "23-56522112-4"
type input "23-56522112-4"
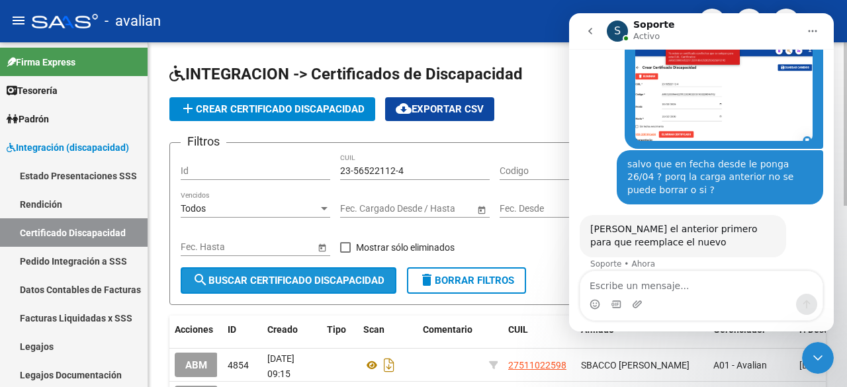
click at [334, 285] on span "search Buscar Certificado Discapacidad" at bounding box center [289, 281] width 192 height 12
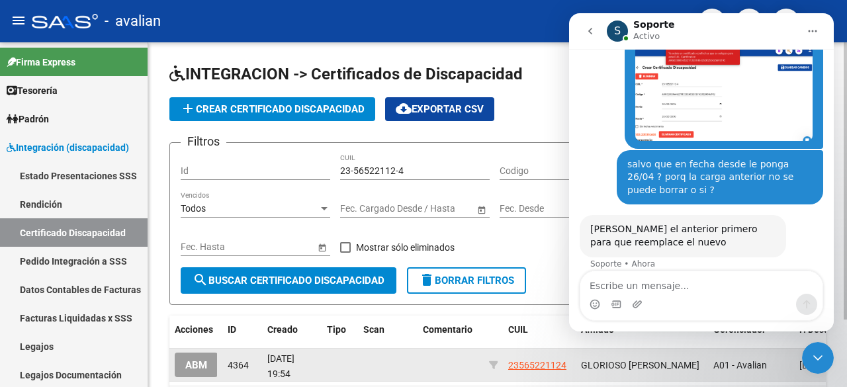
click at [197, 365] on span "ABM" at bounding box center [196, 365] width 22 height 12
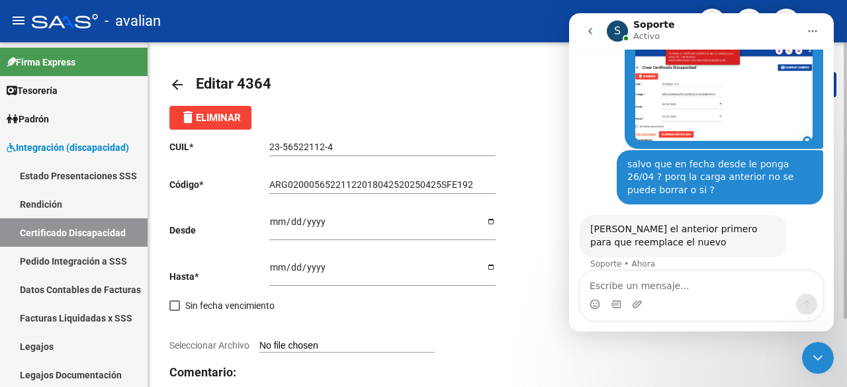
click at [237, 128] on button "delete Eliminar" at bounding box center [210, 118] width 82 height 24
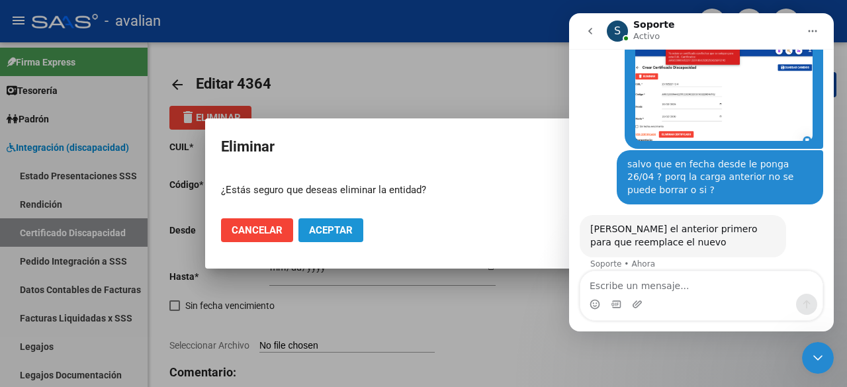
click at [350, 238] on button "Aceptar" at bounding box center [331, 230] width 65 height 24
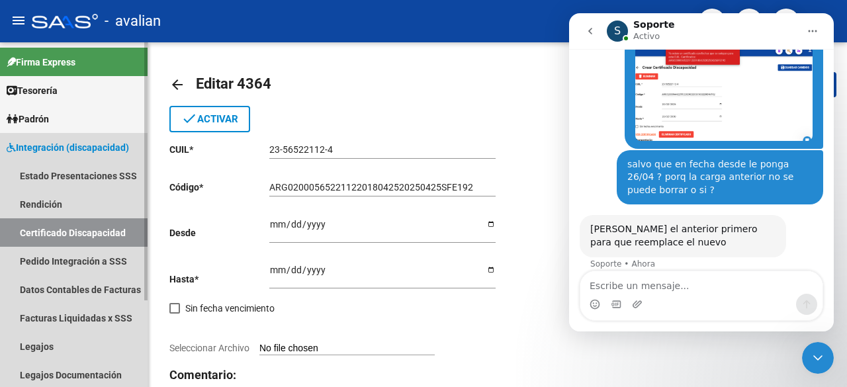
click at [75, 228] on link "Certificado Discapacidad" at bounding box center [74, 232] width 148 height 28
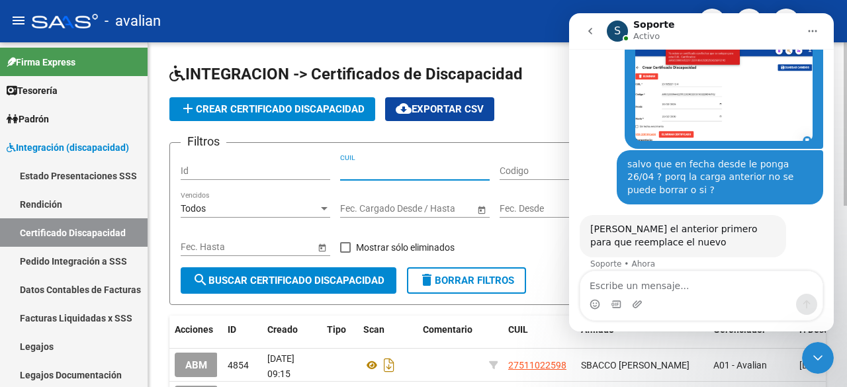
paste input "23-56522112-4"
type input "23-56522112-4"
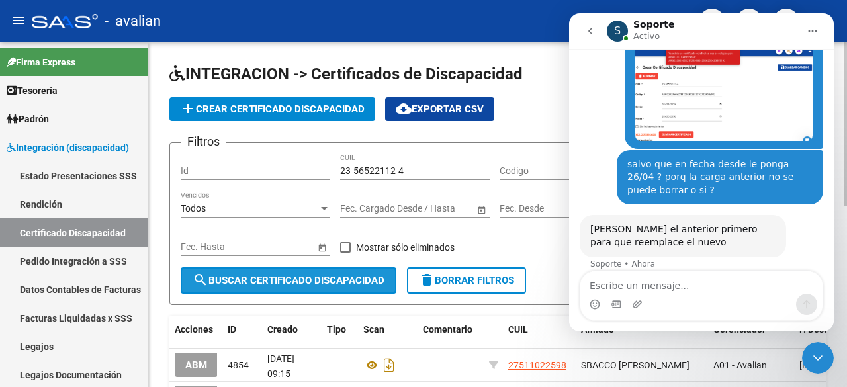
click at [337, 279] on span "search Buscar Certificado Discapacidad" at bounding box center [289, 281] width 192 height 12
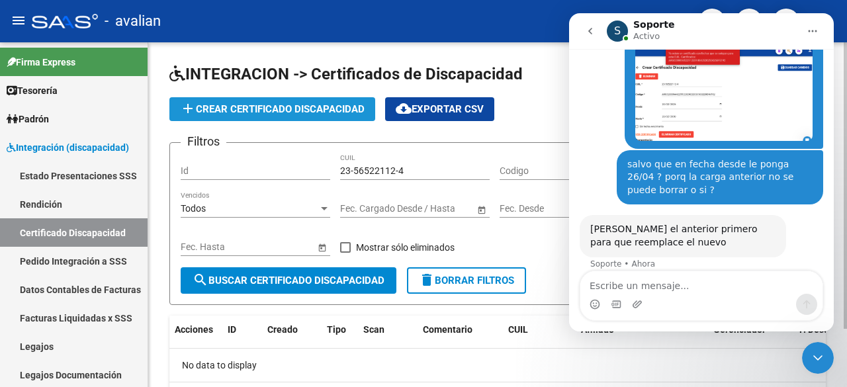
click at [298, 108] on span "add Crear Certificado Discapacidad" at bounding box center [272, 109] width 185 height 12
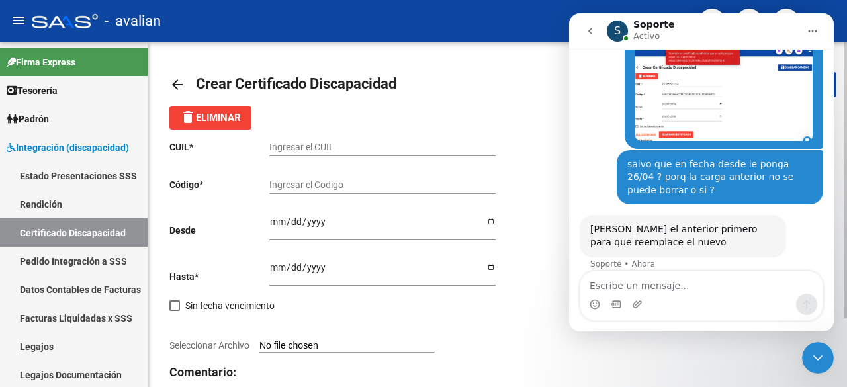
click at [313, 149] on input "Ingresar el CUIL" at bounding box center [382, 147] width 226 height 11
paste input "23-56522112-4"
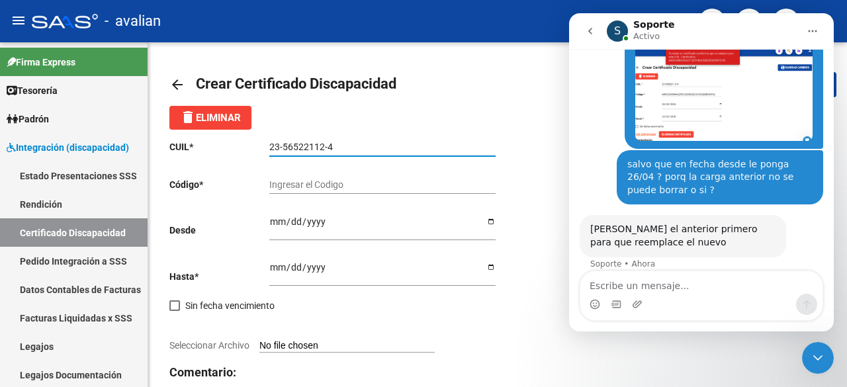
type input "23-56522112-4"
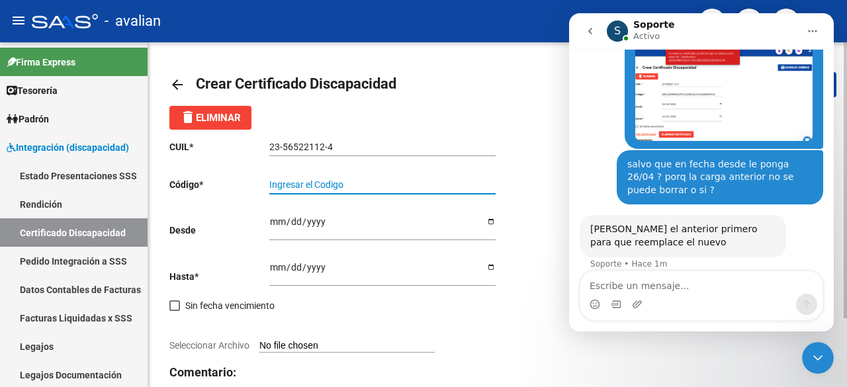
click at [302, 187] on input "Ingresar el Codigo" at bounding box center [382, 184] width 226 height 11
paste input "ARG-02-00056522112-20250220-20300220-SFE-192"
click at [471, 188] on input "ARG-02-00056522112-20250220-20300220-SFE-192" at bounding box center [382, 184] width 226 height 11
click at [451, 183] on input "ARG-02-00056522112-20250220-20300220-SFE192" at bounding box center [382, 184] width 226 height 11
click at [406, 182] on input "ARG-02-00056522112-20250220-20300220SFE192" at bounding box center [382, 184] width 226 height 11
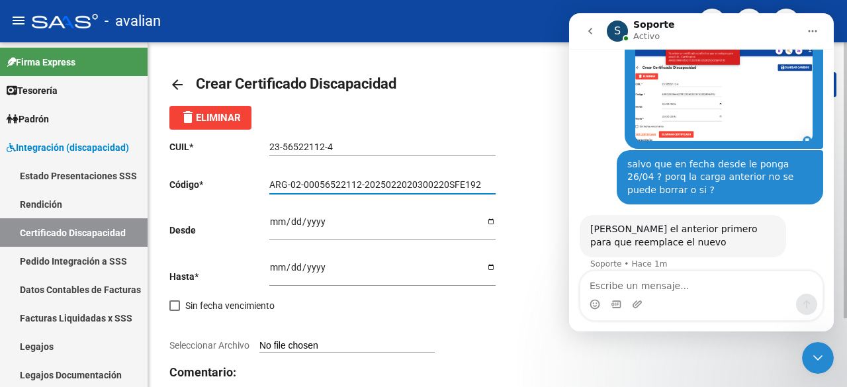
click at [365, 181] on input "ARG-02-00056522112-2025022020300220SFE192" at bounding box center [382, 184] width 226 height 11
click at [304, 185] on input "ARG-02-000565221122025022020300220SFE192" at bounding box center [382, 184] width 226 height 11
click at [295, 182] on input "ARG-02000565221122025022020300220SFE192" at bounding box center [382, 184] width 226 height 11
click at [290, 185] on input "ARG-02000565221122025022020300220SFE192" at bounding box center [382, 184] width 226 height 11
type input "ARG02000565221122025022020300220SFE192"
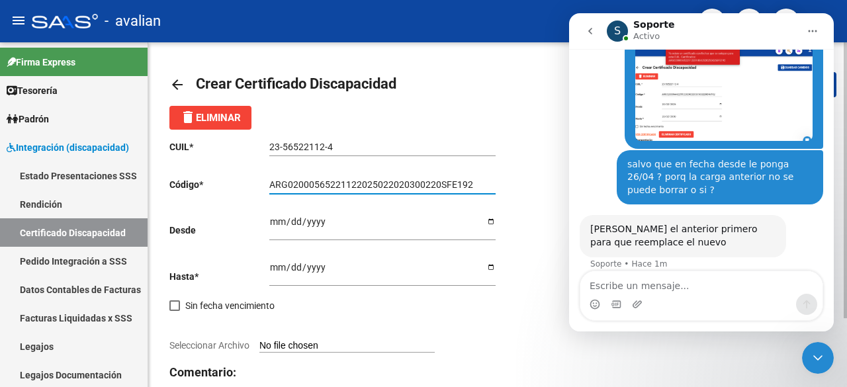
click at [277, 220] on input "Ingresar fec. Desde" at bounding box center [382, 226] width 226 height 20
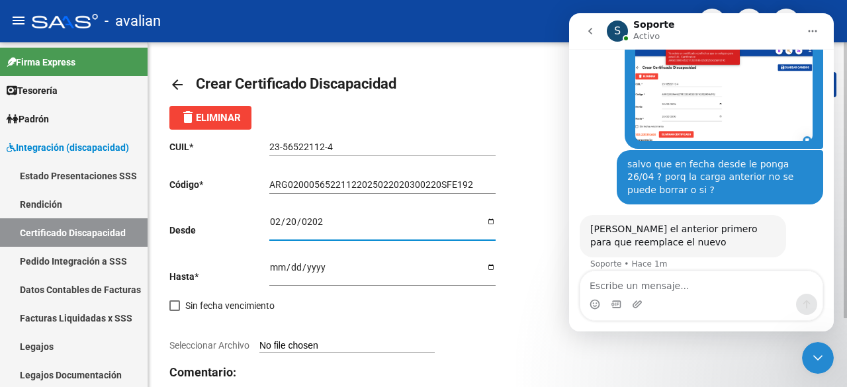
type input "[DATE]"
click at [275, 263] on input "Ingresar fec. Hasta" at bounding box center [382, 272] width 226 height 20
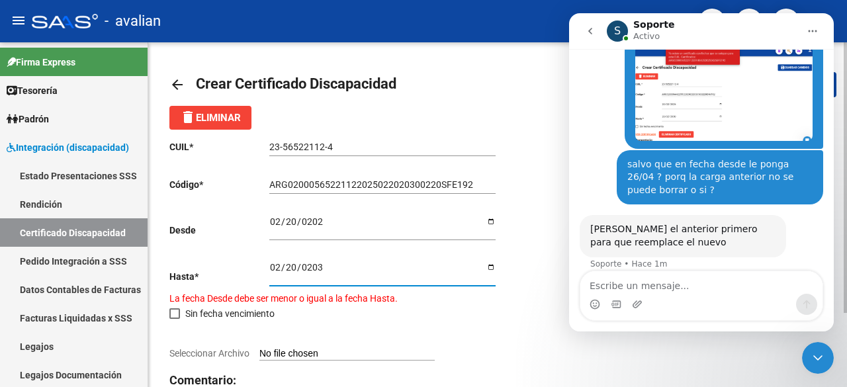
type input "[DATE]"
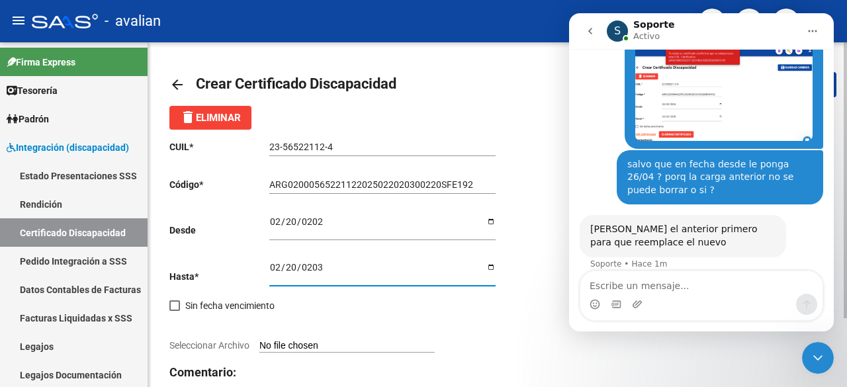
scroll to position [86, 0]
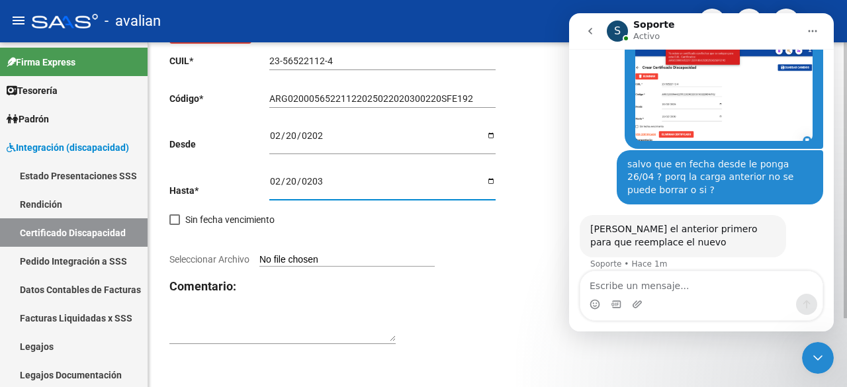
click at [291, 263] on input "Seleccionar Archivo" at bounding box center [346, 260] width 175 height 13
type input "C:\fakepath\CUD ACTUAL GLORIOSO [PERSON_NAME].jpg"
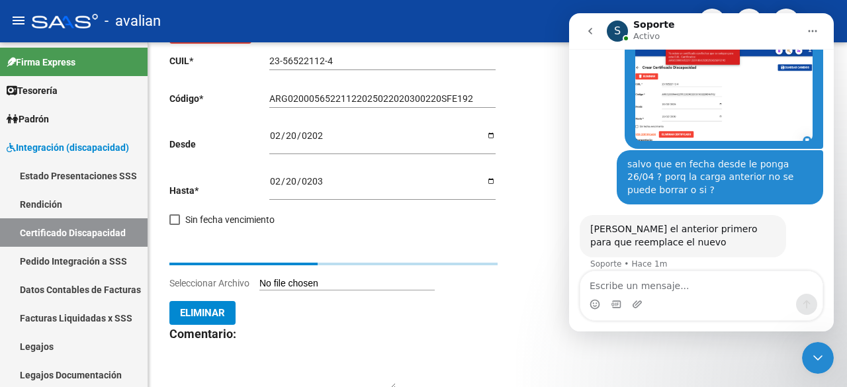
click at [813, 355] on icon "Cerrar Intercom Messenger" at bounding box center [818, 358] width 16 height 16
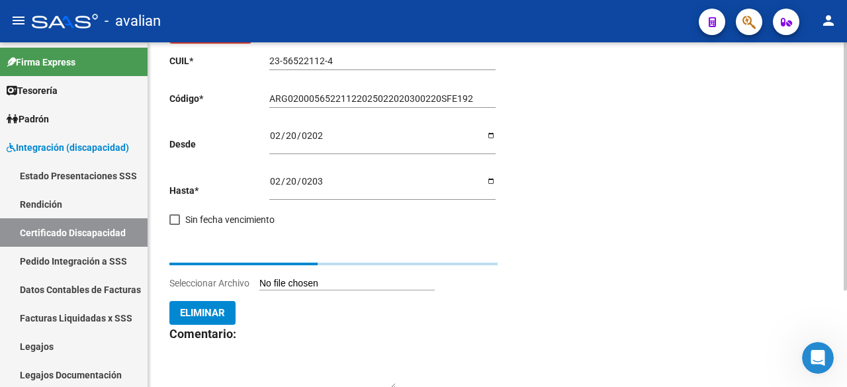
scroll to position [0, 0]
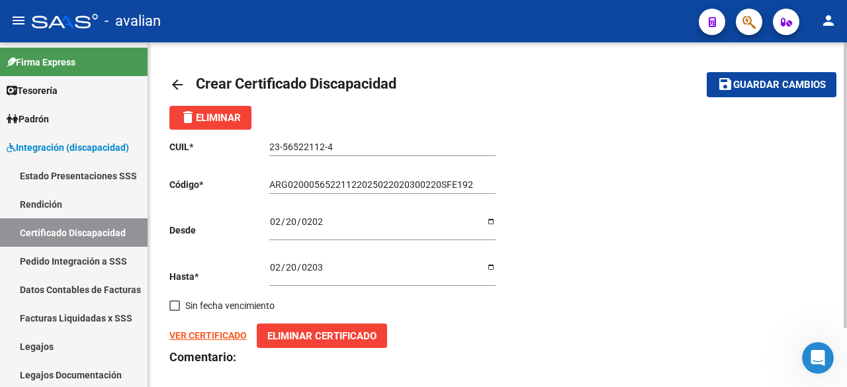
click at [761, 89] on span "Guardar cambios" at bounding box center [779, 85] width 93 height 12
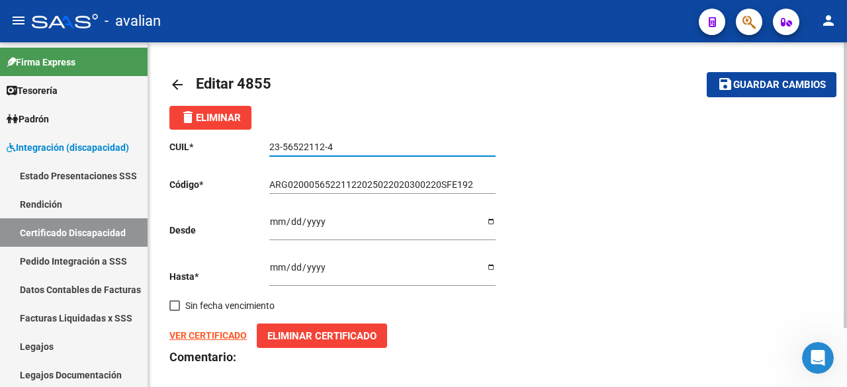
drag, startPoint x: 332, startPoint y: 149, endPoint x: 259, endPoint y: 146, distance: 72.2
click at [259, 146] on app-form-text-field "CUIL * 23-56522112-4 Ingresar el CUIL" at bounding box center [332, 147] width 326 height 11
drag, startPoint x: 287, startPoint y: 141, endPoint x: 262, endPoint y: 145, distance: 24.8
click at [261, 145] on p "CUIL *" at bounding box center [219, 147] width 100 height 15
drag, startPoint x: 331, startPoint y: 148, endPoint x: 267, endPoint y: 148, distance: 64.2
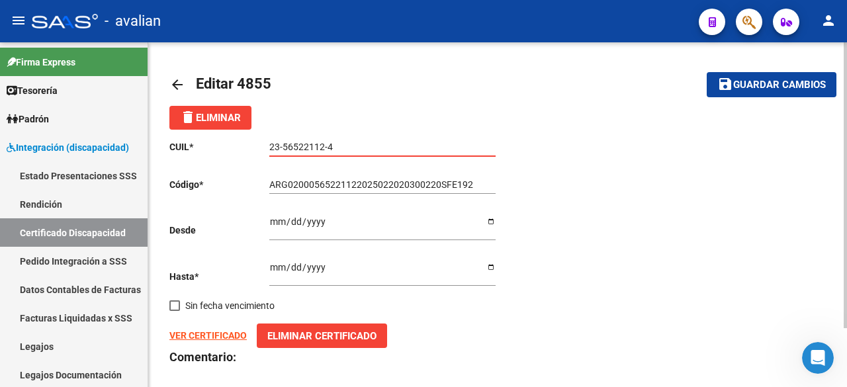
click at [267, 148] on app-form-text-field "CUIL * 23-56522112-4 Ingresar el CUIL" at bounding box center [332, 147] width 326 height 11
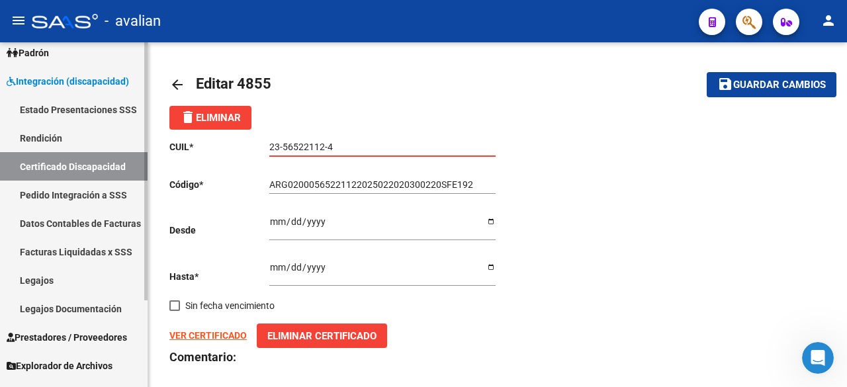
click at [48, 272] on link "Legajos" at bounding box center [74, 280] width 148 height 28
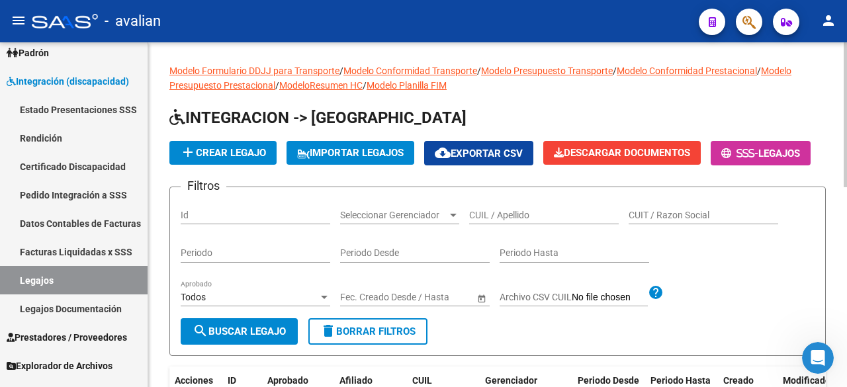
click at [486, 221] on input "CUIL / Apellido" at bounding box center [544, 215] width 150 height 11
paste input "23-56522112-4"
click at [281, 338] on span "search Buscar Legajo" at bounding box center [239, 332] width 93 height 12
click at [524, 221] on input "23-56522112-4" at bounding box center [544, 215] width 150 height 11
click at [527, 221] on input "23-56522112-4" at bounding box center [544, 215] width 150 height 11
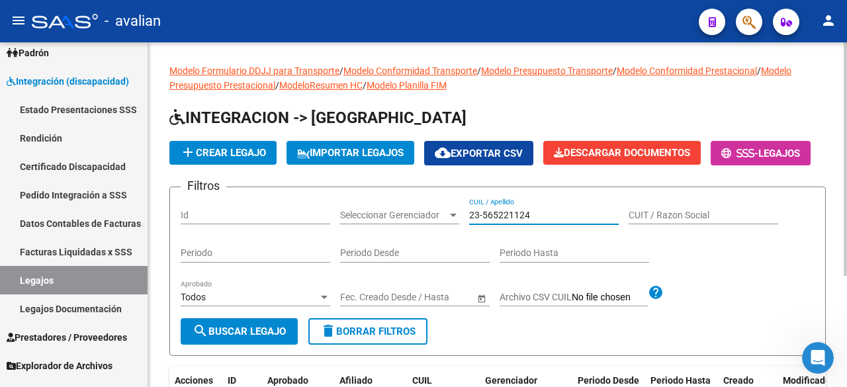
click at [482, 221] on input "23-565221124" at bounding box center [544, 215] width 150 height 11
type input "23565221124"
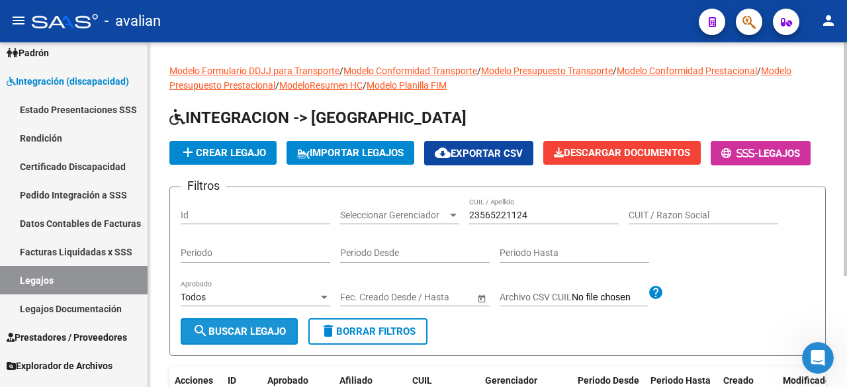
click at [232, 338] on span "search Buscar Legajo" at bounding box center [239, 332] width 93 height 12
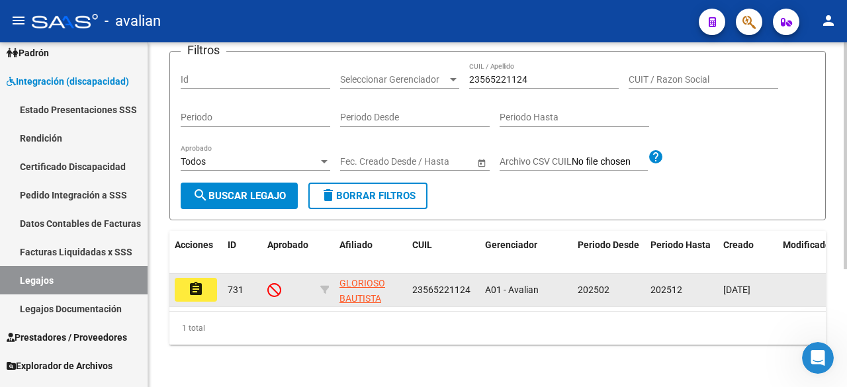
click at [203, 281] on mat-icon "assignment" at bounding box center [196, 289] width 16 height 16
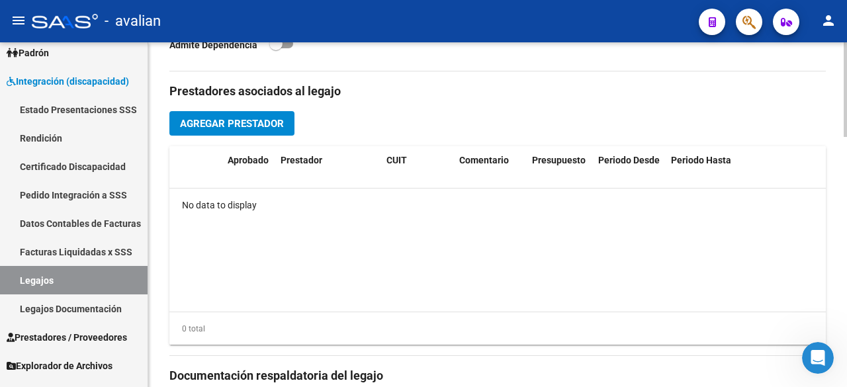
scroll to position [794, 0]
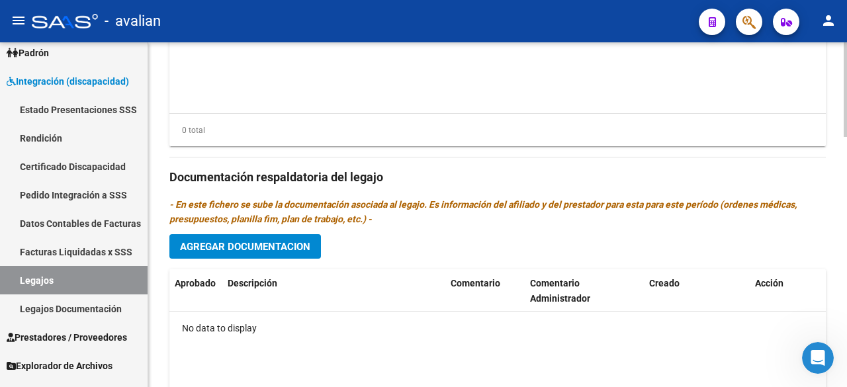
click at [244, 234] on button "Agregar Documentacion" at bounding box center [245, 246] width 152 height 24
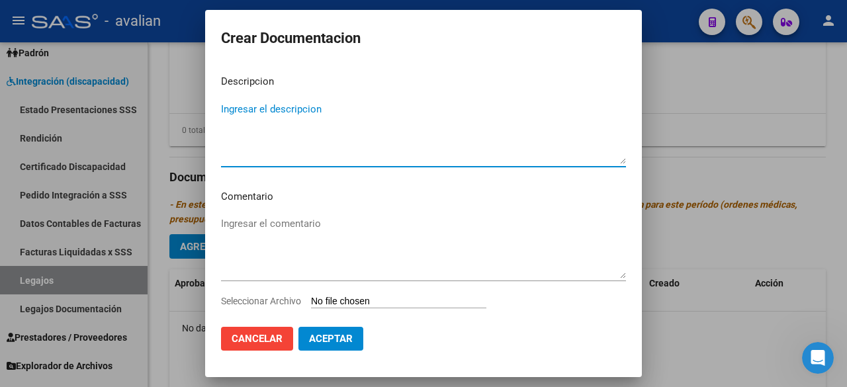
click at [299, 109] on textarea "Ingresar el descripcion" at bounding box center [423, 133] width 405 height 62
type textarea "Proyecto 2025"
click at [280, 240] on textarea "Ingresar el comentario" at bounding box center [423, 247] width 405 height 62
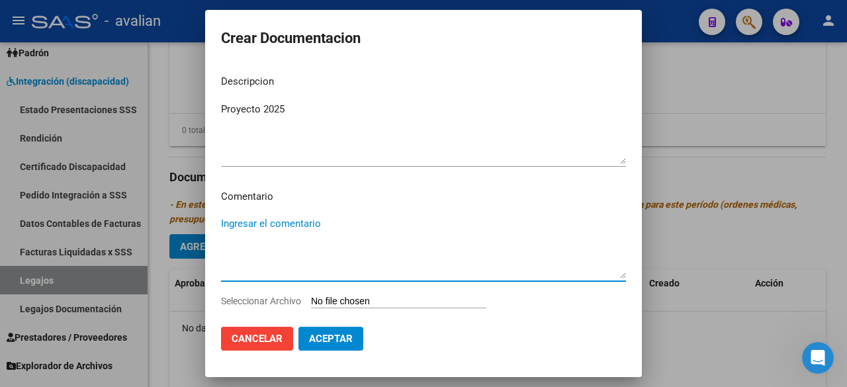
paste textarea "Febrero a diciembre: - Fonoaudiología: 2 ss semanales ([DATE] y [DATE]) - [PERS…"
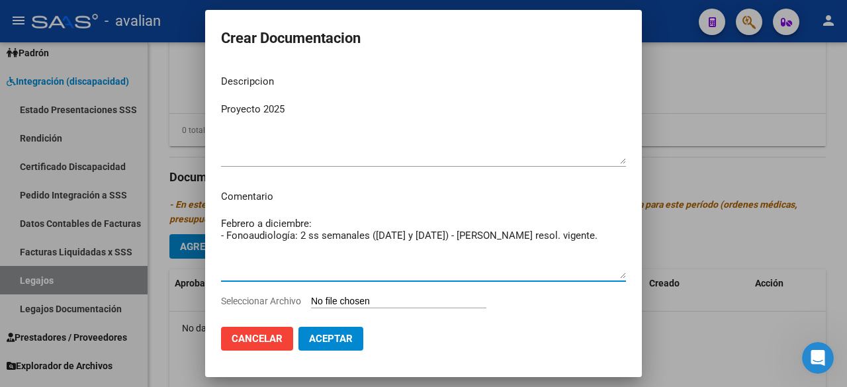
type textarea "Febrero a diciembre: - Fonoaudiología: 2 ss semanales ([DATE] y [DATE]) - [PERS…"
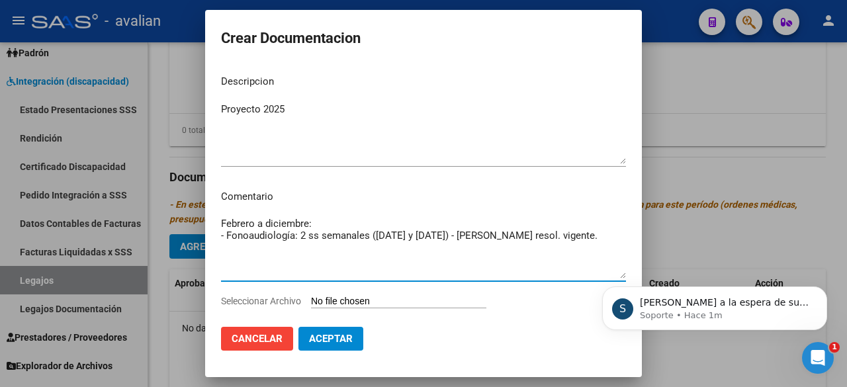
scroll to position [0, 0]
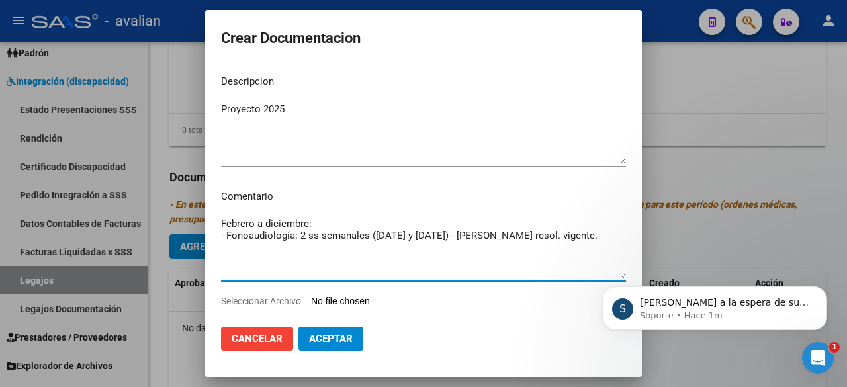
click at [813, 357] on icon "Abrir Intercom Messenger" at bounding box center [818, 358] width 22 height 22
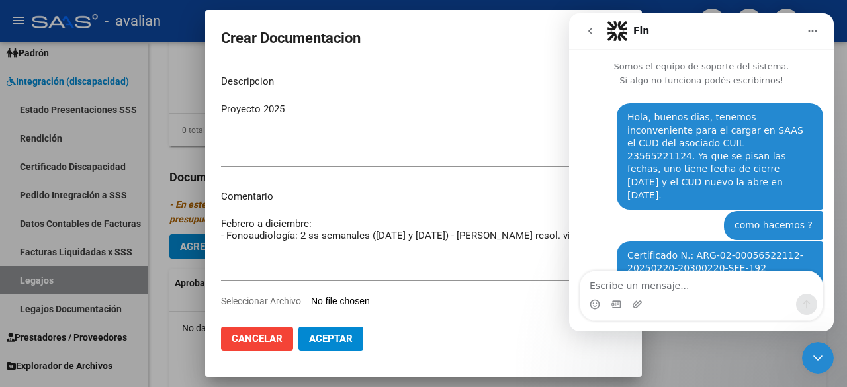
scroll to position [2, 0]
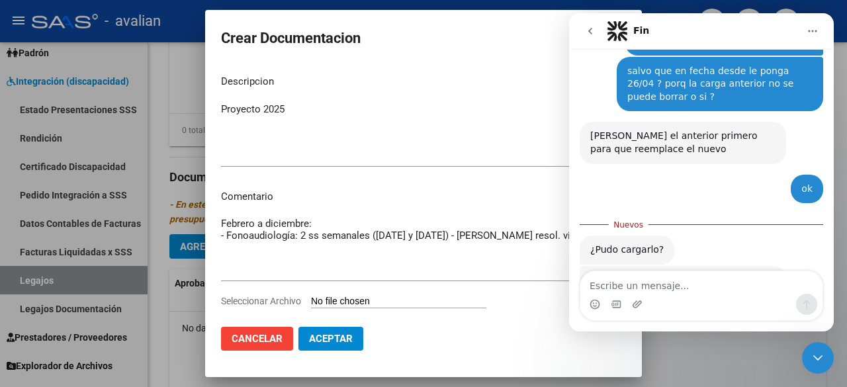
click at [688, 287] on textarea "Escribe un mensaje..." at bounding box center [701, 282] width 242 height 23
type textarea "Si ahora si"
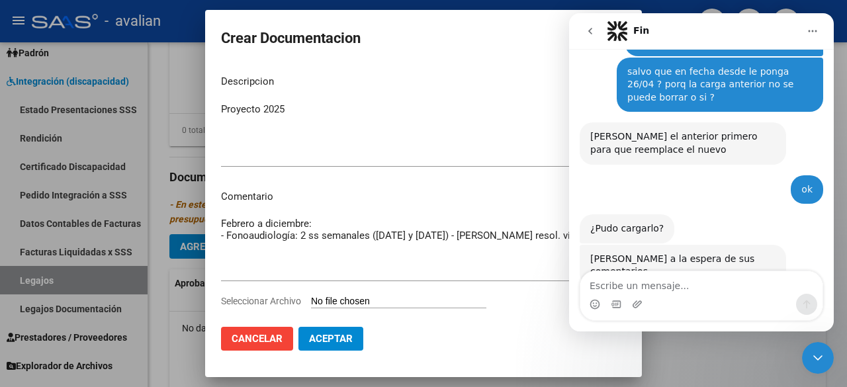
scroll to position [798, 0]
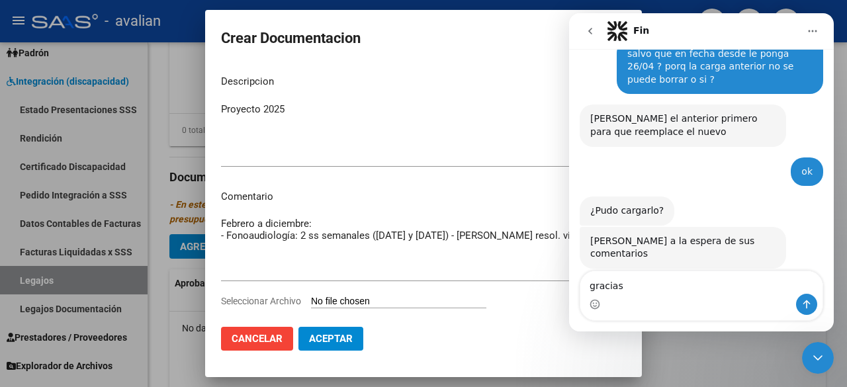
type textarea "gracias"
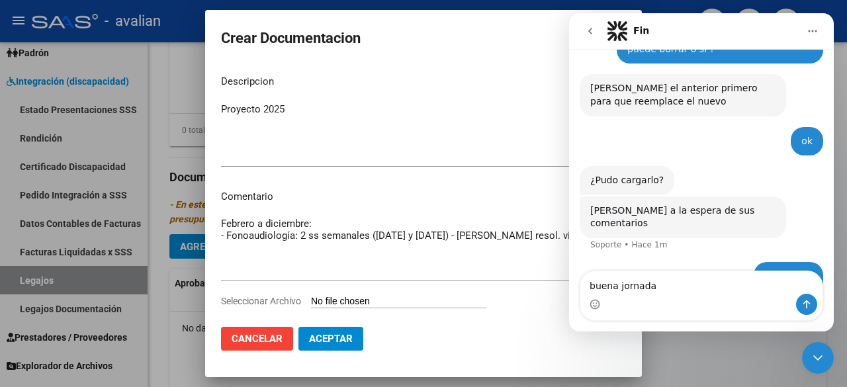
type textarea "buena jornada !"
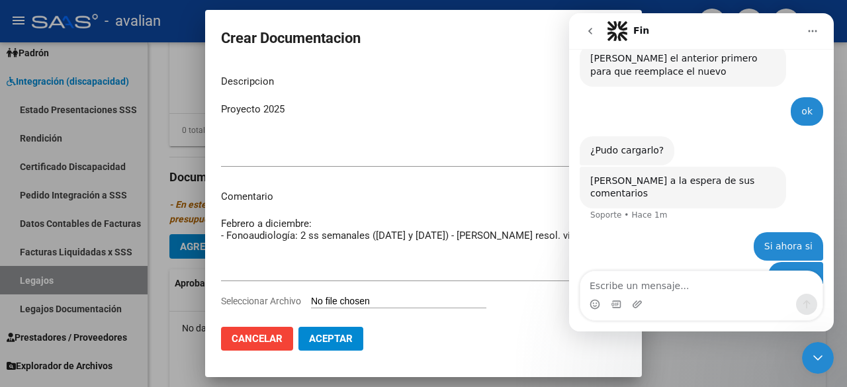
click at [382, 300] on input "Seleccionar Archivo" at bounding box center [398, 302] width 175 height 13
type input "C:\fakepath\FONO 2025.pdf"
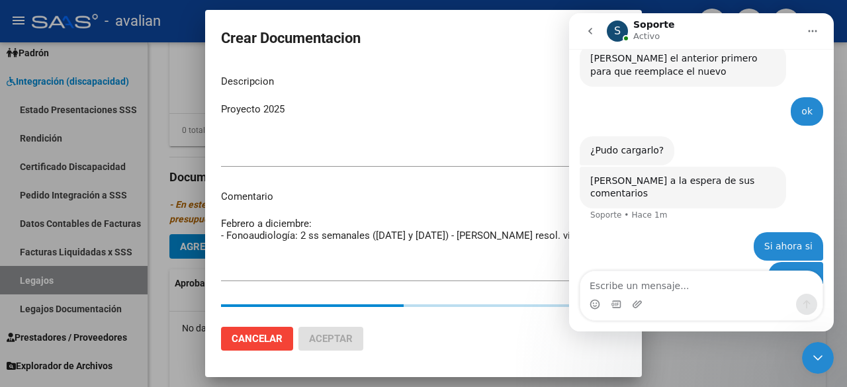
click at [821, 348] on div "Cerrar Intercom Messenger" at bounding box center [818, 358] width 32 height 32
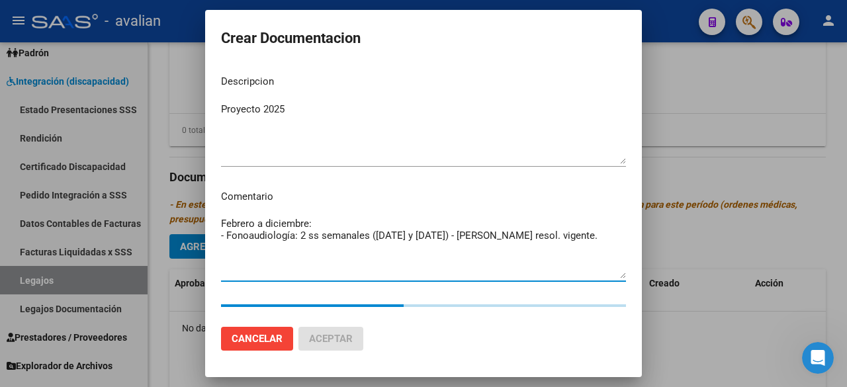
drag, startPoint x: 610, startPoint y: 237, endPoint x: 214, endPoint y: 238, distance: 395.8
click at [214, 238] on mat-dialog-content "Descripcion Proyecto 2025 Ingresar el descripcion Comentario Febrero a diciembr…" at bounding box center [423, 190] width 437 height 252
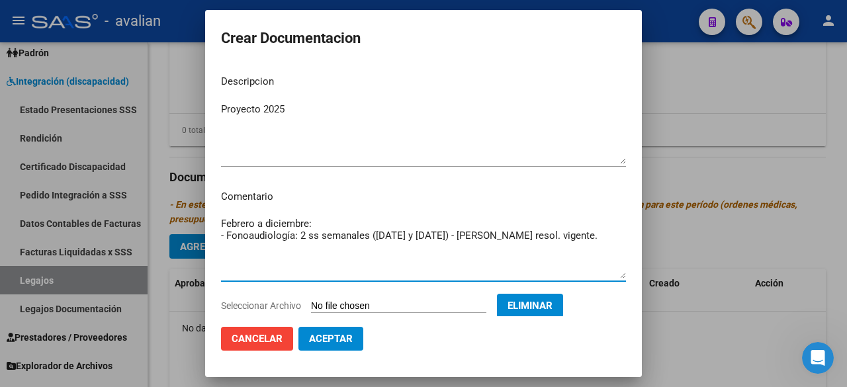
click at [336, 341] on span "Aceptar" at bounding box center [331, 339] width 44 height 12
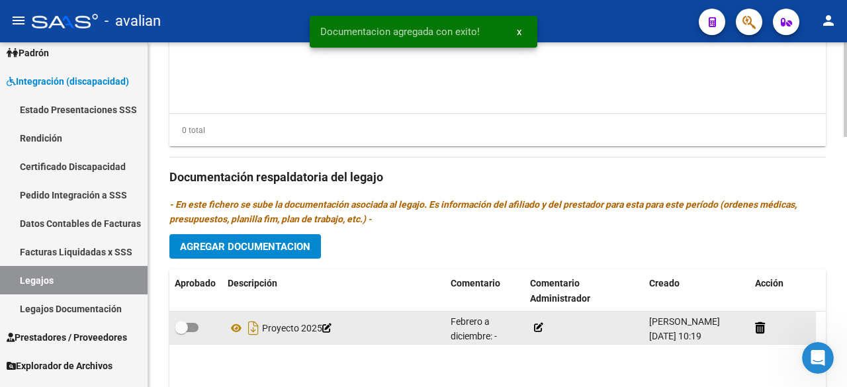
click at [538, 324] on icon at bounding box center [538, 327] width 9 height 9
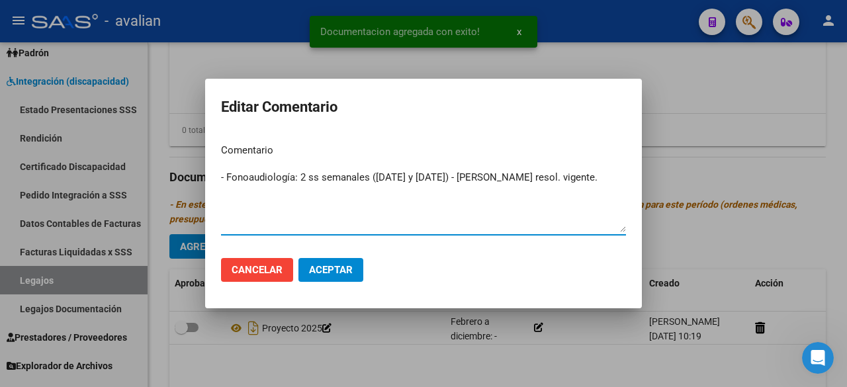
type textarea "- Fonoaudiología: 2 ss semanales ([DATE] y [DATE]) - [PERSON_NAME] resol. vigen…"
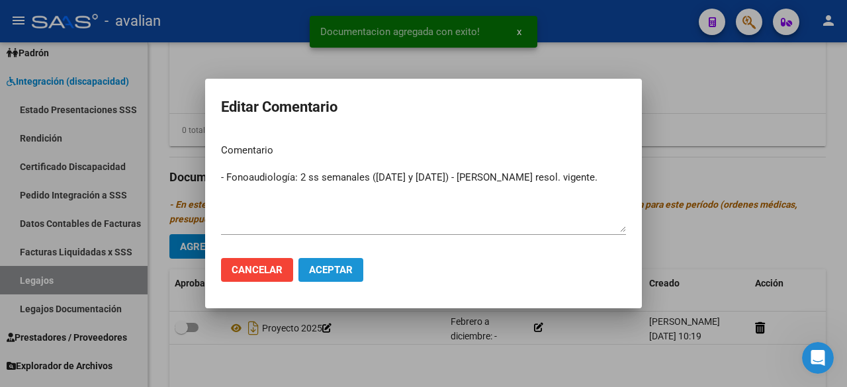
click at [346, 275] on span "Aceptar" at bounding box center [331, 270] width 44 height 12
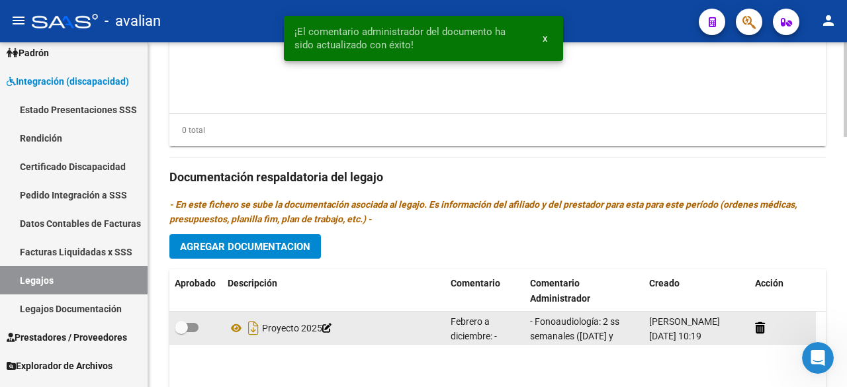
click at [189, 325] on span at bounding box center [187, 327] width 24 height 9
click at [181, 332] on input "checkbox" at bounding box center [181, 332] width 1 height 1
checkbox input "true"
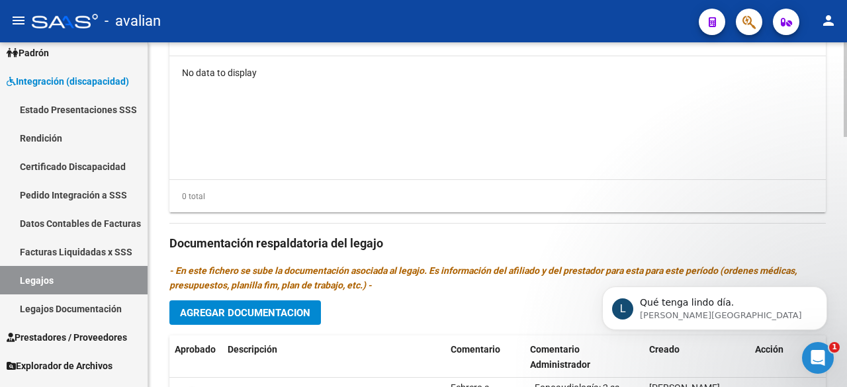
scroll to position [530, 0]
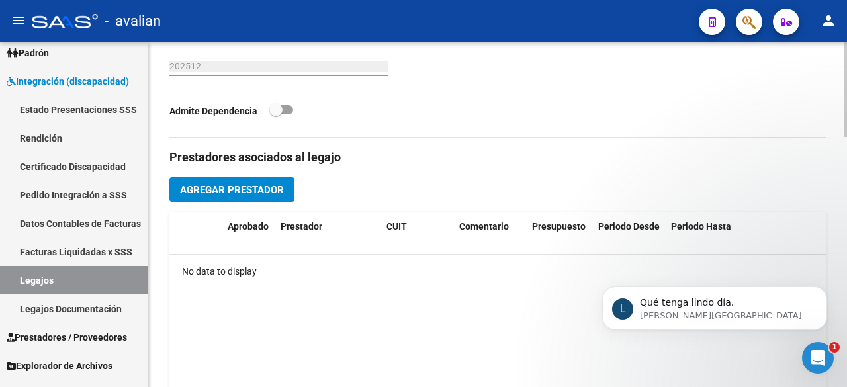
click at [214, 190] on span "Agregar Prestador" at bounding box center [232, 190] width 104 height 12
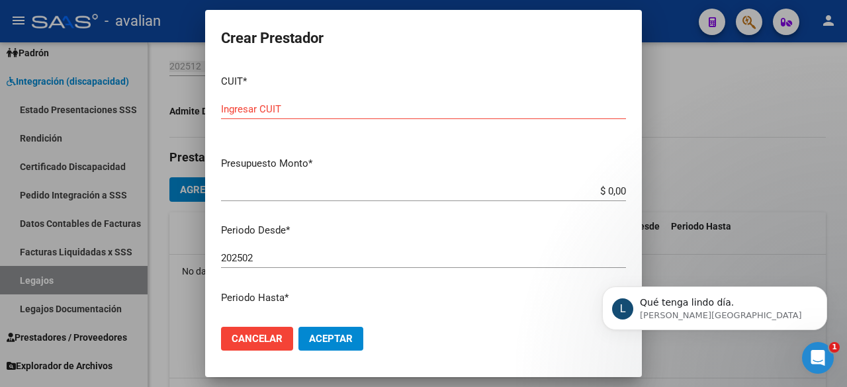
drag, startPoint x: 269, startPoint y: 99, endPoint x: 250, endPoint y: 112, distance: 22.8
paste input "27-16155626-8"
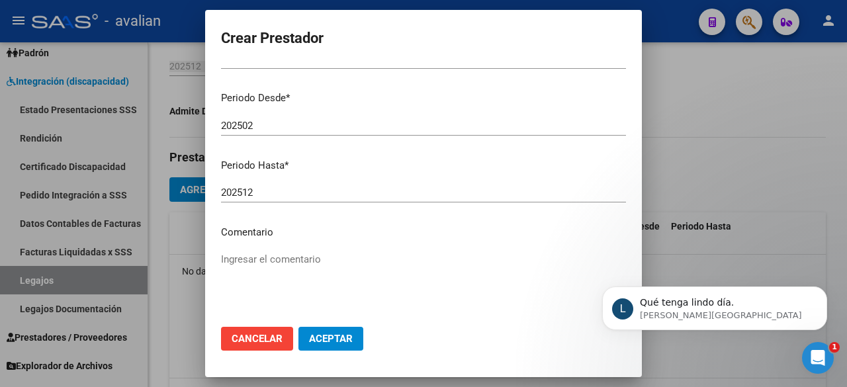
scroll to position [199, 0]
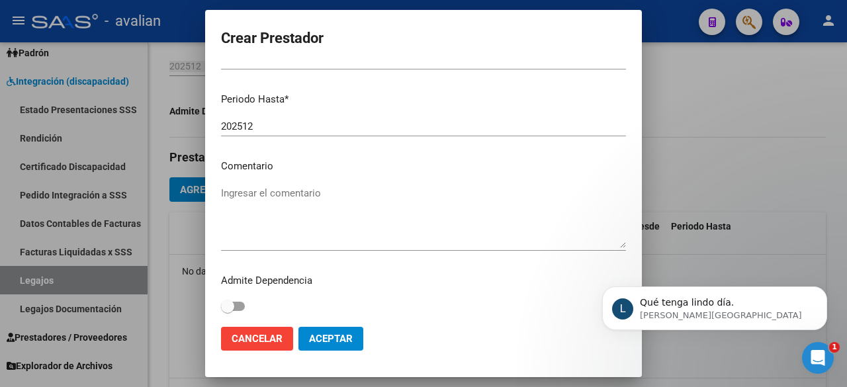
type input "27-16155626-8"
click at [291, 211] on textarea "Ingresar el comentario" at bounding box center [423, 217] width 405 height 62
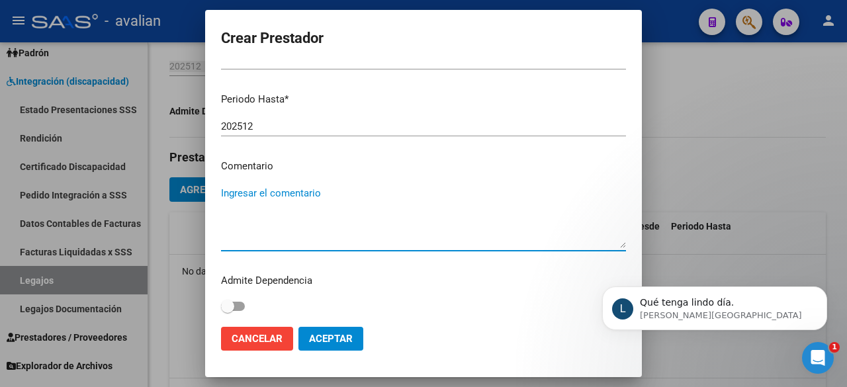
scroll to position [898, 0]
paste textarea "- Fonoaudiología: 2 ss semanales ([DATE] y [DATE]) - [PERSON_NAME] resol. vigen…"
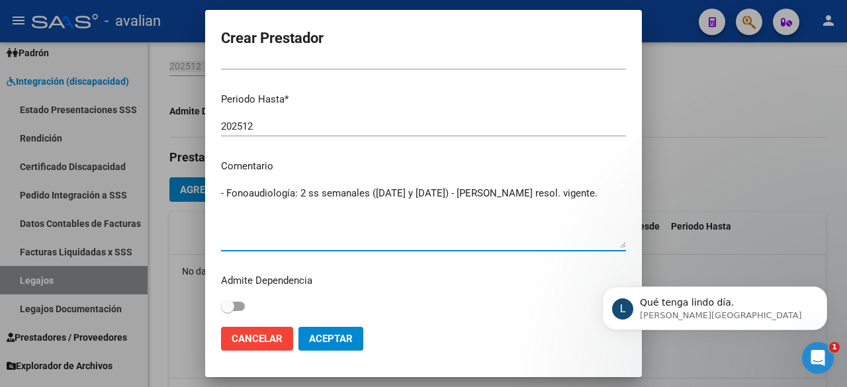
type textarea "- Fonoaudiología: 2 ss semanales ([DATE] y [DATE]) - [PERSON_NAME] resol. vigen…"
click at [828, 358] on div "Abrir Intercom Messenger" at bounding box center [818, 358] width 44 height 44
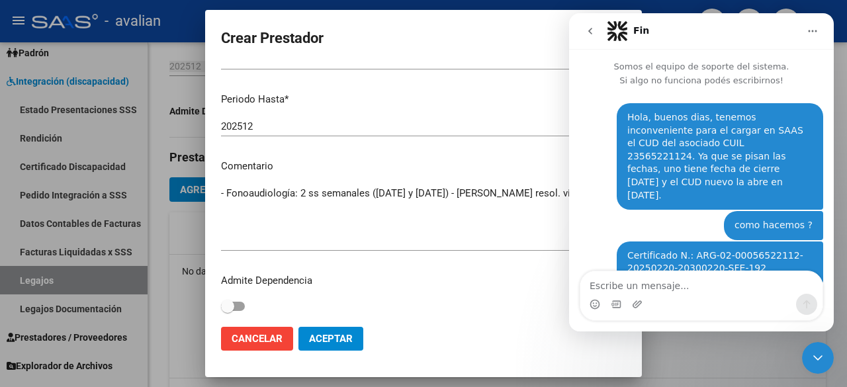
scroll to position [1, 0]
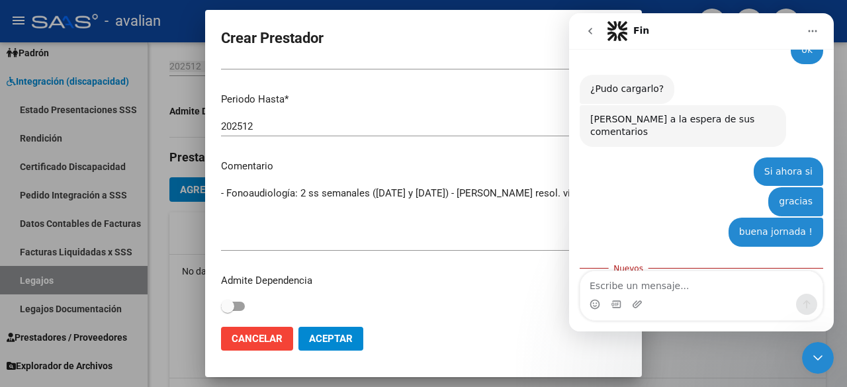
click at [660, 283] on textarea "Escribe un mensaje..." at bounding box center [701, 282] width 242 height 23
type textarea "gracias"
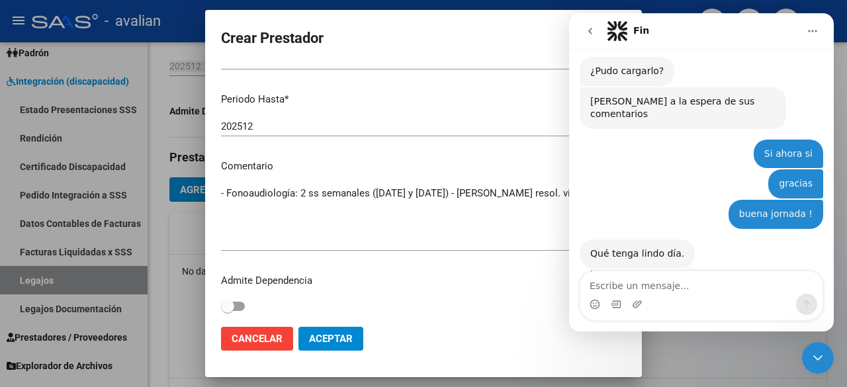
click at [821, 351] on icon "Cerrar Intercom Messenger" at bounding box center [818, 358] width 16 height 16
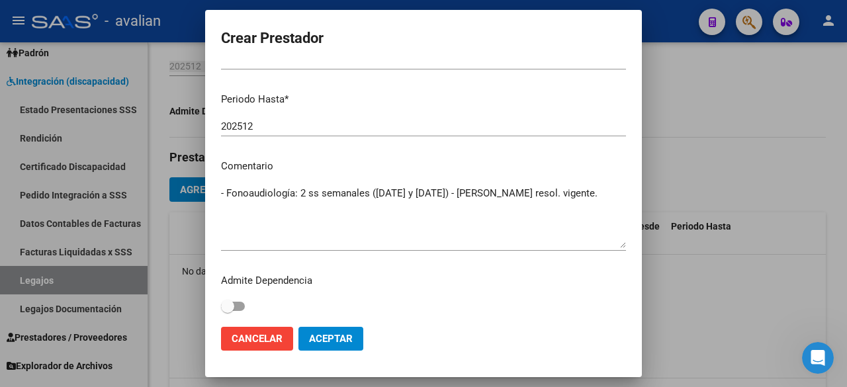
scroll to position [66, 0]
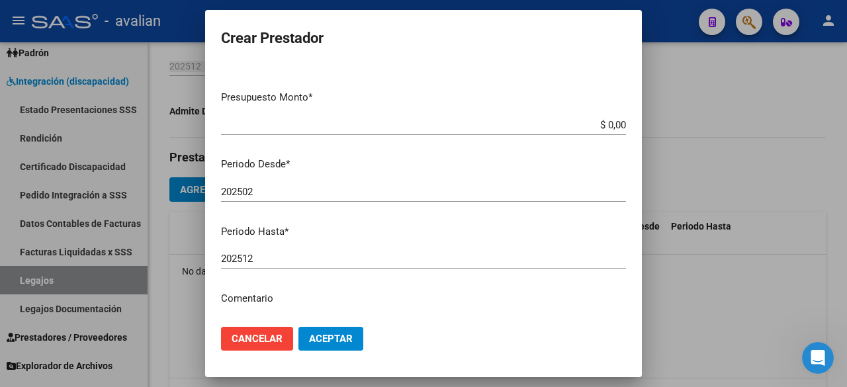
click at [615, 124] on input "$ 0,00" at bounding box center [423, 125] width 405 height 12
paste input "98.964,88"
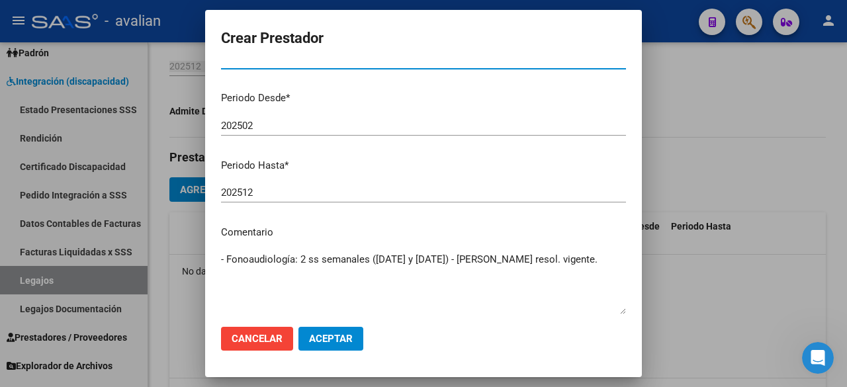
scroll to position [199, 0]
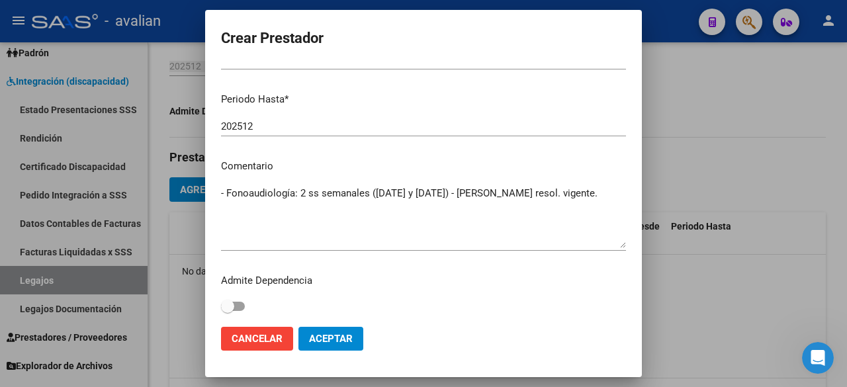
type input "$ 98.964,88"
click at [347, 340] on span "Aceptar" at bounding box center [331, 339] width 44 height 12
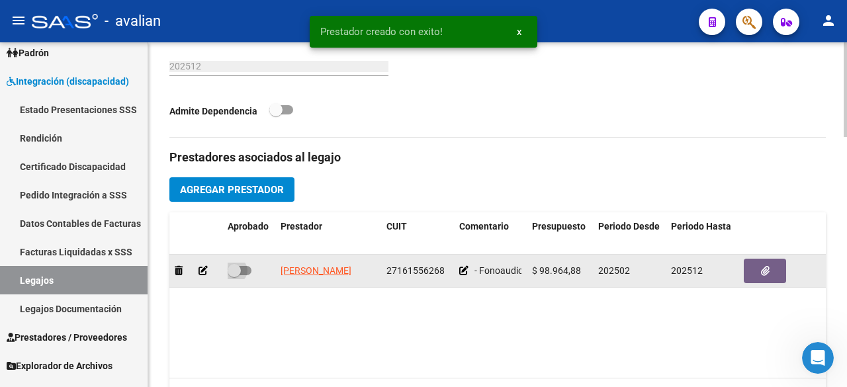
click at [249, 269] on span at bounding box center [240, 270] width 24 height 9
click at [234, 275] on input "checkbox" at bounding box center [234, 275] width 1 height 1
checkbox input "true"
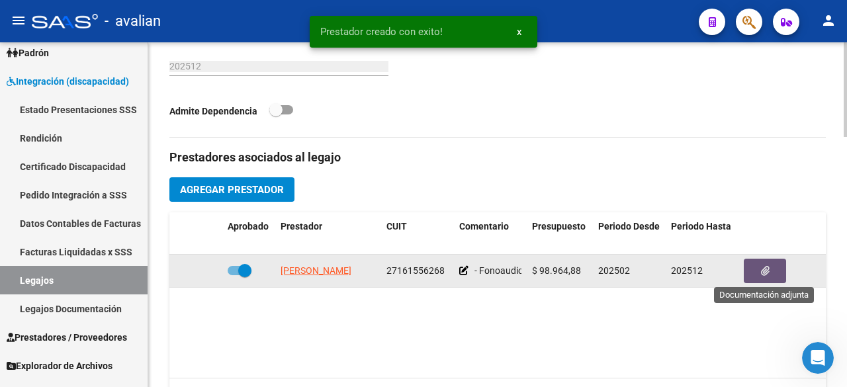
click at [768, 278] on button "button" at bounding box center [765, 271] width 42 height 24
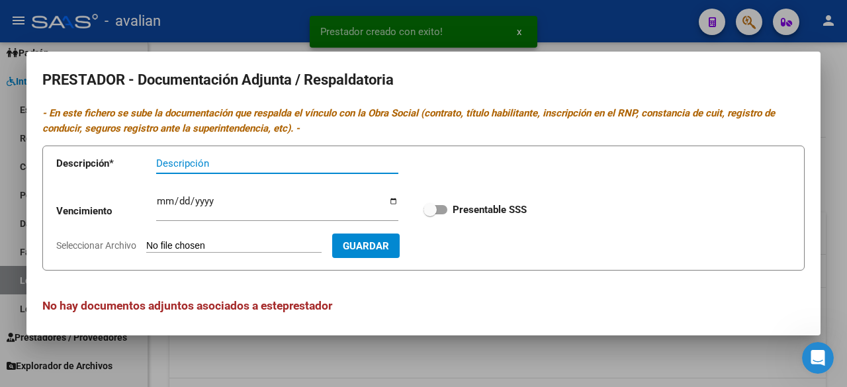
scroll to position [5, 0]
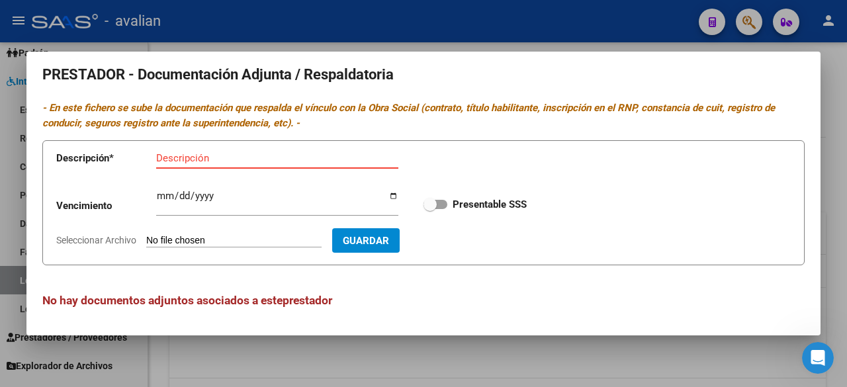
click at [500, 32] on div at bounding box center [423, 193] width 847 height 387
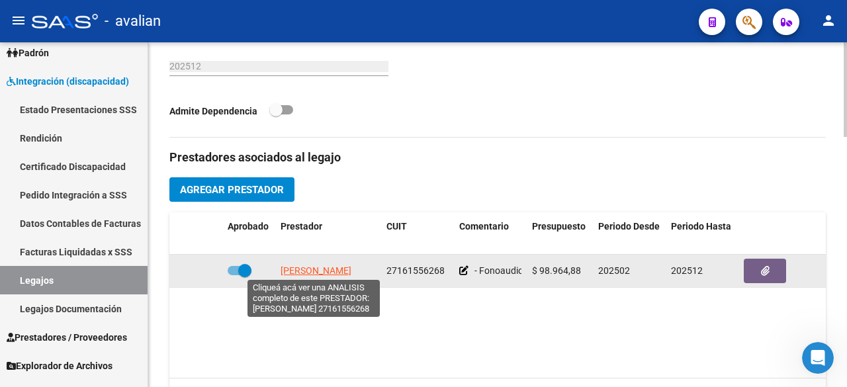
drag, startPoint x: 280, startPoint y: 260, endPoint x: 345, endPoint y: 271, distance: 65.8
click at [345, 271] on datatable-body-cell "[PERSON_NAME]" at bounding box center [328, 271] width 106 height 32
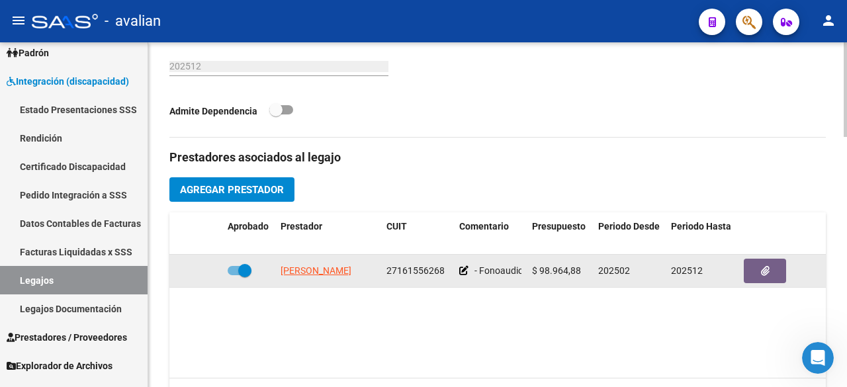
copy span "[PERSON_NAME]"
click at [772, 262] on button "button" at bounding box center [765, 271] width 42 height 24
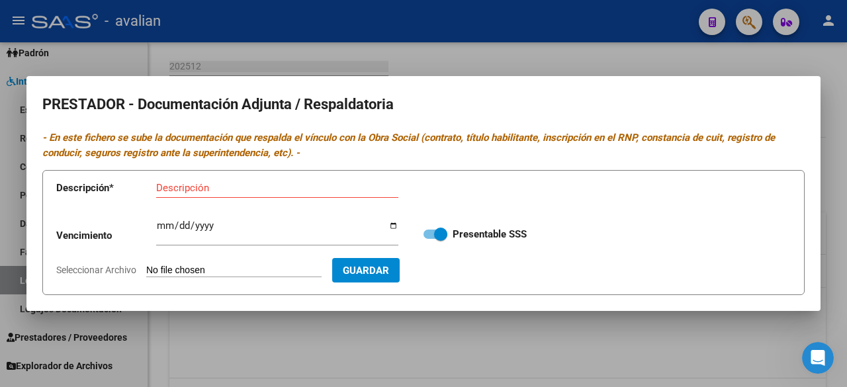
click at [258, 265] on input "Seleccionar Archivo" at bounding box center [233, 271] width 175 height 13
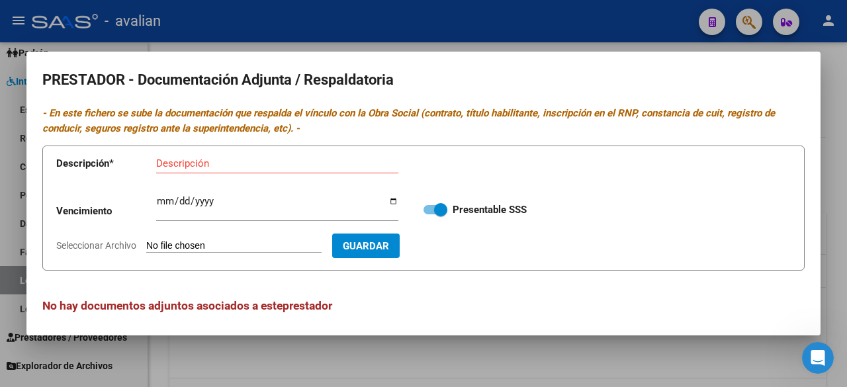
type input "C:\fakepath\DOC. [PERSON_NAME].pdf"
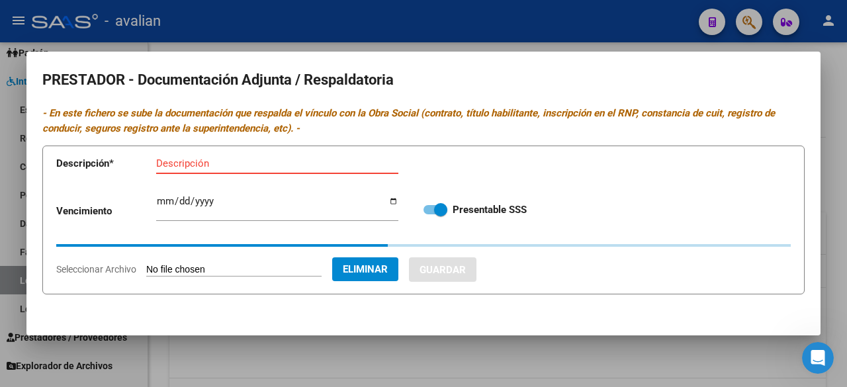
click at [279, 161] on input "Descripción" at bounding box center [277, 164] width 242 height 12
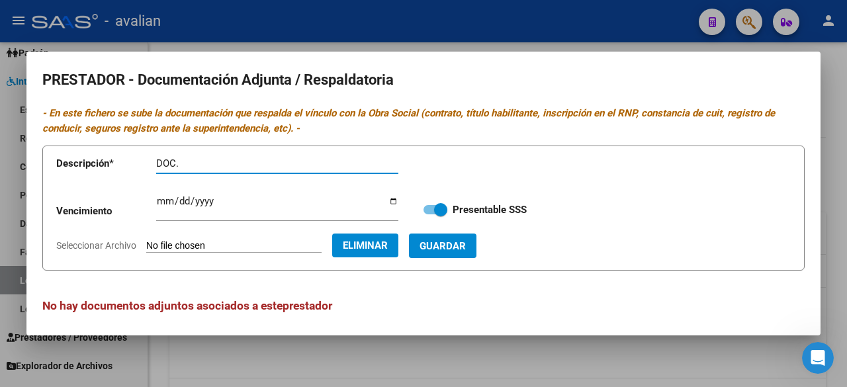
paste input "[PERSON_NAME]"
type input "DOC. [PERSON_NAME]"
click at [466, 250] on span "Guardar" at bounding box center [443, 246] width 46 height 12
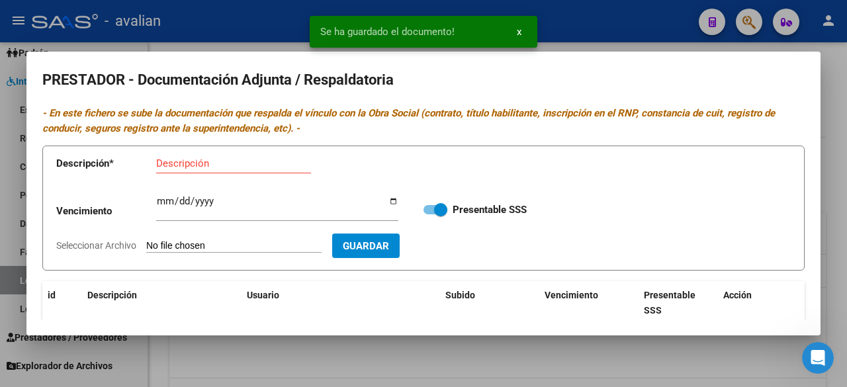
scroll to position [169, 0]
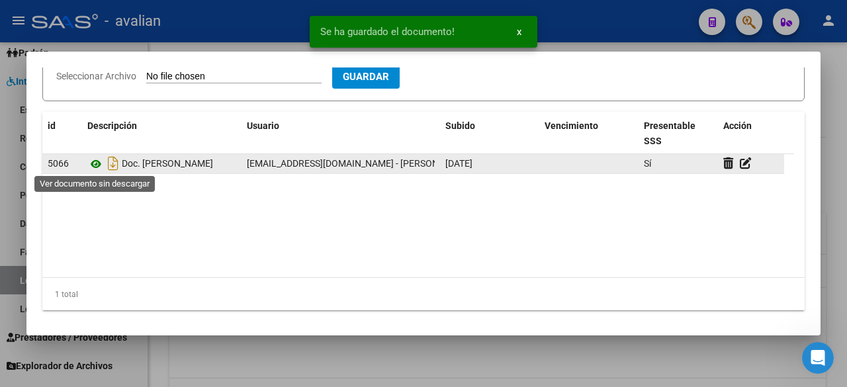
click at [97, 162] on icon at bounding box center [95, 164] width 17 height 16
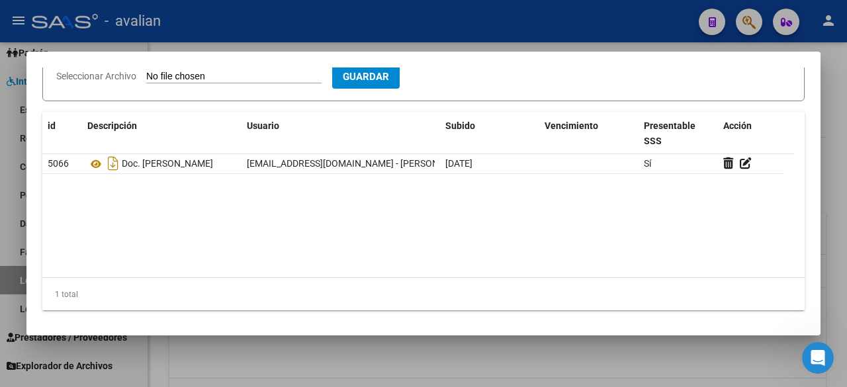
click at [435, 39] on div at bounding box center [423, 193] width 847 height 387
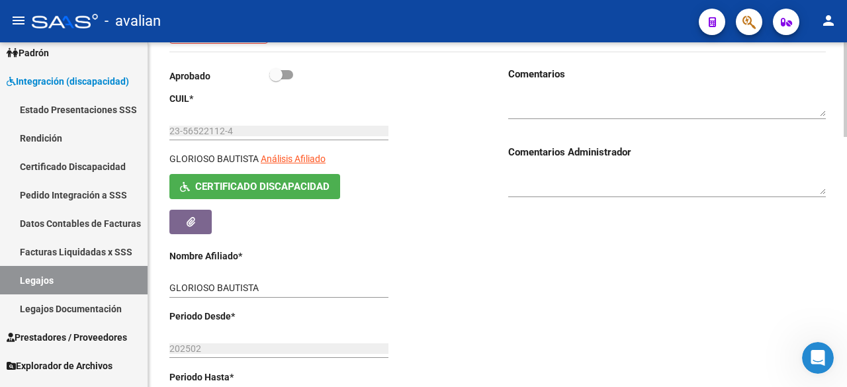
scroll to position [120, 0]
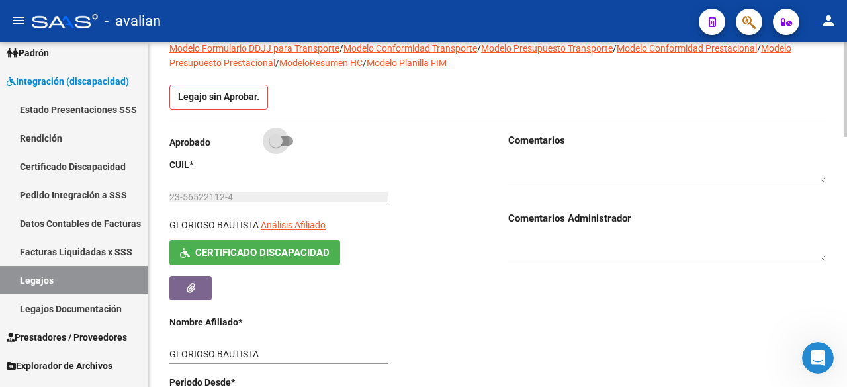
click at [286, 140] on span at bounding box center [281, 140] width 24 height 9
click at [276, 146] on input "checkbox" at bounding box center [275, 146] width 1 height 1
checkbox input "true"
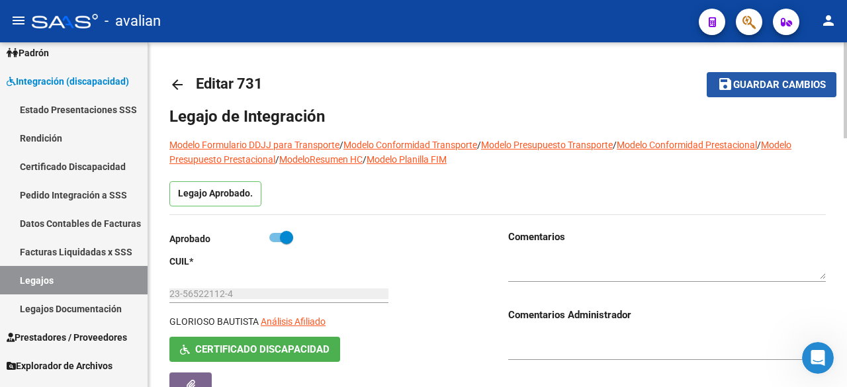
click at [765, 95] on button "save Guardar cambios" at bounding box center [772, 84] width 130 height 24
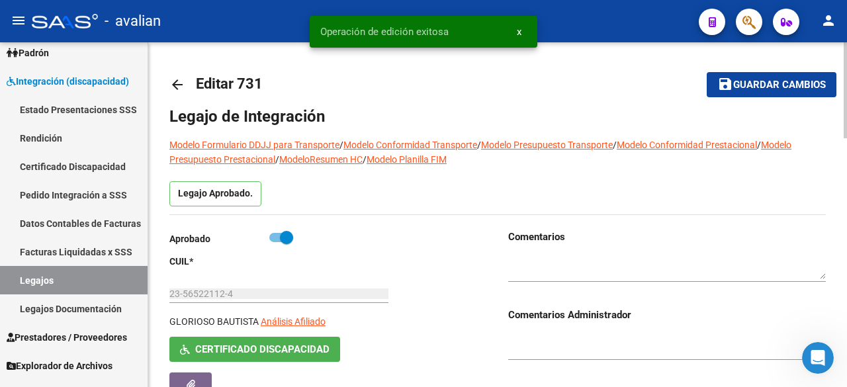
scroll to position [132, 0]
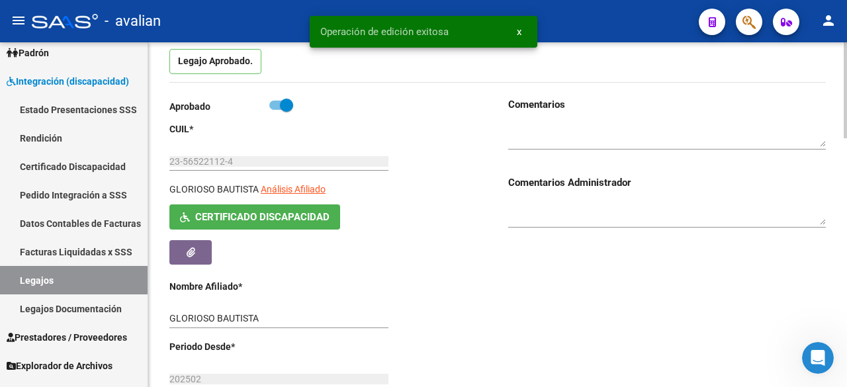
drag, startPoint x: 171, startPoint y: 189, endPoint x: 258, endPoint y: 187, distance: 87.4
click at [258, 187] on div "GLORIOSO [PERSON_NAME] Análisis Afiliado" at bounding box center [280, 193] width 222 height 23
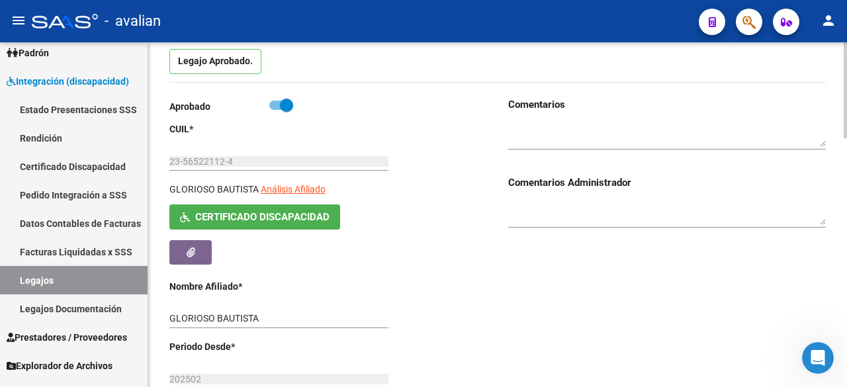
copy p "GLORIOSO BAUTISTA"
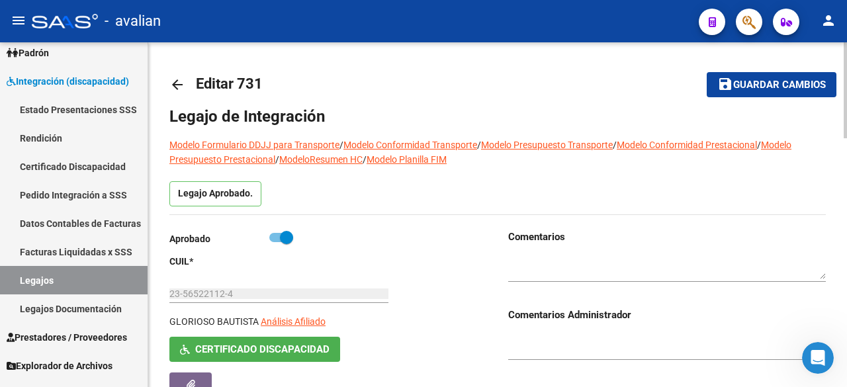
click at [735, 93] on button "save Guardar cambios" at bounding box center [772, 84] width 130 height 24
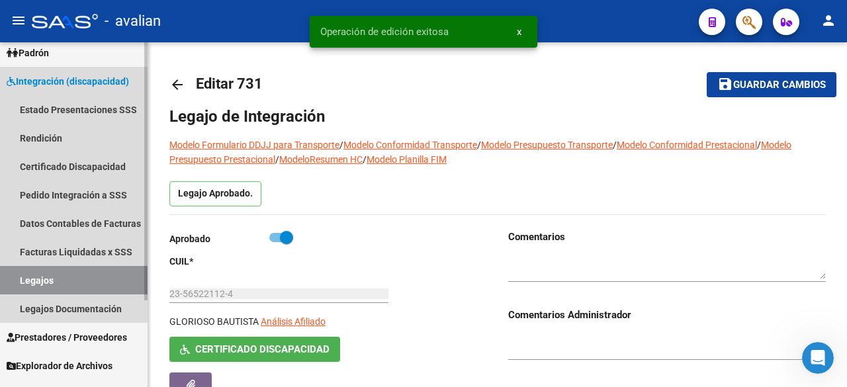
click at [40, 277] on link "Legajos" at bounding box center [74, 280] width 148 height 28
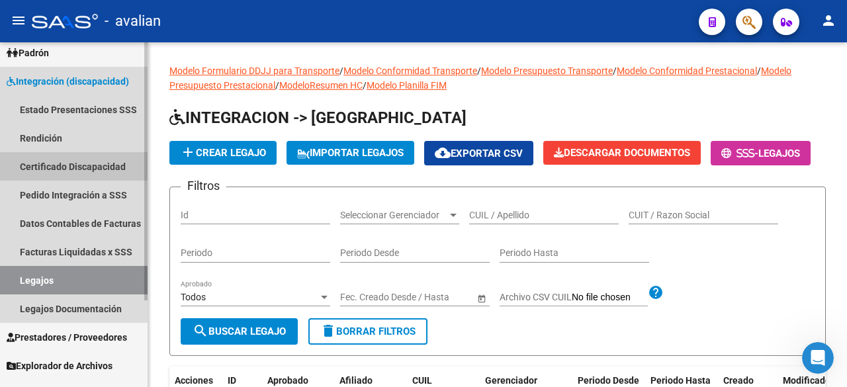
click at [73, 171] on link "Certificado Discapacidad" at bounding box center [74, 166] width 148 height 28
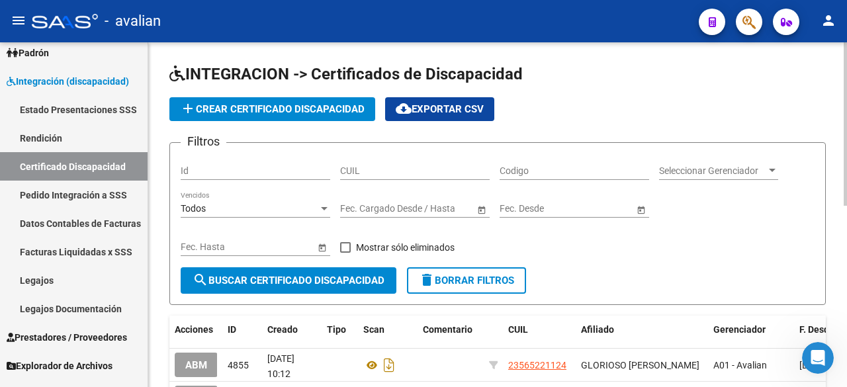
click at [530, 161] on div "Codigo" at bounding box center [575, 167] width 150 height 26
paste input "ARG-02-00056300698-20220526-20260526-SFE-168"
click at [635, 167] on input "ARG-02-00056300698-20220526-20260526-SFE-168" at bounding box center [575, 170] width 150 height 11
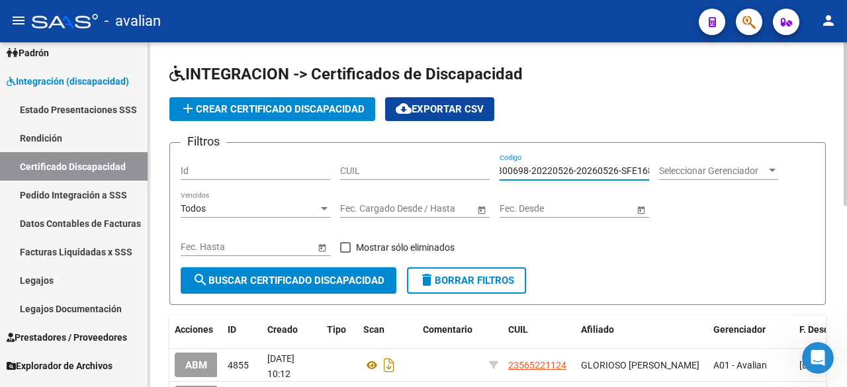
click at [619, 168] on input "ARG-02-00056300698-20220526-20260526-SFE168" at bounding box center [575, 170] width 150 height 11
click at [575, 169] on input "ARG-02-00056300698-20220526-20260526SFE168" at bounding box center [575, 170] width 150 height 11
click at [535, 167] on input "ARG-02-00056300698-2022052620260526SFE168" at bounding box center [575, 170] width 150 height 11
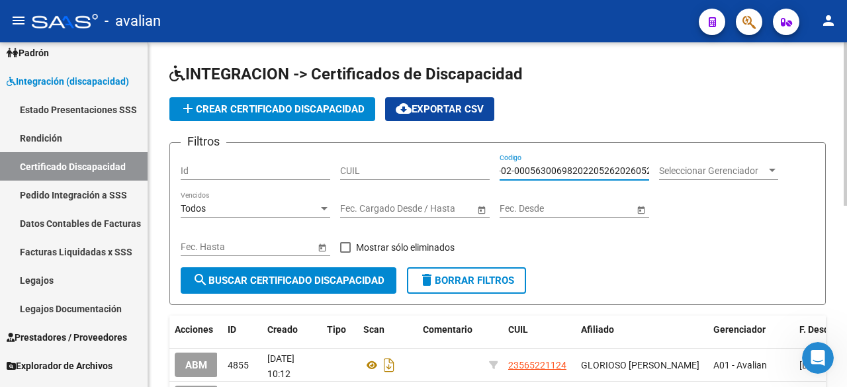
scroll to position [0, 0]
click at [533, 165] on input "ARG-02-000563006982022052620260526SFE168" at bounding box center [575, 170] width 150 height 11
click at [520, 166] on input "ARG-02000563006982022052620260526SFE168" at bounding box center [575, 170] width 150 height 11
type input "ARG02000563006982022052620260526SFE168"
click at [351, 245] on label "Mostrar sólo eliminados" at bounding box center [397, 248] width 115 height 16
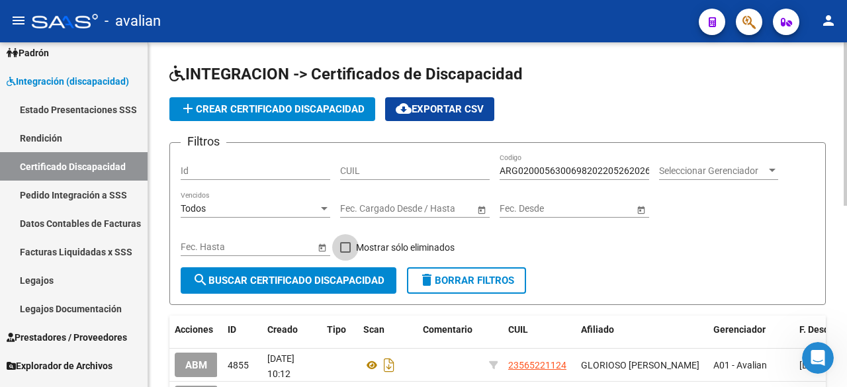
click at [346, 253] on input "Mostrar sólo eliminados" at bounding box center [345, 253] width 1 height 1
click at [342, 273] on button "search Buscar Certificado Discapacidad" at bounding box center [289, 280] width 216 height 26
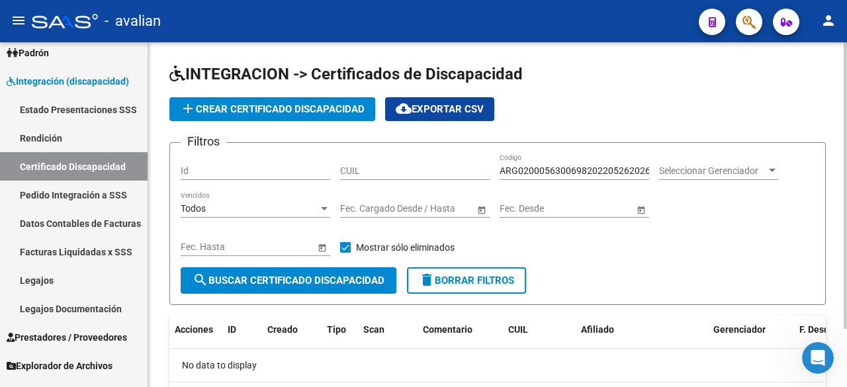
click at [344, 246] on span at bounding box center [345, 247] width 11 height 11
click at [345, 253] on input "Mostrar sólo eliminados" at bounding box center [345, 253] width 1 height 1
checkbox input "false"
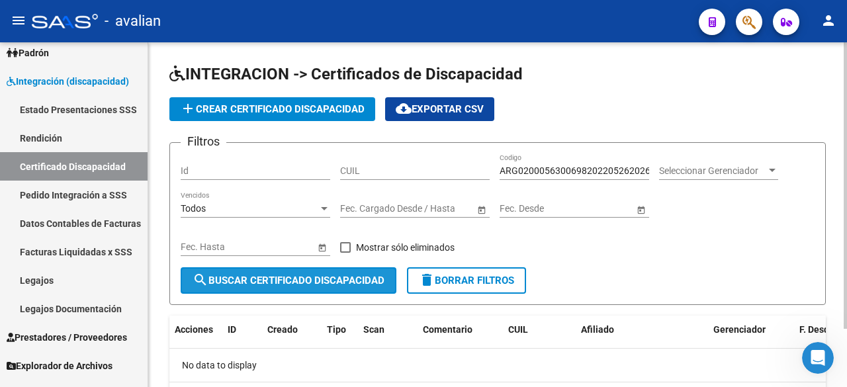
click at [335, 273] on button "search Buscar Certificado Discapacidad" at bounding box center [289, 280] width 216 height 26
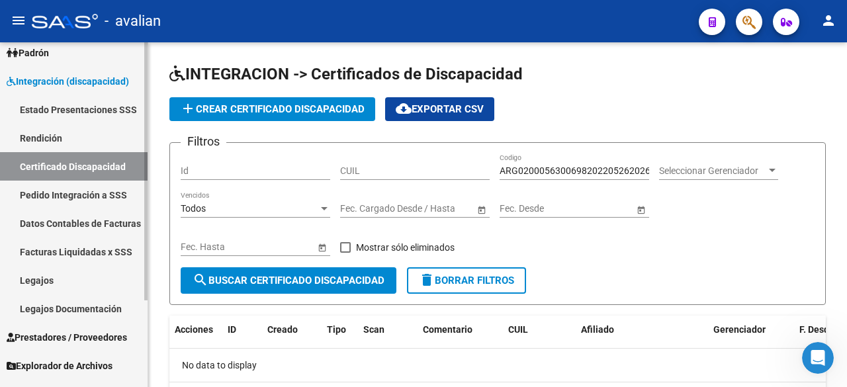
click at [43, 276] on link "Legajos" at bounding box center [74, 280] width 148 height 28
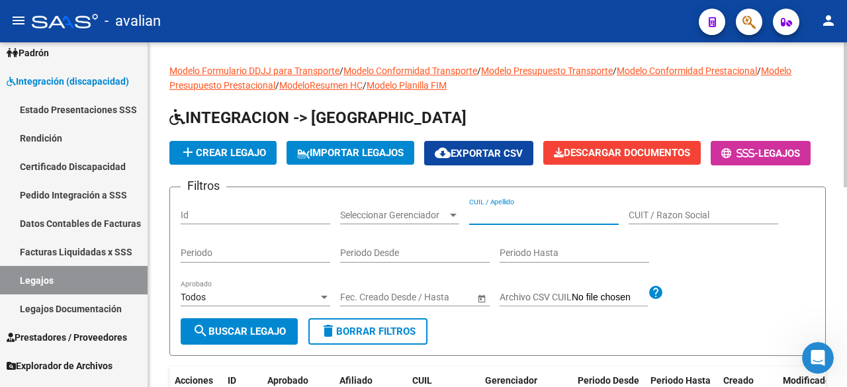
paste input "20563006987"
type input "20563006987"
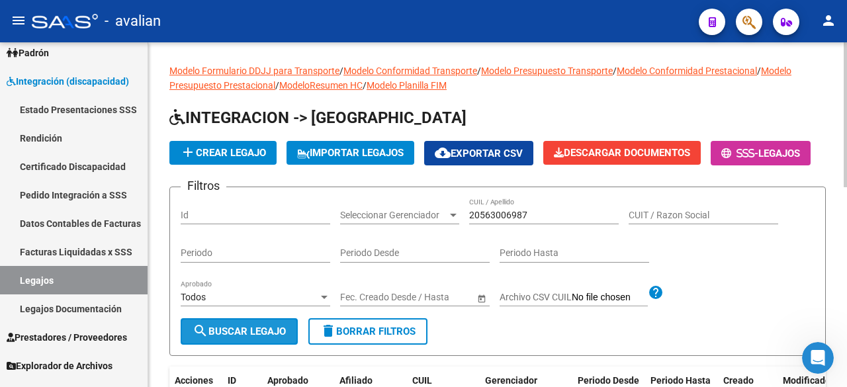
click at [291, 345] on button "search Buscar Legajo" at bounding box center [239, 331] width 117 height 26
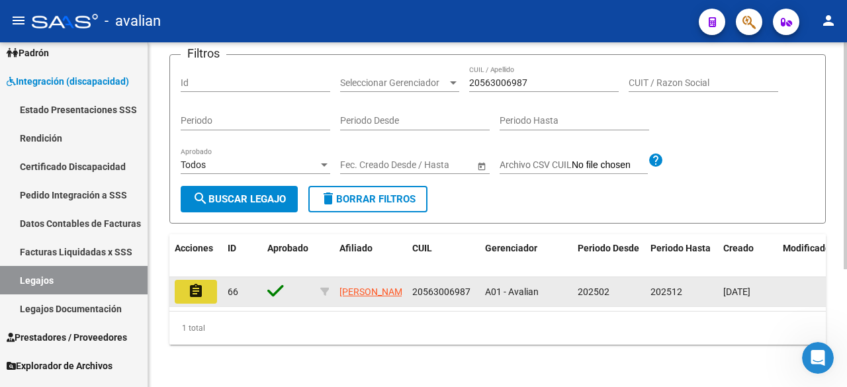
click at [203, 283] on mat-icon "assignment" at bounding box center [196, 291] width 16 height 16
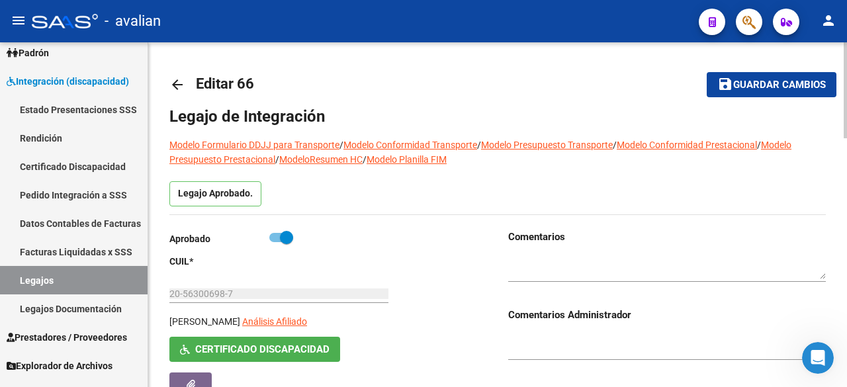
scroll to position [132, 0]
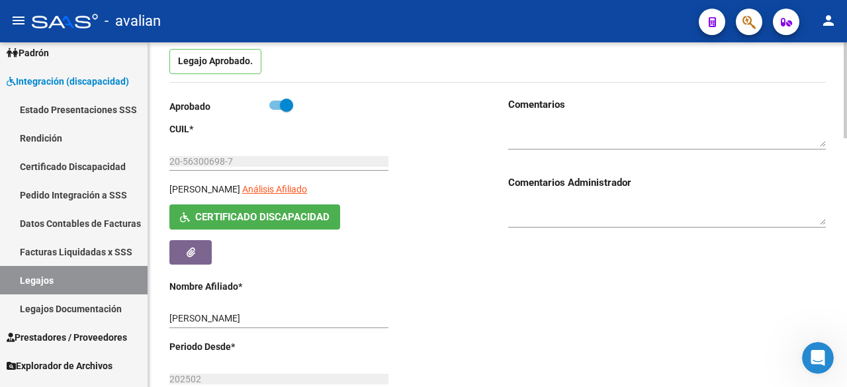
click at [295, 217] on span "Certificado Discapacidad" at bounding box center [262, 218] width 134 height 12
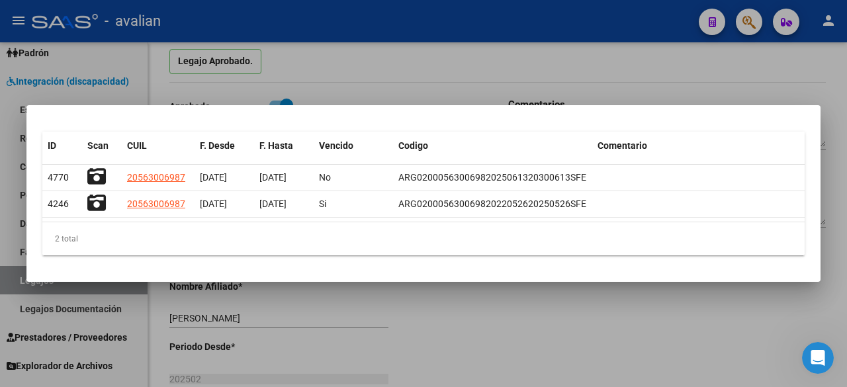
click at [450, 56] on div at bounding box center [423, 193] width 847 height 387
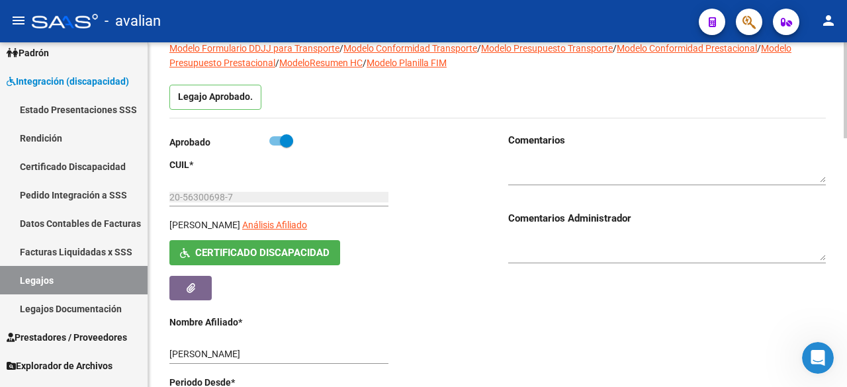
scroll to position [0, 0]
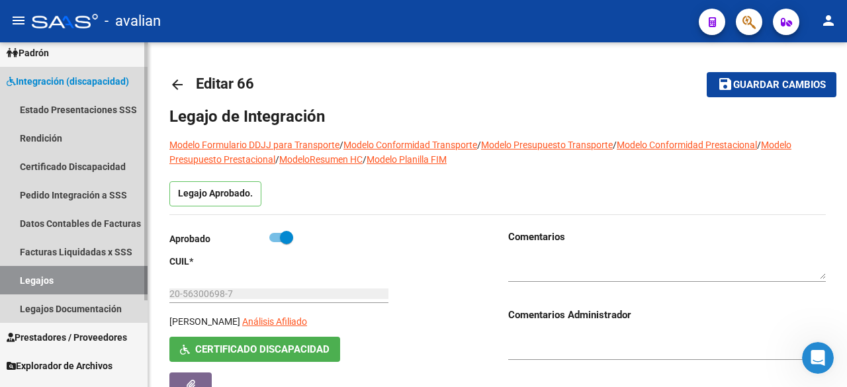
click at [47, 275] on link "Legajos" at bounding box center [74, 280] width 148 height 28
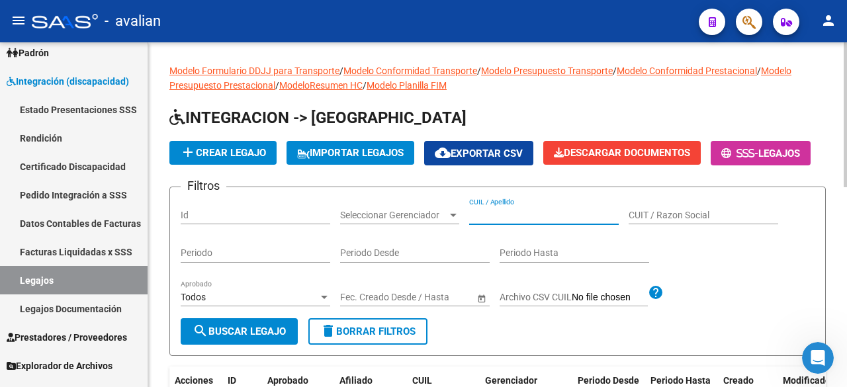
paste input "20540476757"
type input "20540476757"
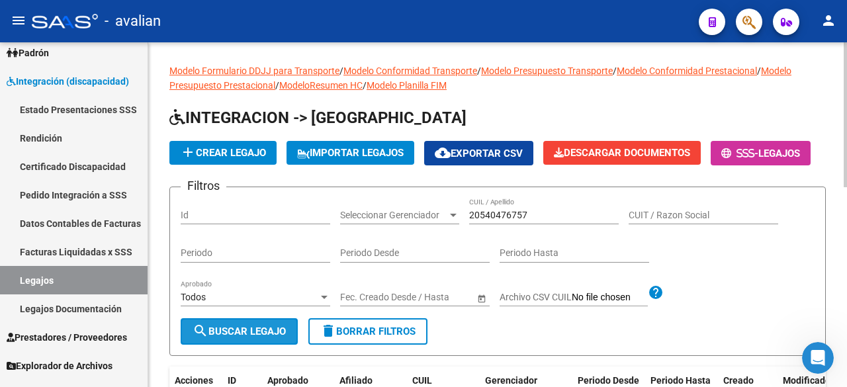
click at [283, 345] on button "search Buscar Legajo" at bounding box center [239, 331] width 117 height 26
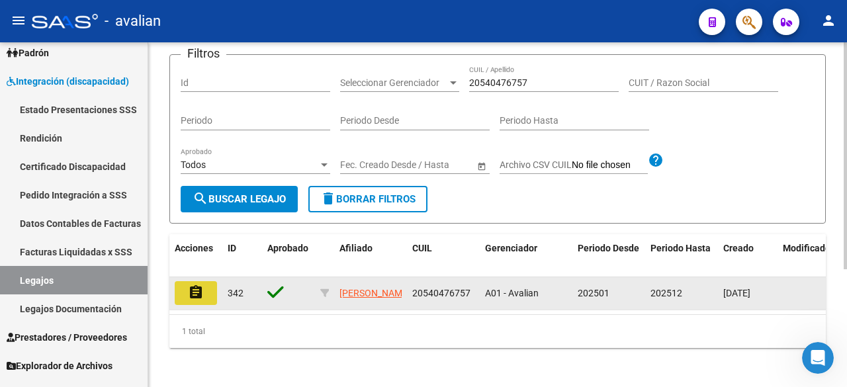
click at [189, 300] on mat-icon "assignment" at bounding box center [196, 293] width 16 height 16
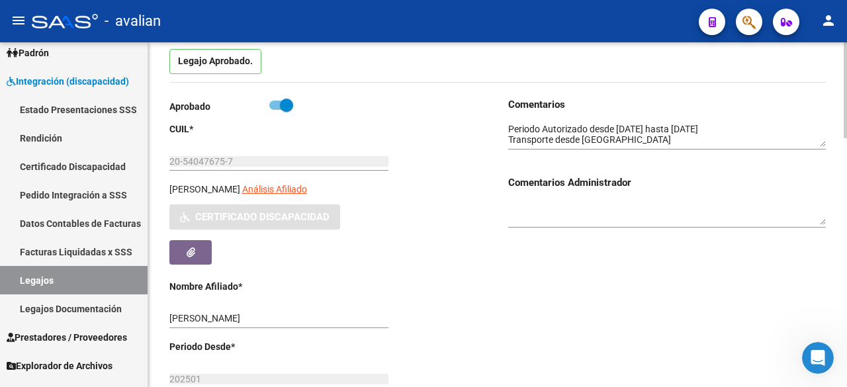
scroll to position [199, 0]
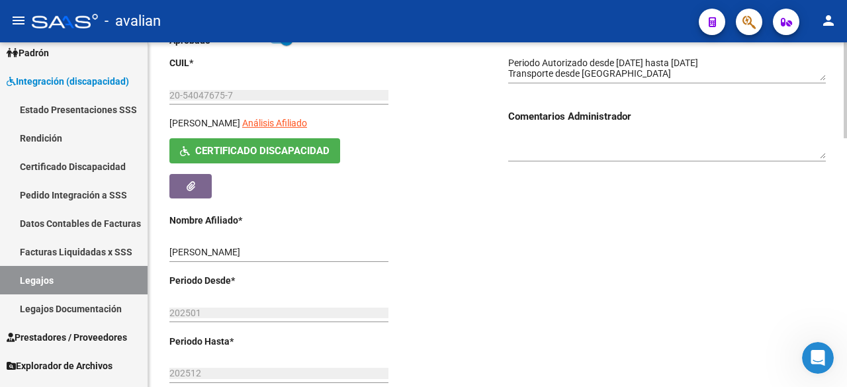
click at [326, 152] on span "Certificado Discapacidad" at bounding box center [262, 152] width 134 height 12
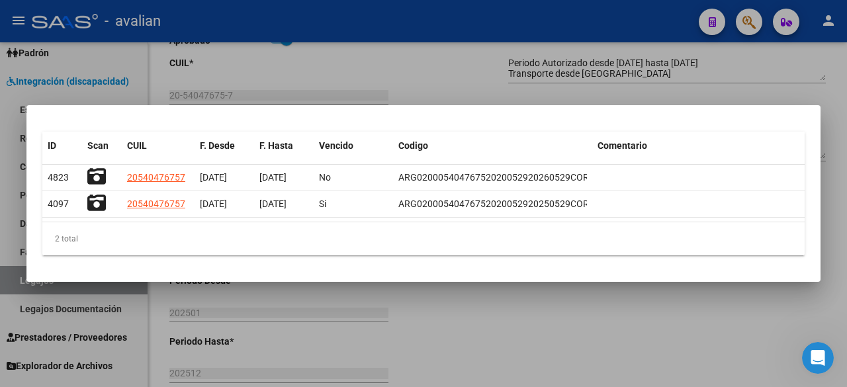
click at [475, 87] on div at bounding box center [423, 193] width 847 height 387
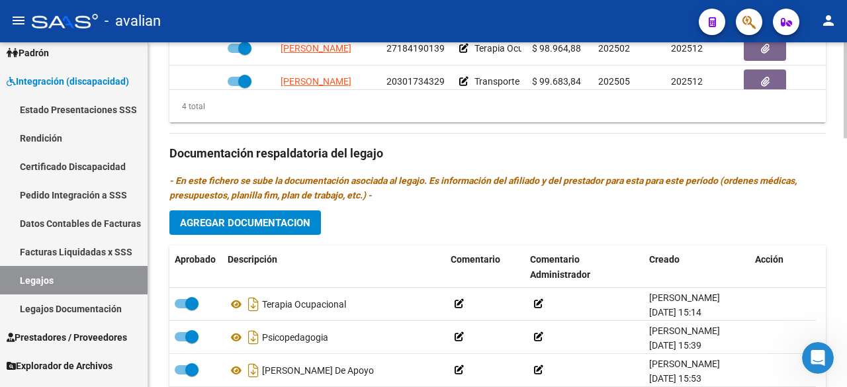
scroll to position [891, 0]
